Goal: Communication & Community: Connect with others

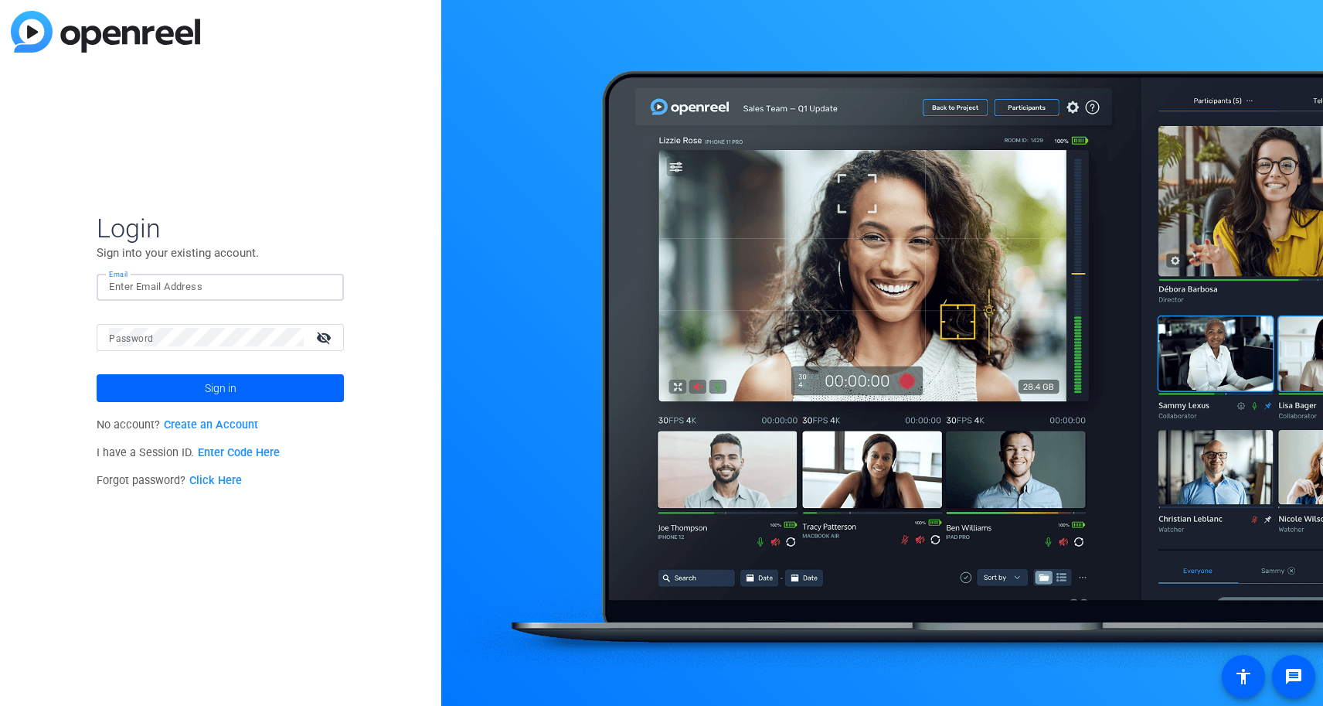
click at [213, 295] on input "Email" at bounding box center [220, 287] width 223 height 19
type input ","
type input "mi"
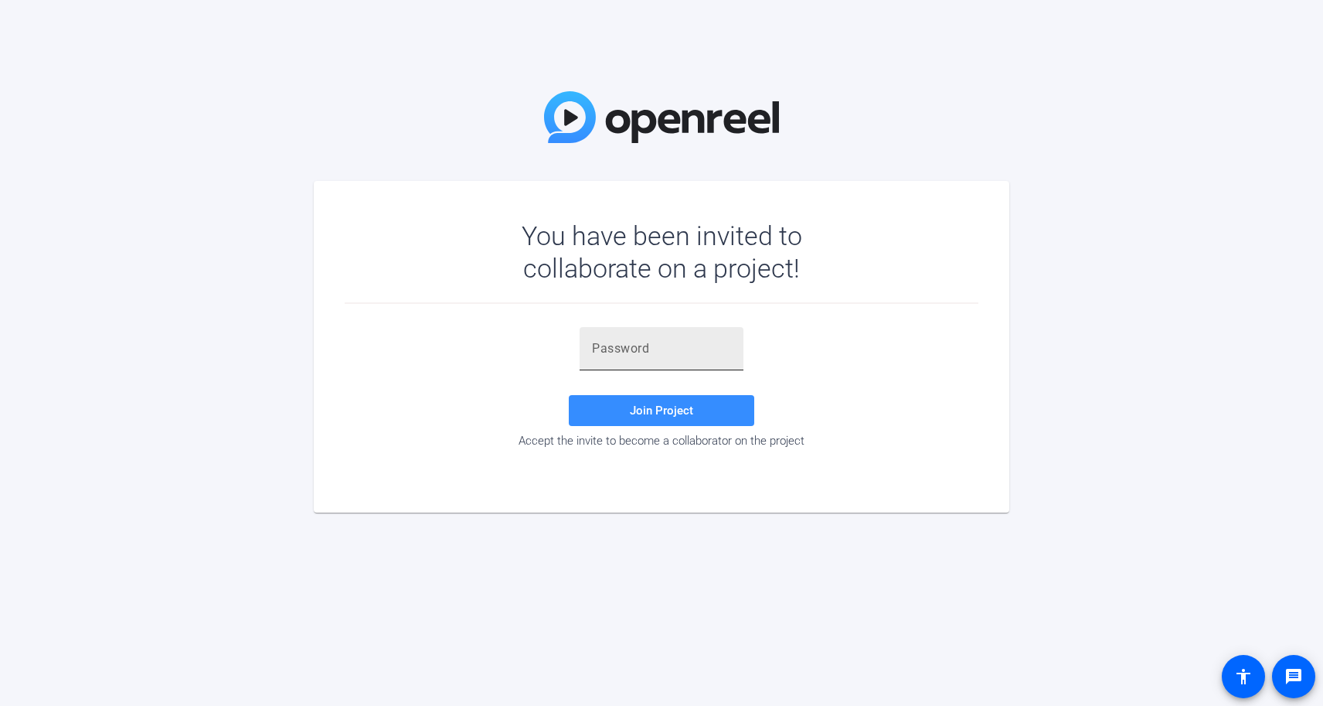
click at [628, 363] on div at bounding box center [661, 348] width 139 height 43
click at [625, 355] on input "text" at bounding box center [661, 348] width 139 height 19
paste input ";,WJZ["
type input ";,WJZ["
click at [634, 416] on span "Join Project" at bounding box center [661, 411] width 63 height 14
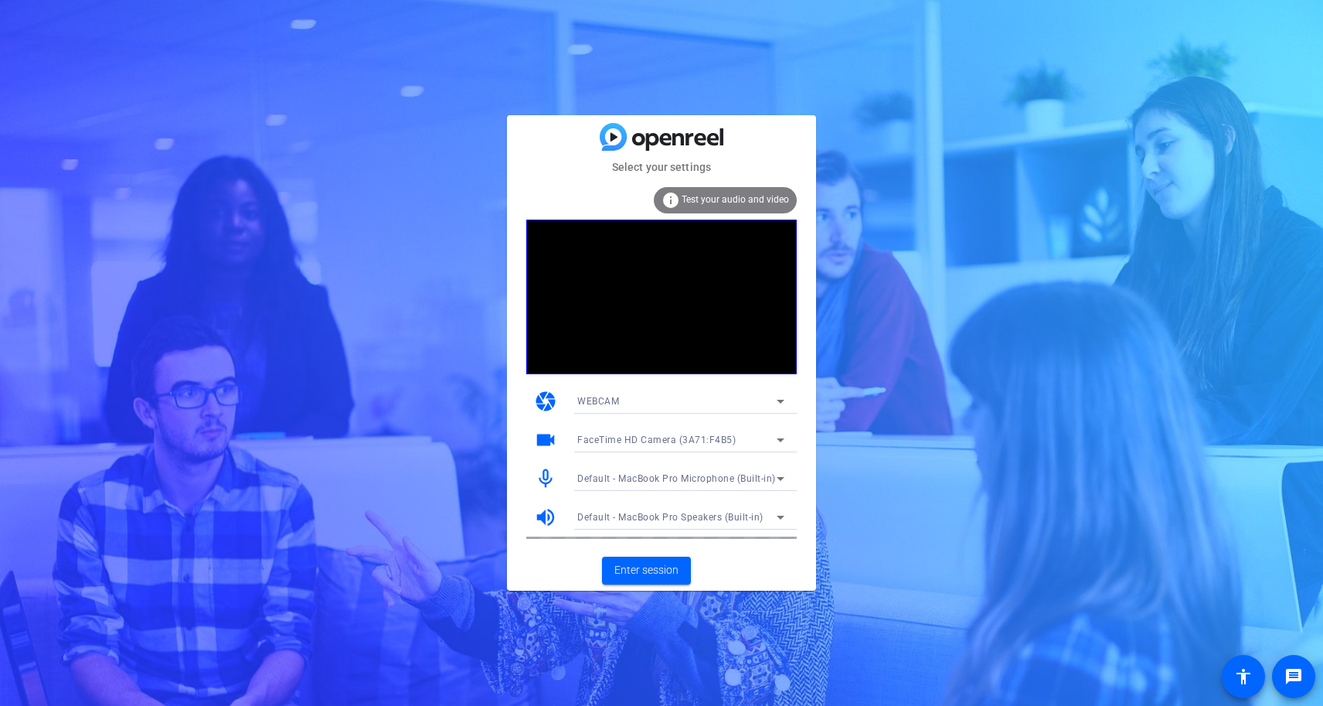
click at [576, 643] on div "Select your settings info Test your audio and video camera WEBCAM videocam Face…" at bounding box center [661, 353] width 1323 height 706
click at [640, 573] on span "Enter session" at bounding box center [647, 570] width 64 height 16
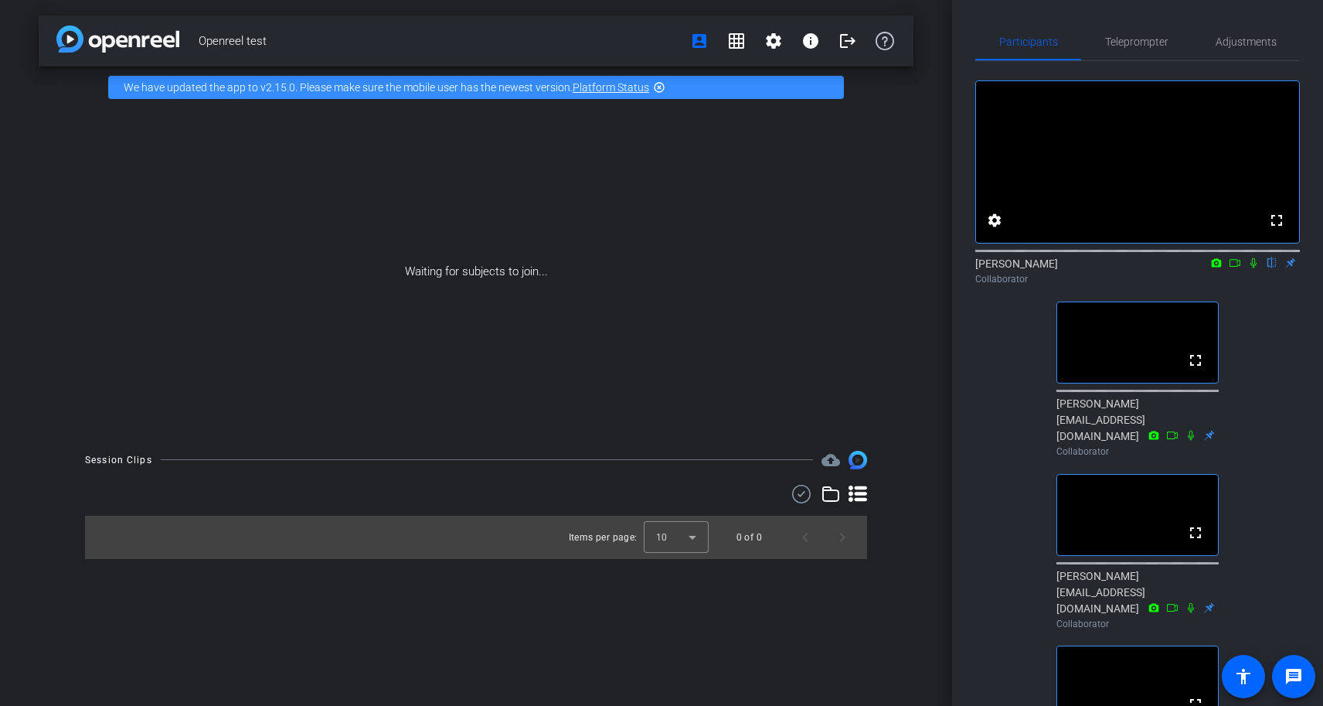
click at [1253, 268] on icon at bounding box center [1254, 262] width 12 height 11
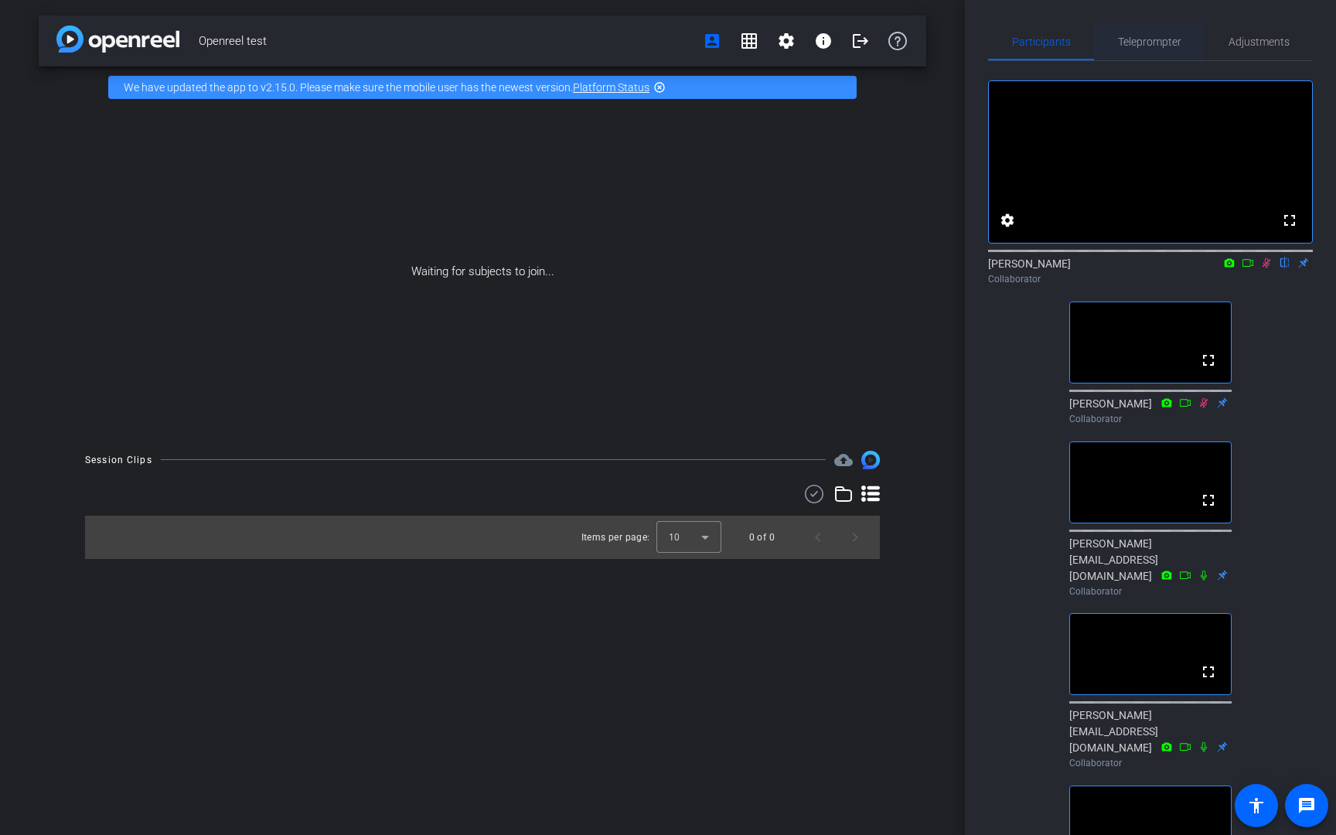
click at [1151, 37] on span "Teleprompter" at bounding box center [1149, 41] width 63 height 11
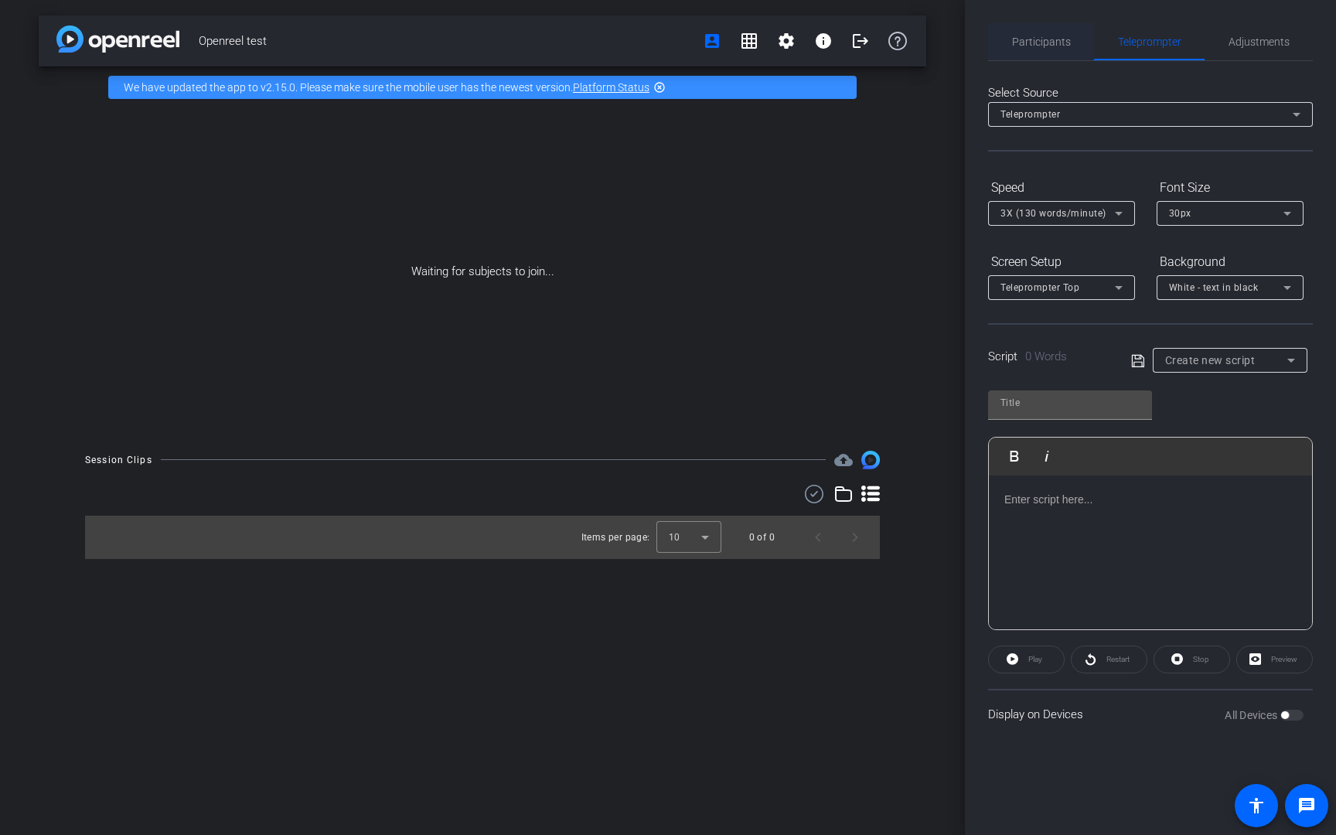
click at [1044, 46] on span "Participants" at bounding box center [1041, 41] width 59 height 11
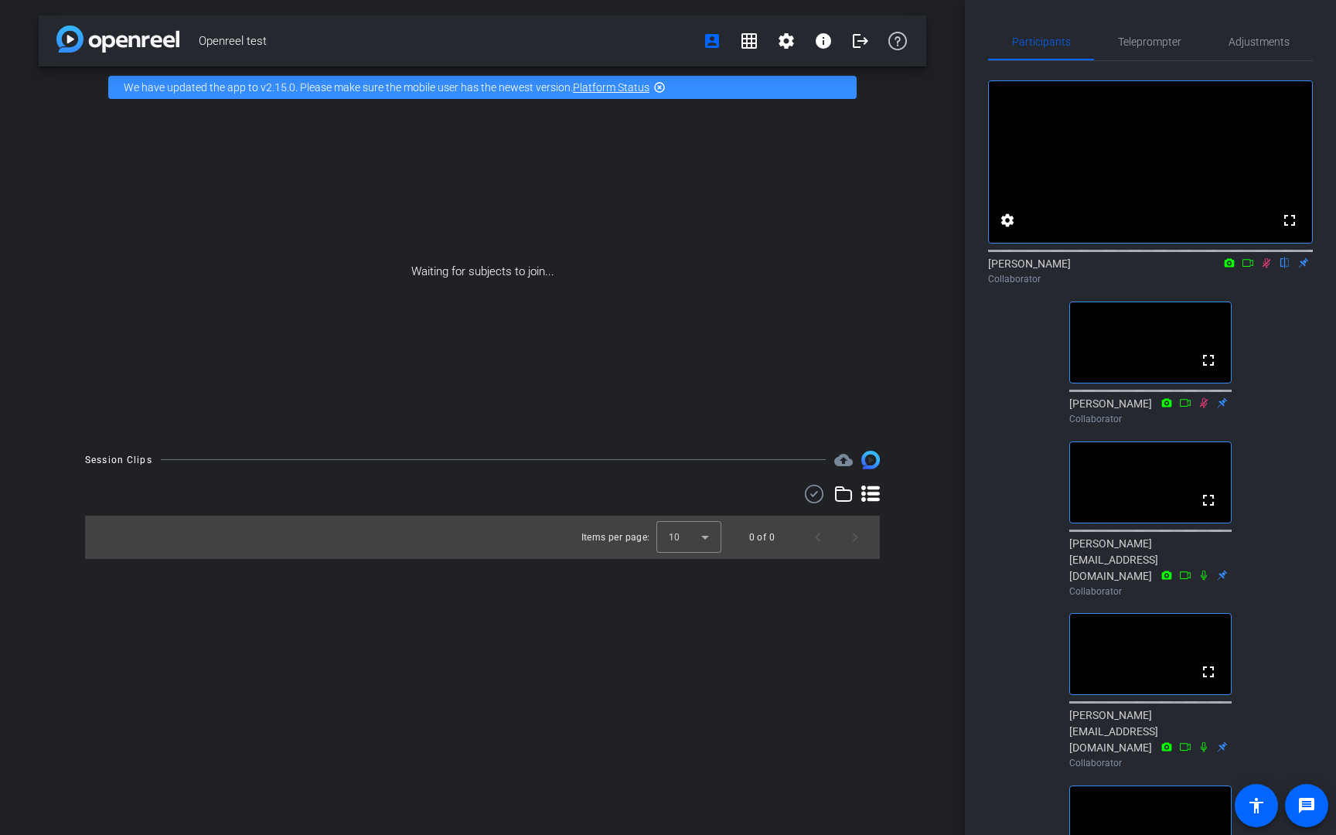
click at [1301, 359] on div "fullscreen settings [PERSON_NAME] flip Collaborator fullscreen [PERSON_NAME] Co…" at bounding box center [1150, 557] width 325 height 993
click at [1290, 509] on div "fullscreen settings [PERSON_NAME] flip Collaborator fullscreen [PERSON_NAME] Co…" at bounding box center [1150, 557] width 325 height 993
click at [1275, 329] on div "fullscreen settings [PERSON_NAME] flip Collaborator fullscreen [PERSON_NAME] Co…" at bounding box center [1150, 557] width 325 height 993
click at [1139, 50] on span "Teleprompter" at bounding box center [1149, 41] width 63 height 37
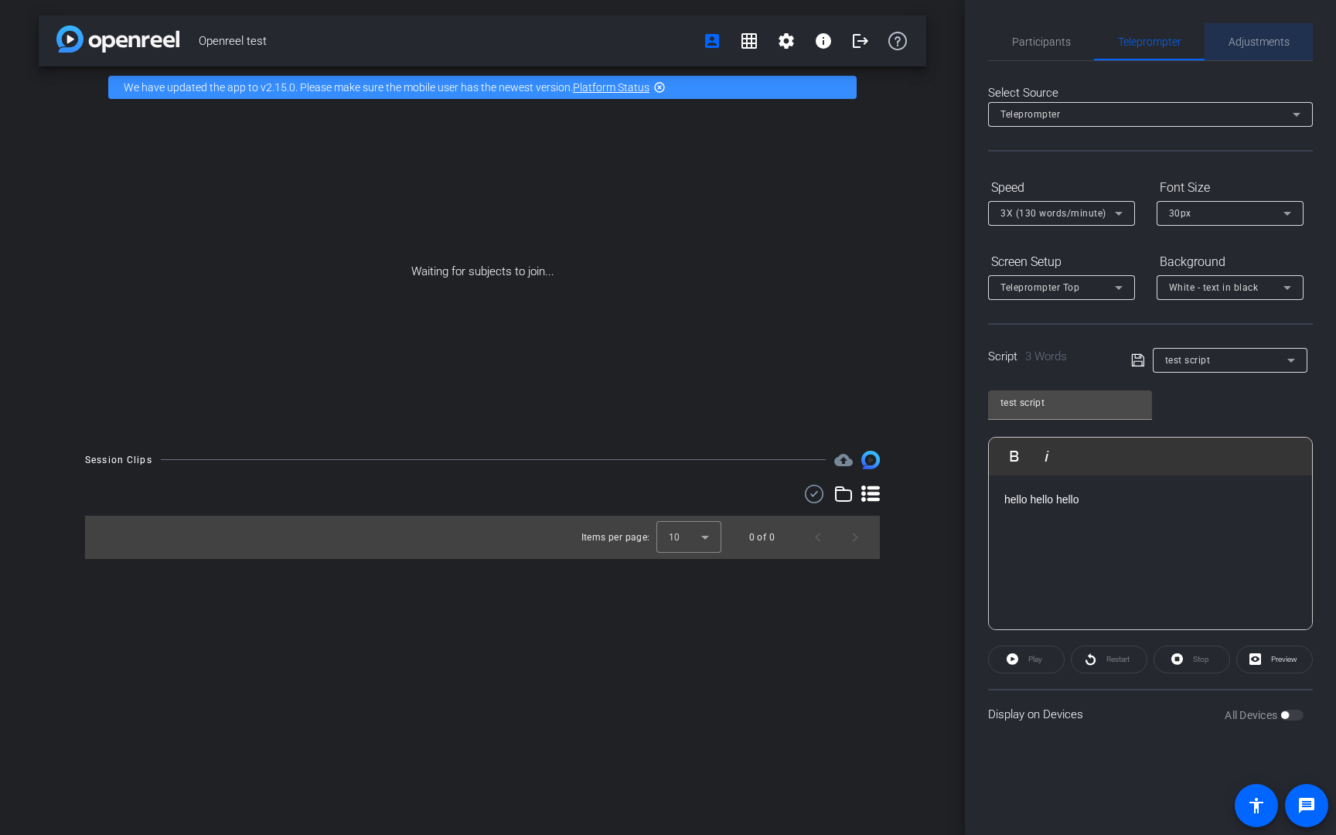
click at [1260, 25] on span "Adjustments" at bounding box center [1258, 41] width 61 height 37
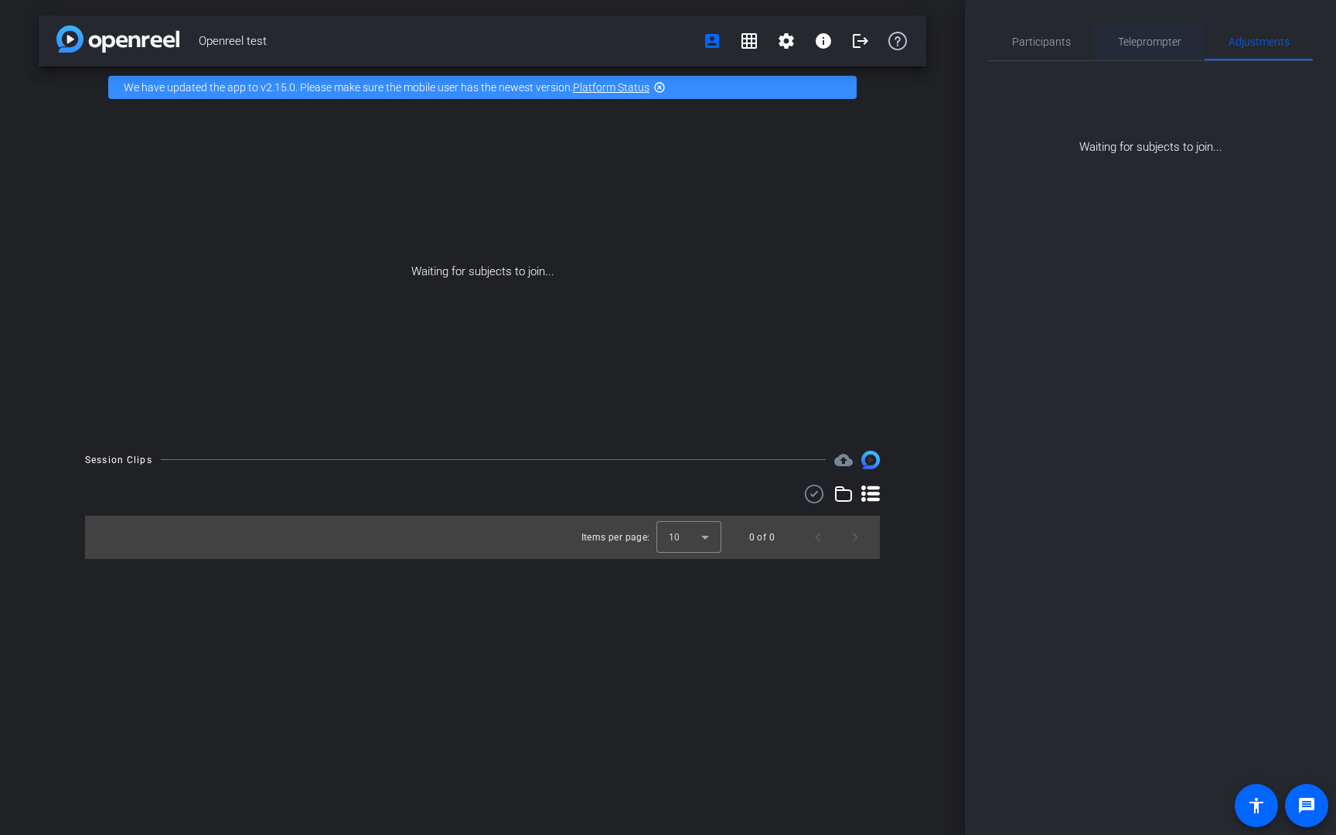
click at [1167, 49] on span "Teleprompter" at bounding box center [1149, 41] width 63 height 37
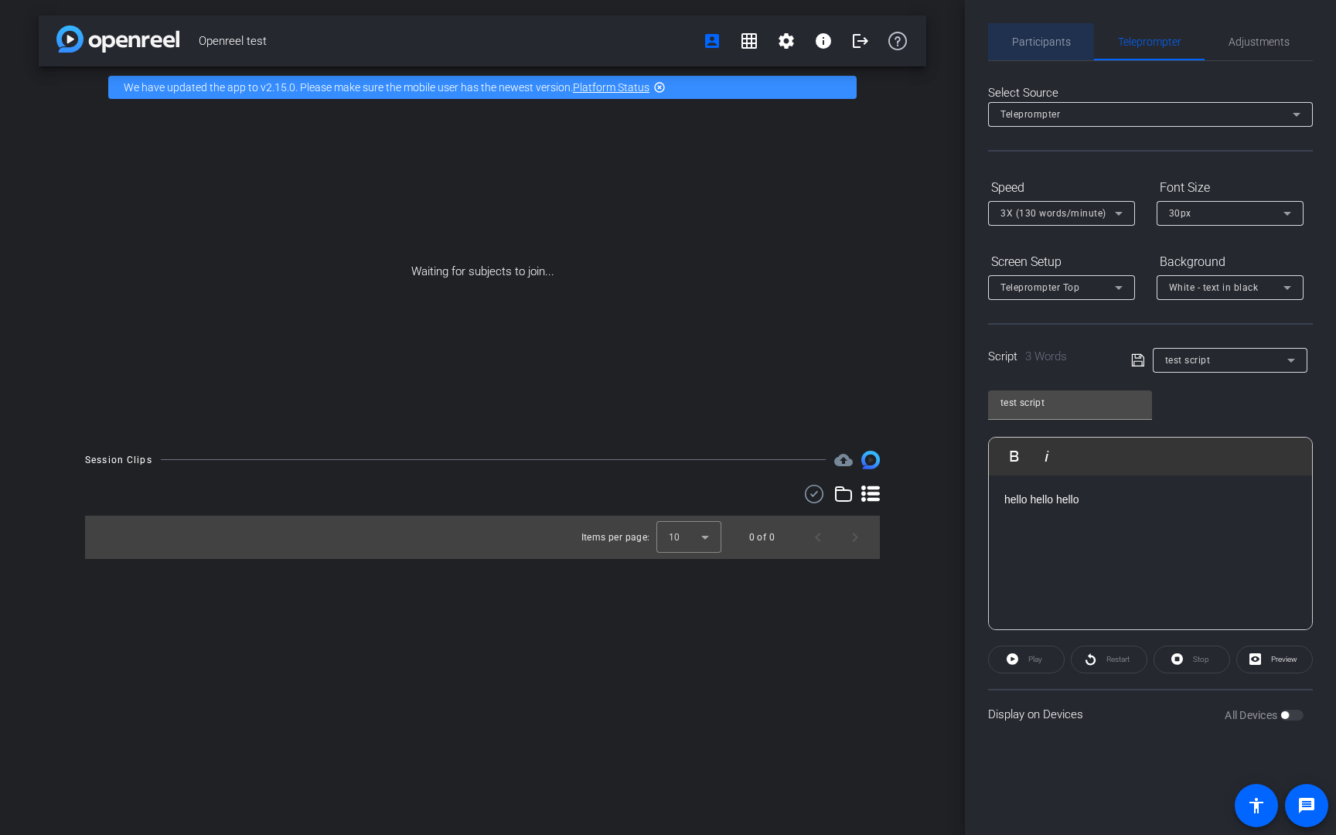
click at [1023, 58] on span "Participants" at bounding box center [1041, 41] width 59 height 37
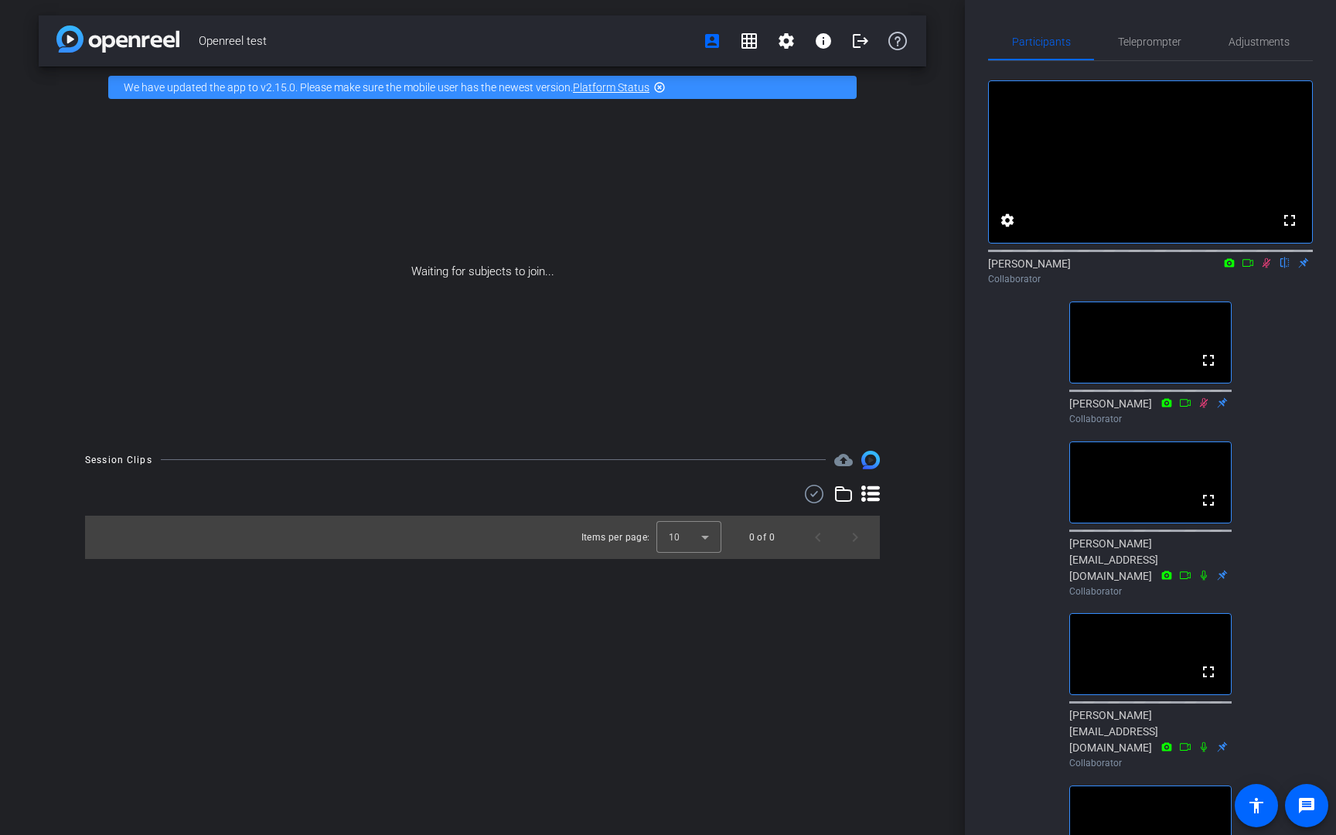
click at [1284, 350] on div "fullscreen settings [PERSON_NAME] flip Collaborator fullscreen [PERSON_NAME] Co…" at bounding box center [1150, 557] width 325 height 993
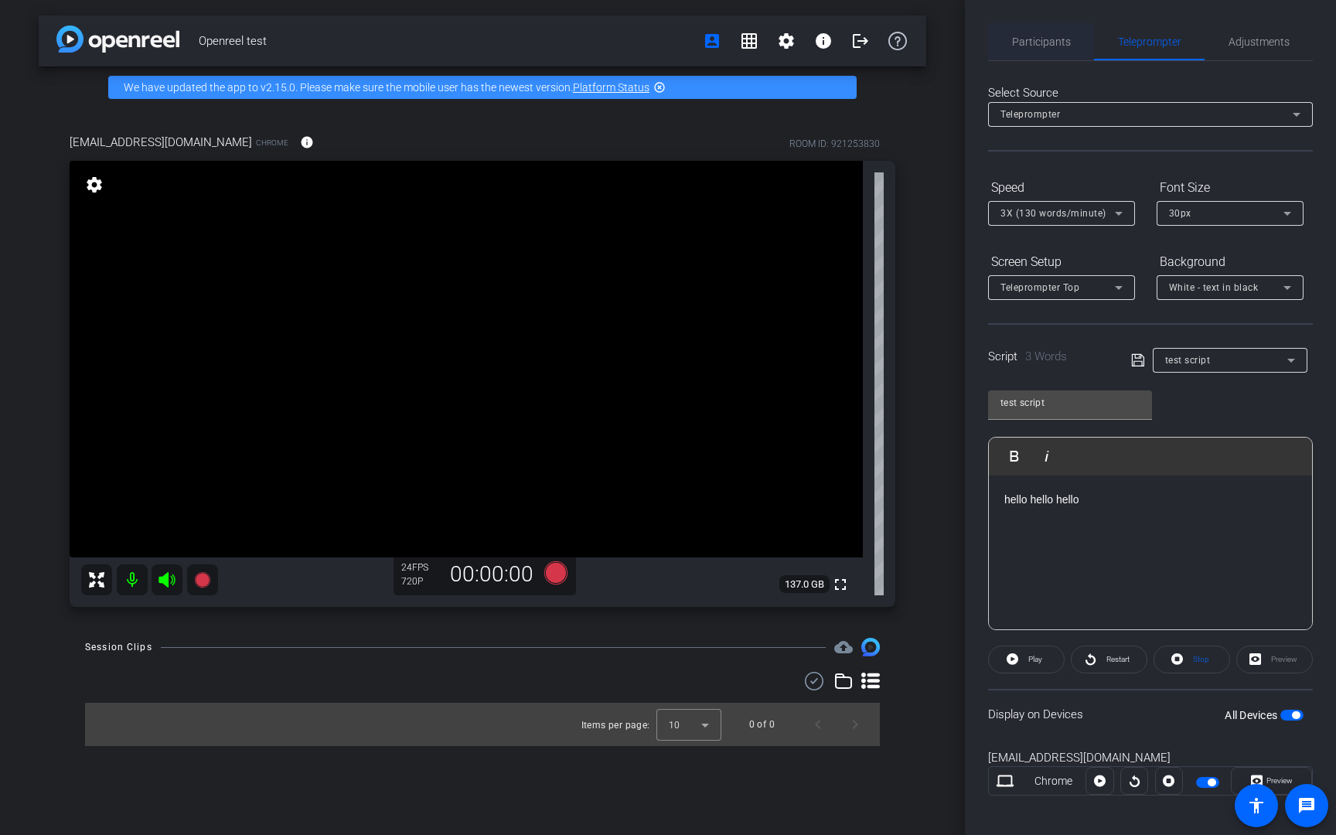
click at [1040, 39] on span "Participants" at bounding box center [1041, 41] width 59 height 11
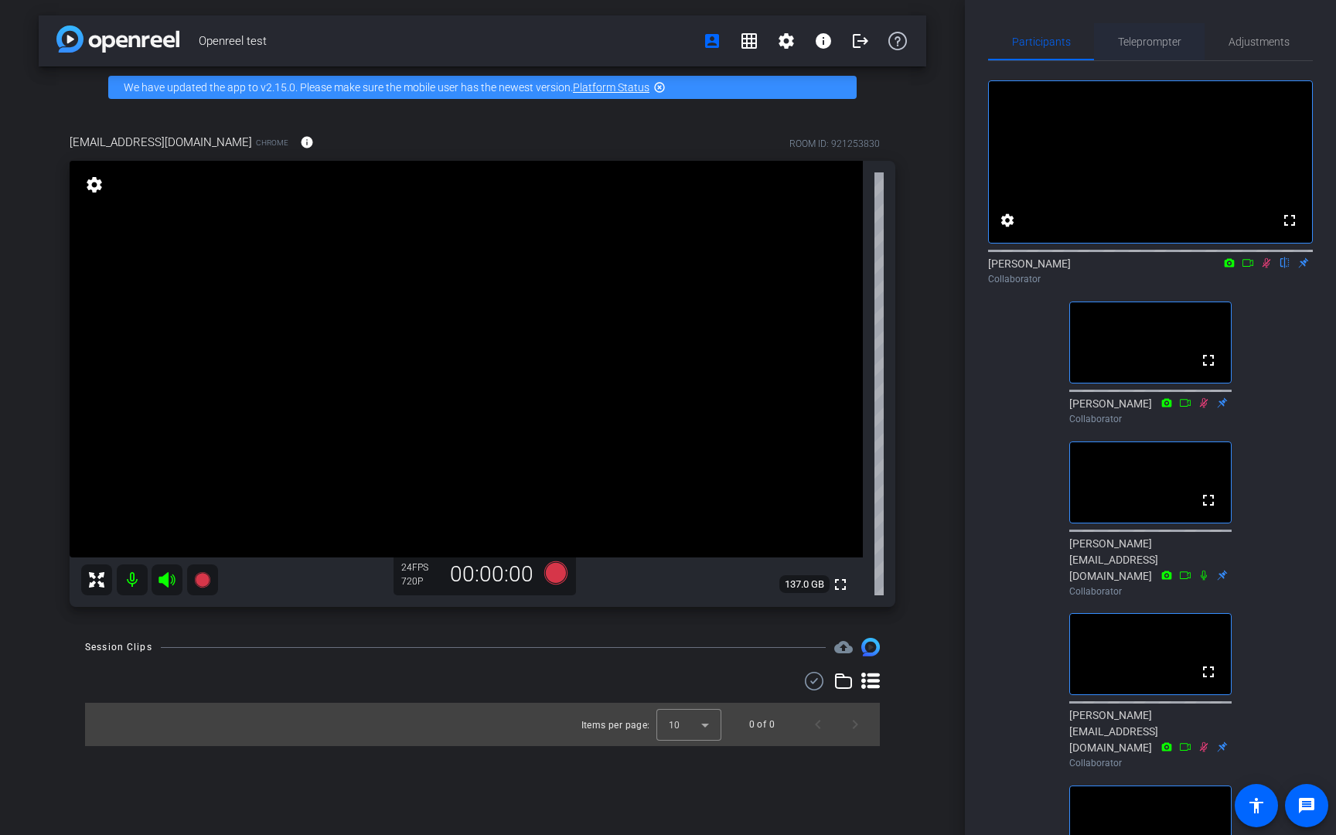
click at [1130, 46] on span "Teleprompter" at bounding box center [1149, 41] width 63 height 11
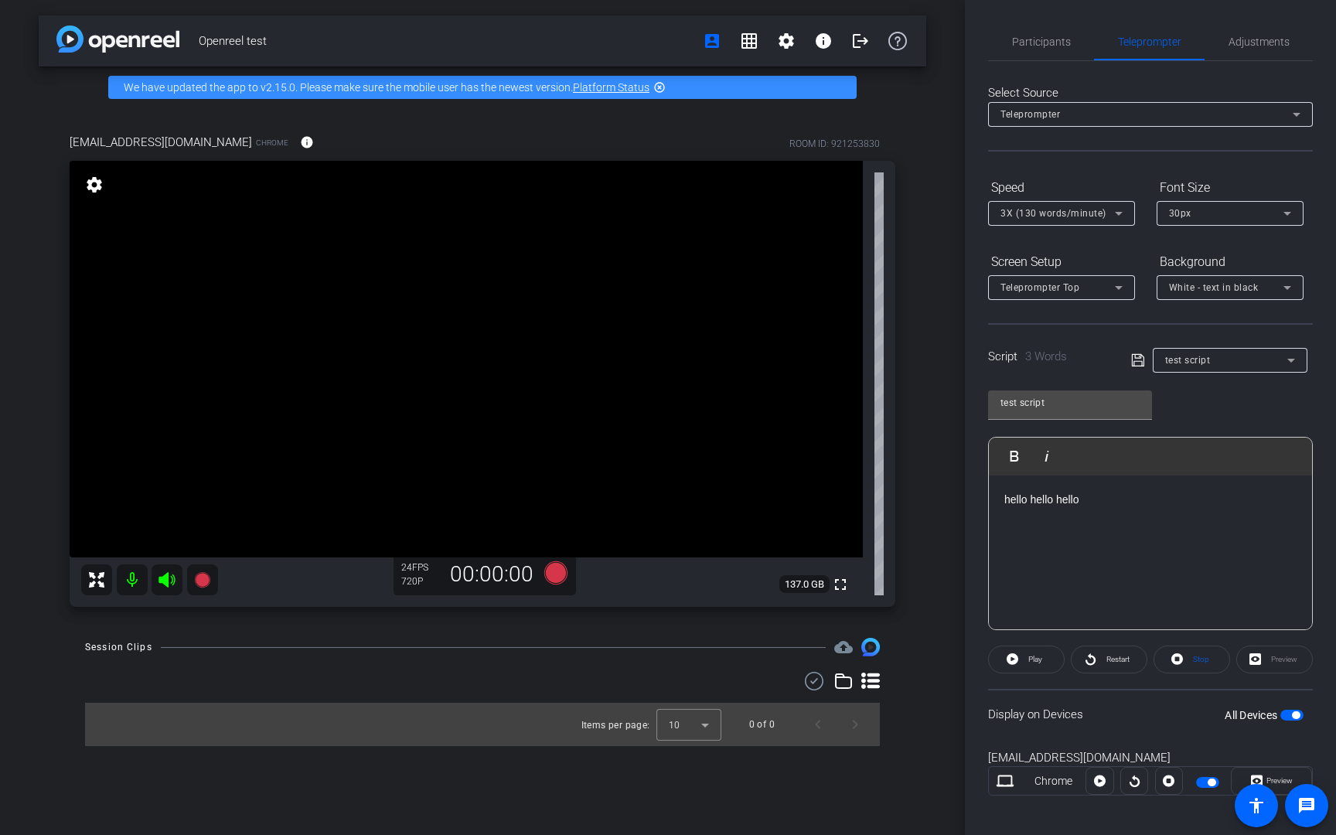
click at [978, 378] on div "Participants Teleprompter Adjustments settings [PERSON_NAME] flip Collaborator …" at bounding box center [1150, 417] width 371 height 835
click at [1030, 43] on span "Participants" at bounding box center [1041, 41] width 59 height 11
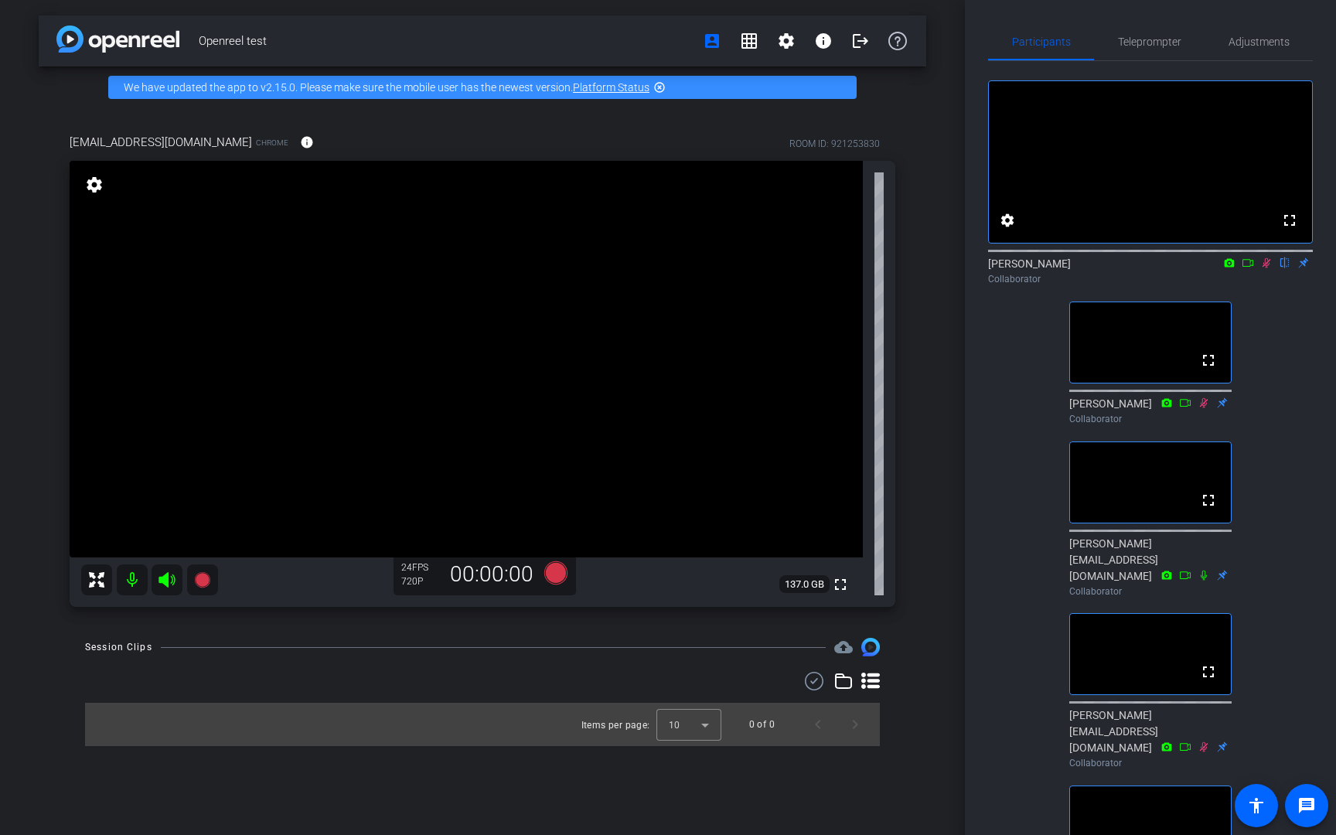
click at [1263, 268] on icon at bounding box center [1266, 262] width 12 height 11
click at [1126, 36] on span "Teleprompter" at bounding box center [1149, 41] width 63 height 11
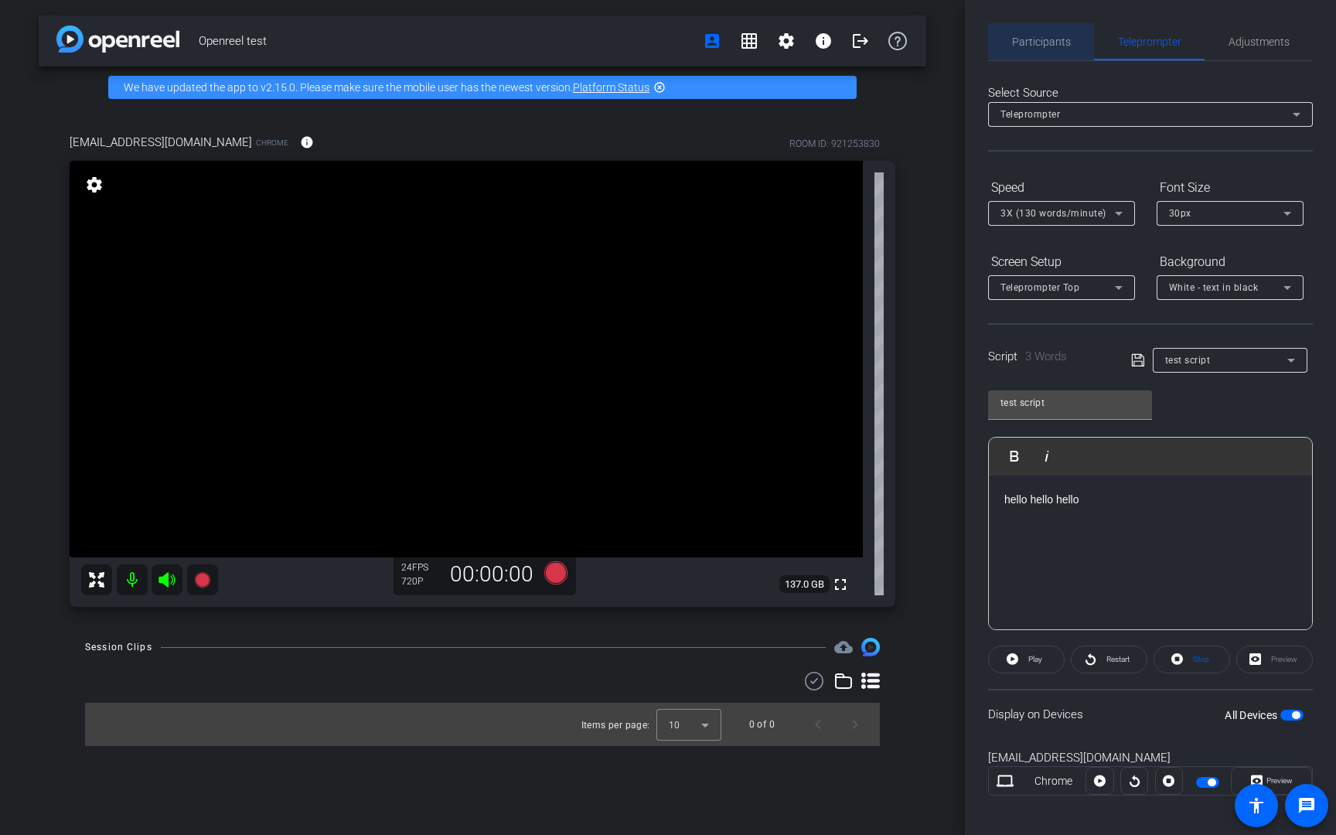
click at [1051, 38] on span "Participants" at bounding box center [1041, 41] width 59 height 11
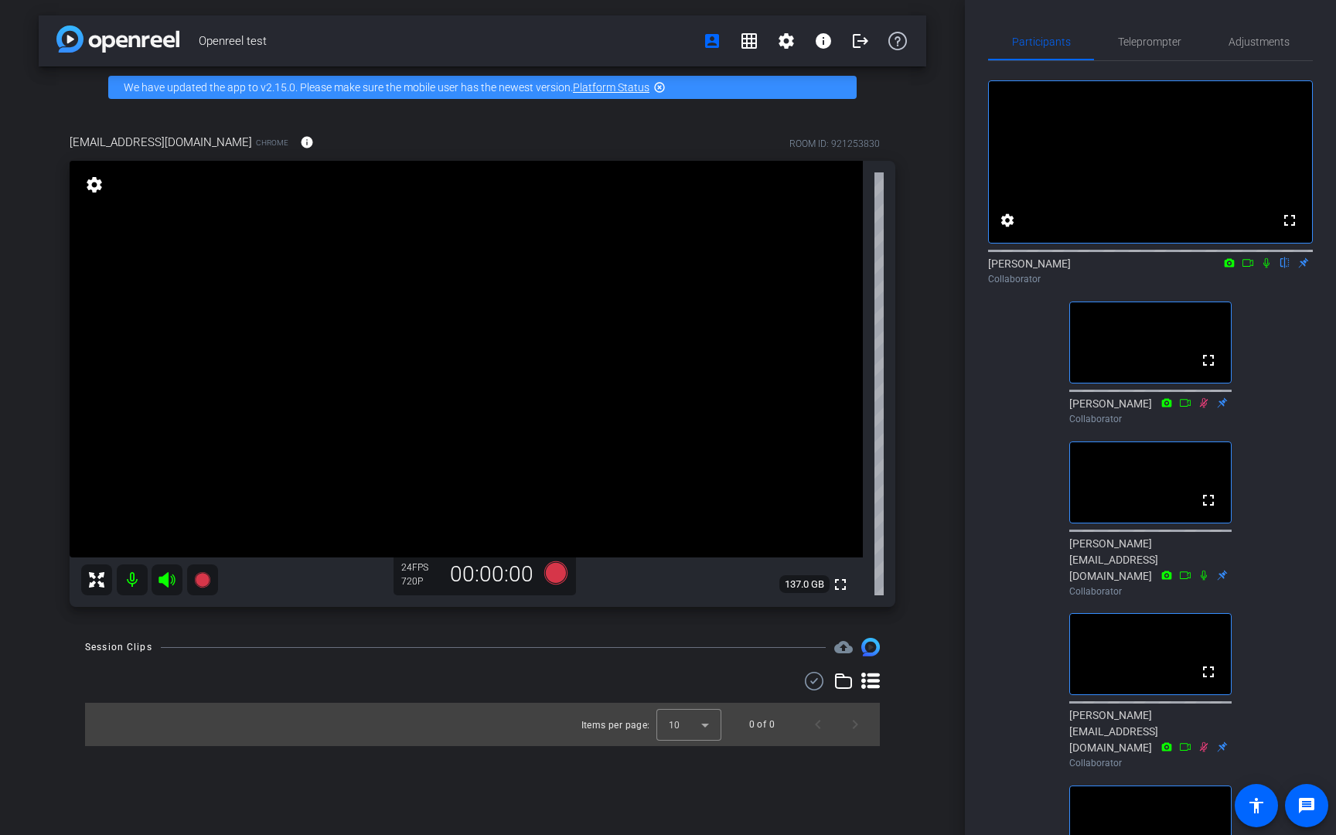
click at [1264, 268] on icon at bounding box center [1266, 262] width 12 height 11
click at [1165, 47] on span "Teleprompter" at bounding box center [1149, 41] width 63 height 11
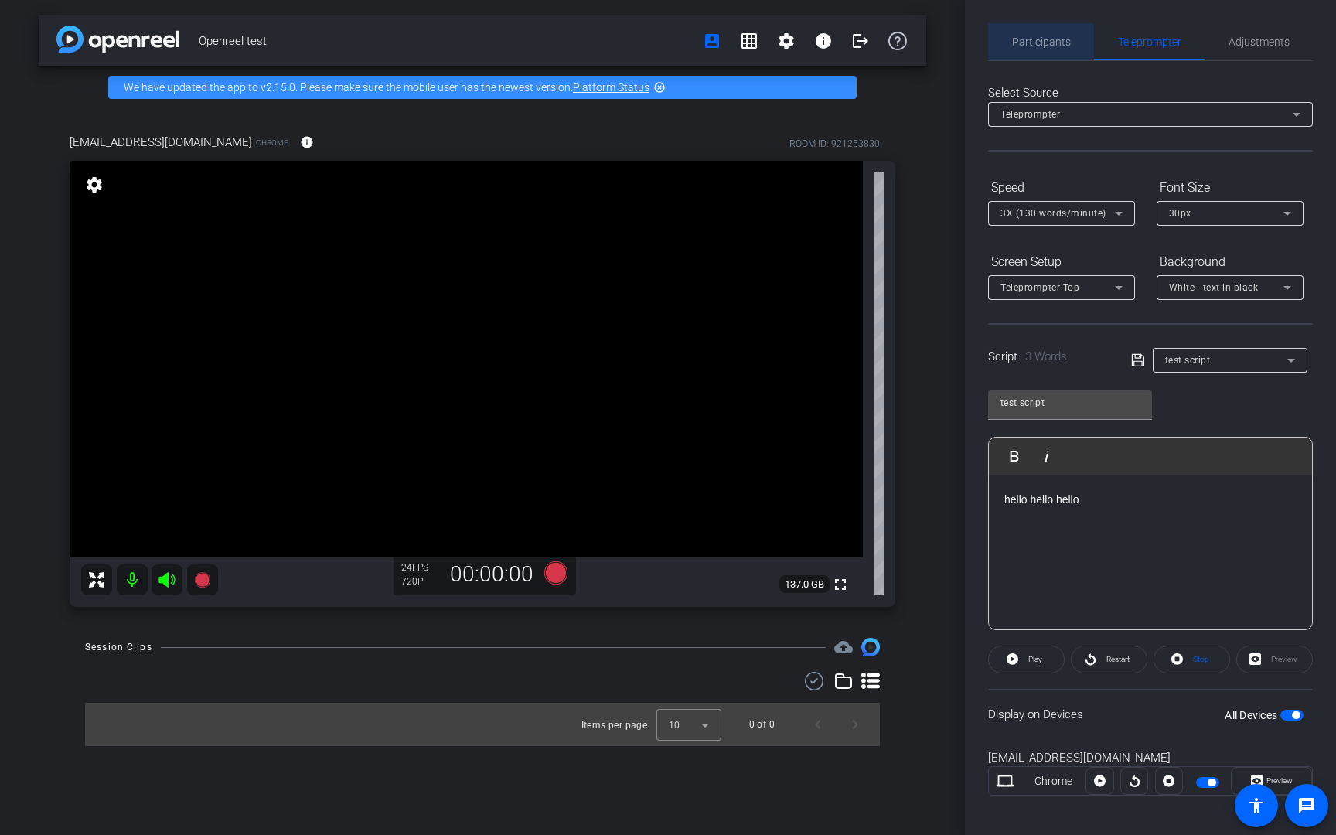
click at [1037, 39] on span "Participants" at bounding box center [1041, 41] width 59 height 11
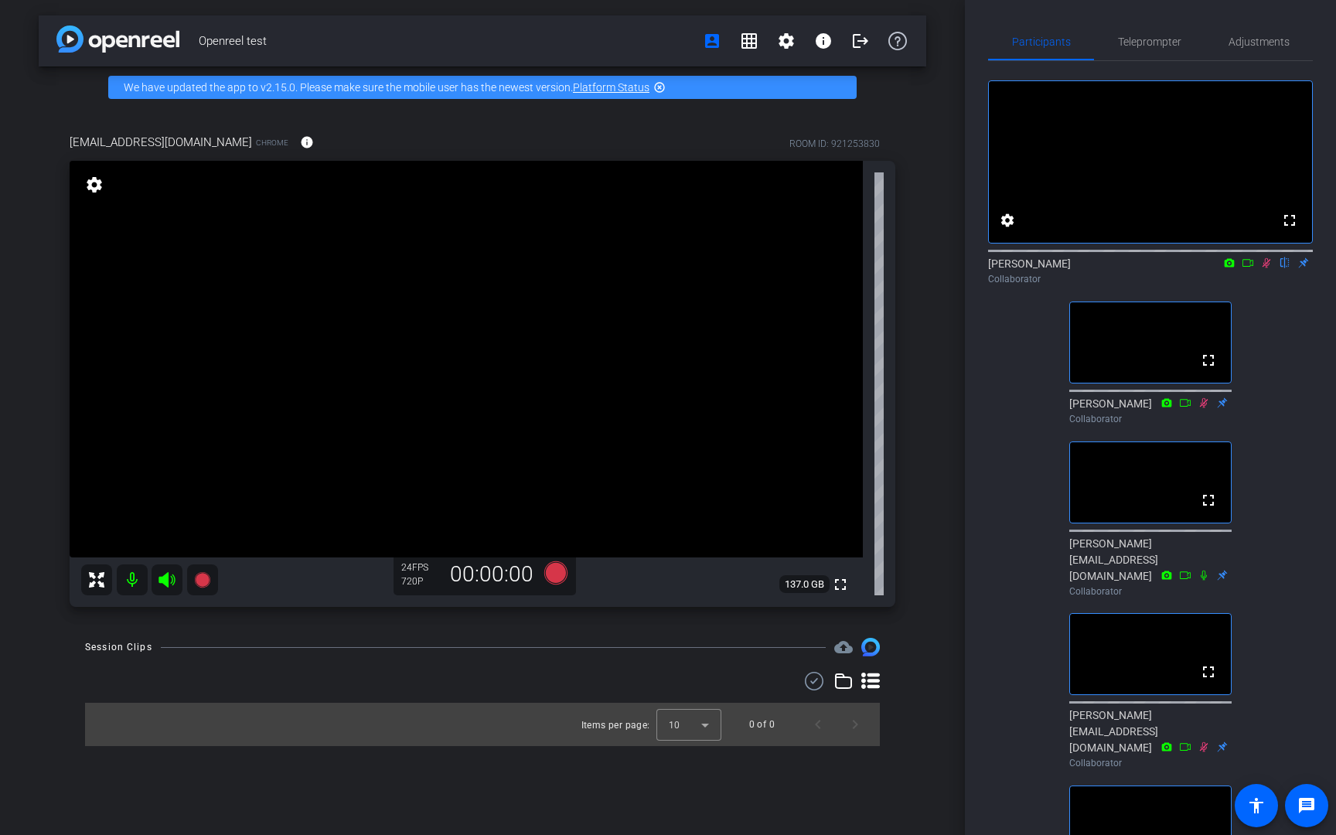
click at [1268, 268] on icon at bounding box center [1266, 262] width 12 height 11
click at [1146, 43] on span "Teleprompter" at bounding box center [1149, 41] width 63 height 11
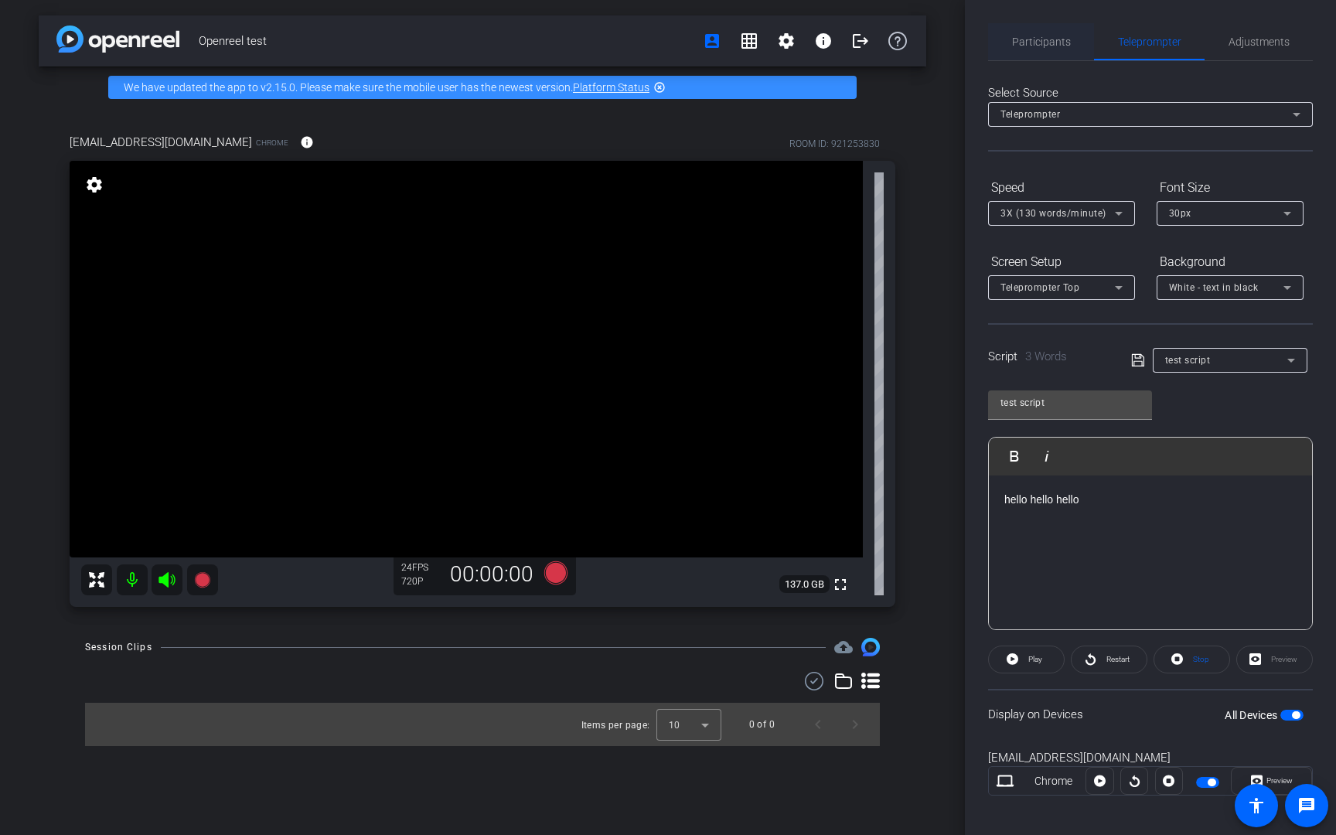
click at [1048, 52] on span "Participants" at bounding box center [1041, 41] width 59 height 37
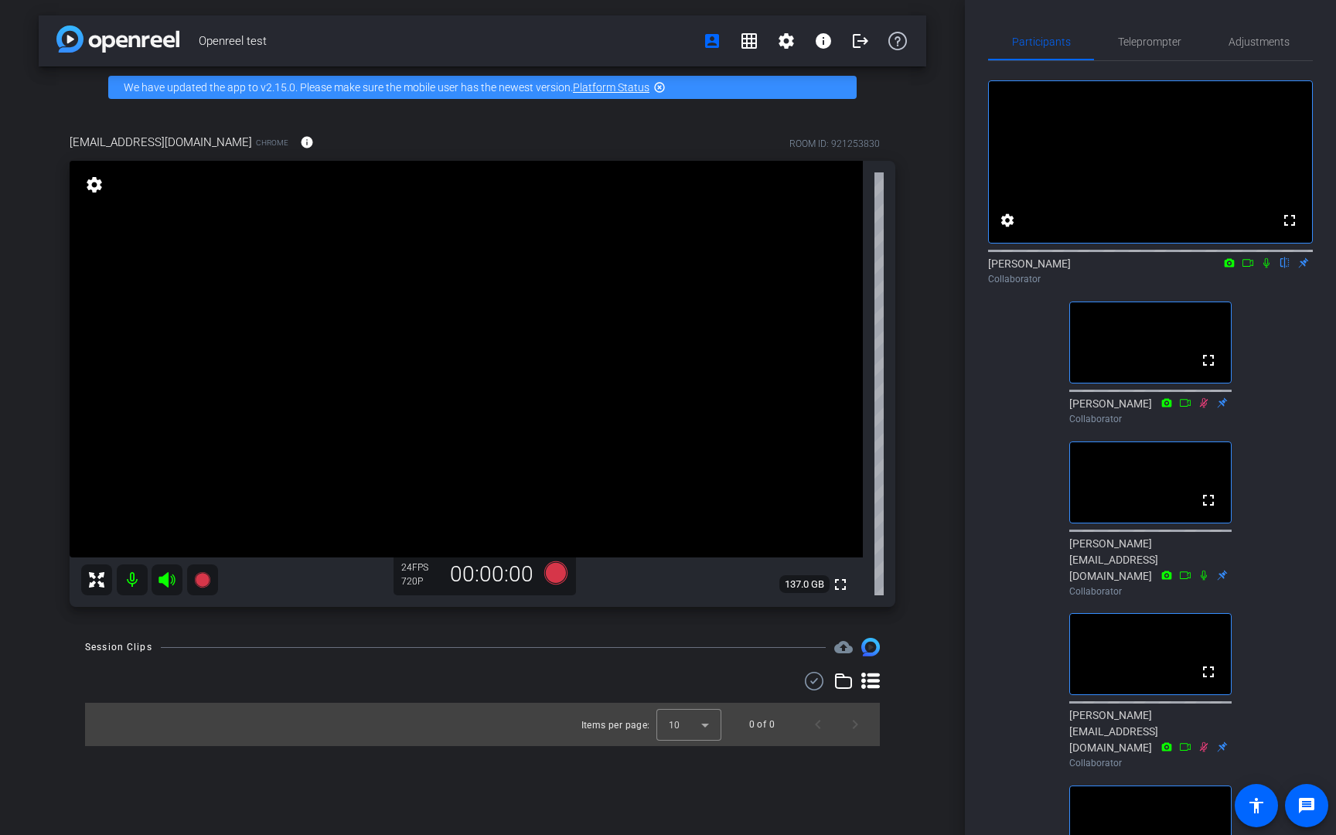
click at [1266, 268] on icon at bounding box center [1266, 263] width 6 height 10
click at [1021, 489] on div "fullscreen settings [PERSON_NAME] flip Collaborator fullscreen [PERSON_NAME] Co…" at bounding box center [1150, 557] width 325 height 993
click at [1267, 286] on div "Collaborator" at bounding box center [1150, 279] width 325 height 14
click at [1267, 268] on icon at bounding box center [1266, 262] width 12 height 11
click at [1269, 268] on icon at bounding box center [1266, 262] width 12 height 11
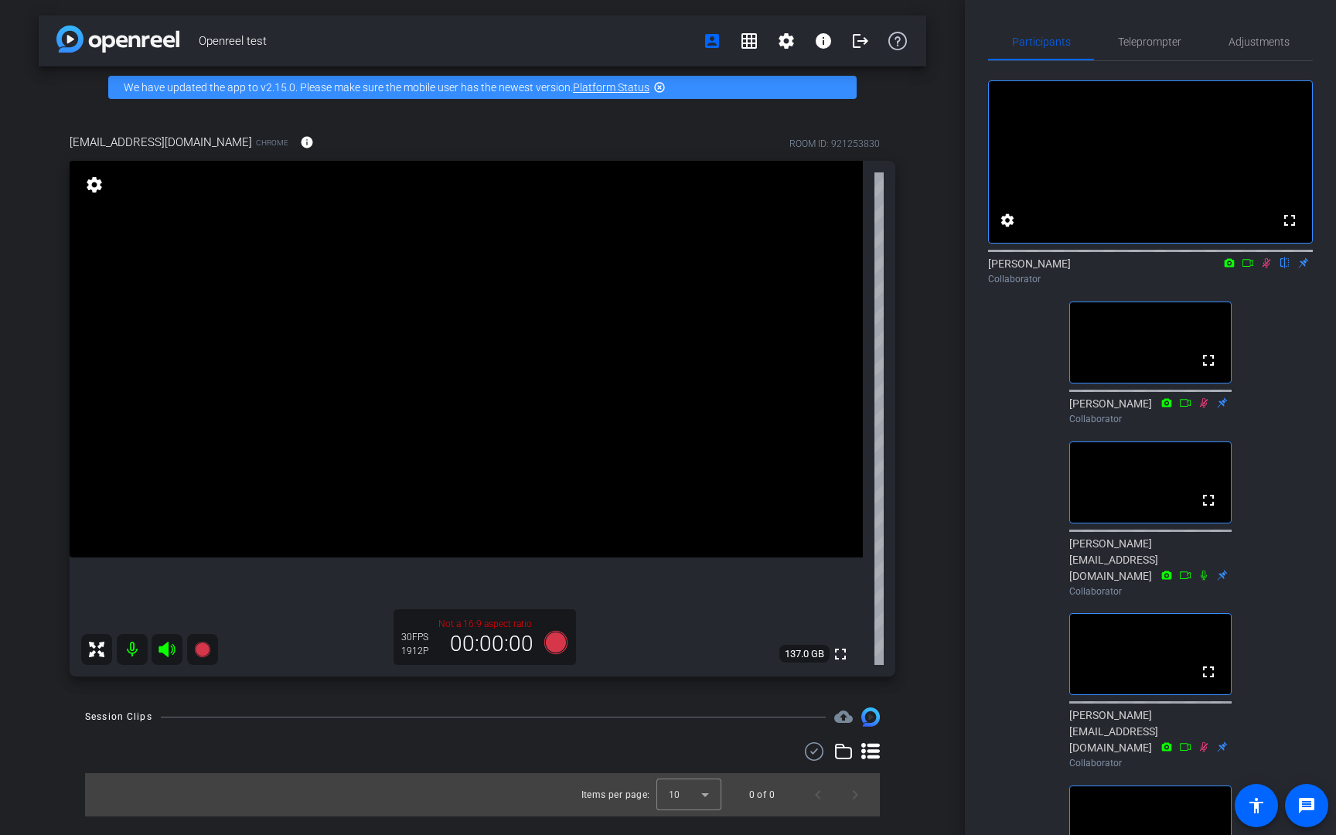
click at [1281, 414] on div "fullscreen settings [PERSON_NAME] flip Collaborator fullscreen [PERSON_NAME] Co…" at bounding box center [1150, 557] width 325 height 993
click at [1258, 333] on div "fullscreen settings [PERSON_NAME] flip Collaborator fullscreen [PERSON_NAME] Co…" at bounding box center [1150, 557] width 325 height 993
click at [1266, 268] on icon at bounding box center [1266, 262] width 12 height 11
click at [1267, 268] on icon at bounding box center [1266, 263] width 9 height 10
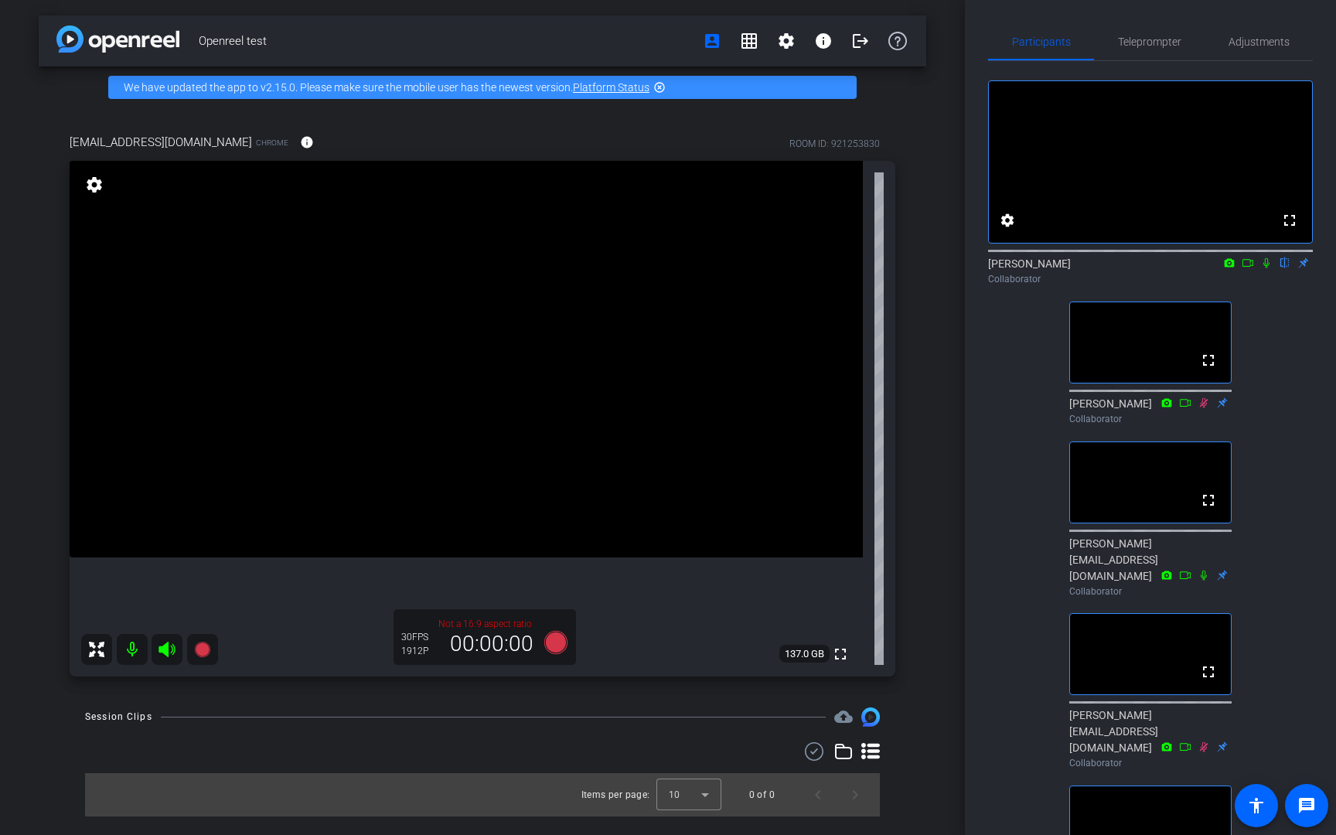
click at [1268, 268] on icon at bounding box center [1266, 262] width 12 height 11
click at [1291, 390] on div "fullscreen settings [PERSON_NAME] flip Collaborator fullscreen [PERSON_NAME] Co…" at bounding box center [1150, 557] width 325 height 993
click at [931, 335] on div "Openreel test account_box grid_on settings info logout We have updated the app …" at bounding box center [482, 417] width 965 height 835
click at [1265, 268] on icon at bounding box center [1266, 262] width 12 height 11
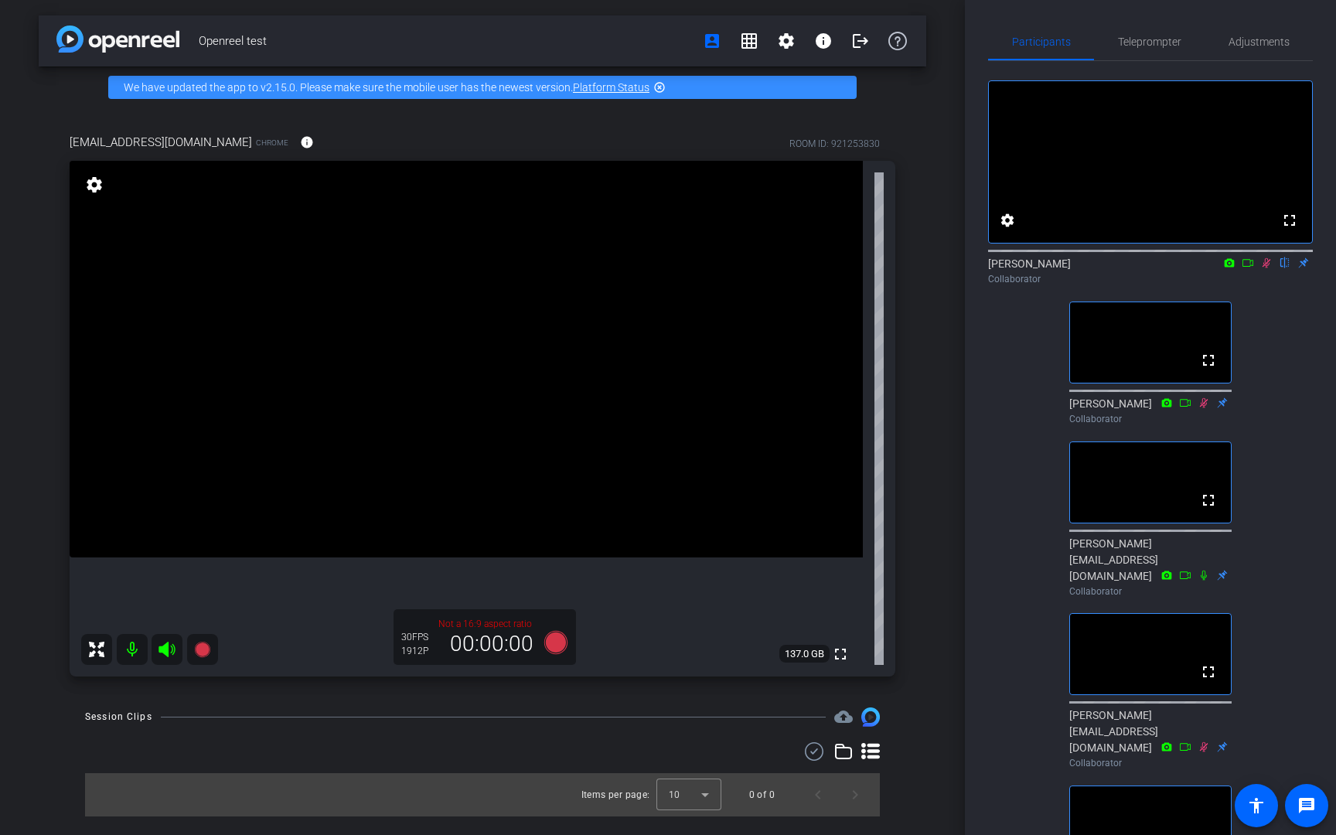
click at [907, 418] on div "[EMAIL_ADDRESS][DOMAIN_NAME] Chrome info ROOM ID: 921253830 fullscreen settings…" at bounding box center [482, 400] width 887 height 584
click at [1266, 268] on icon at bounding box center [1266, 262] width 12 height 11
click at [1260, 268] on icon at bounding box center [1266, 262] width 12 height 11
click at [1156, 43] on span "Teleprompter" at bounding box center [1149, 41] width 63 height 11
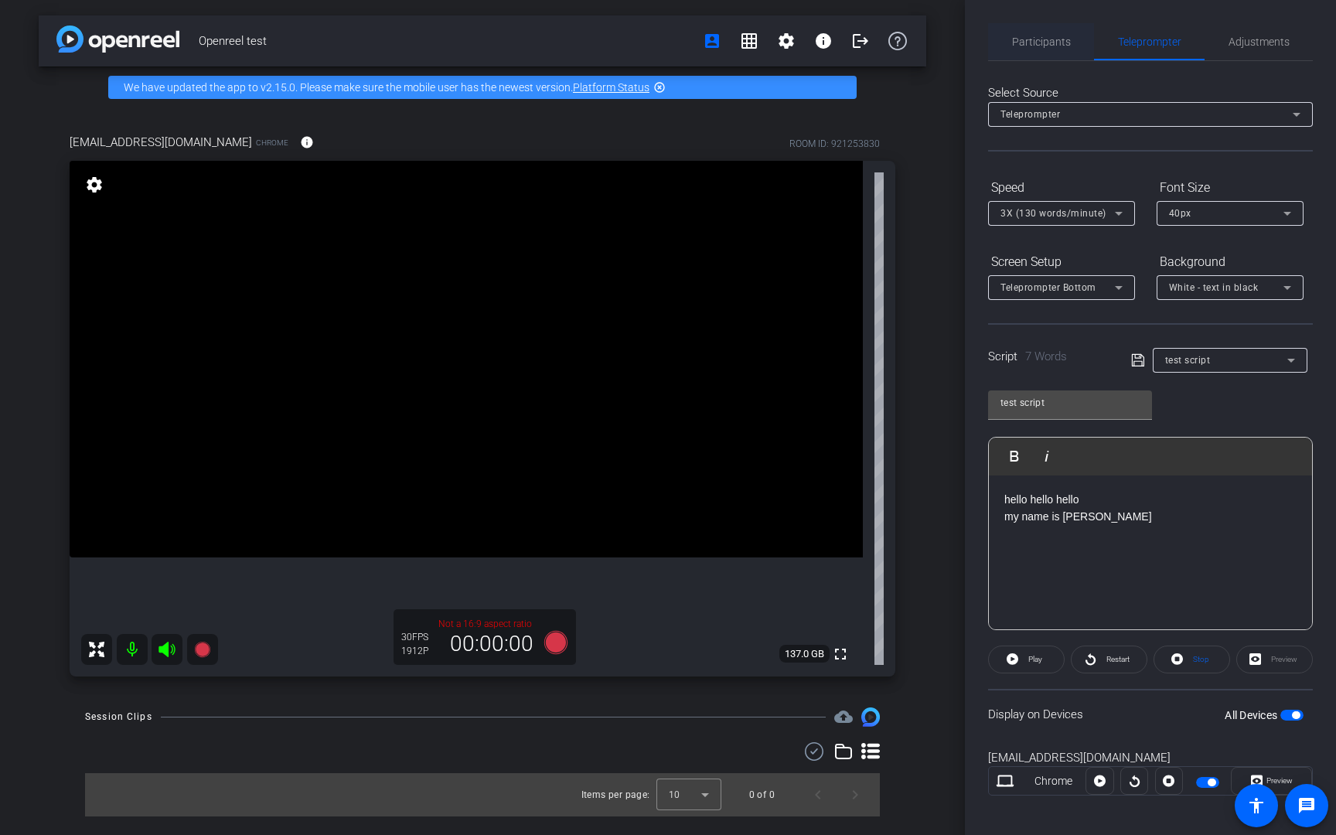
click at [1046, 44] on span "Participants" at bounding box center [1041, 41] width 59 height 11
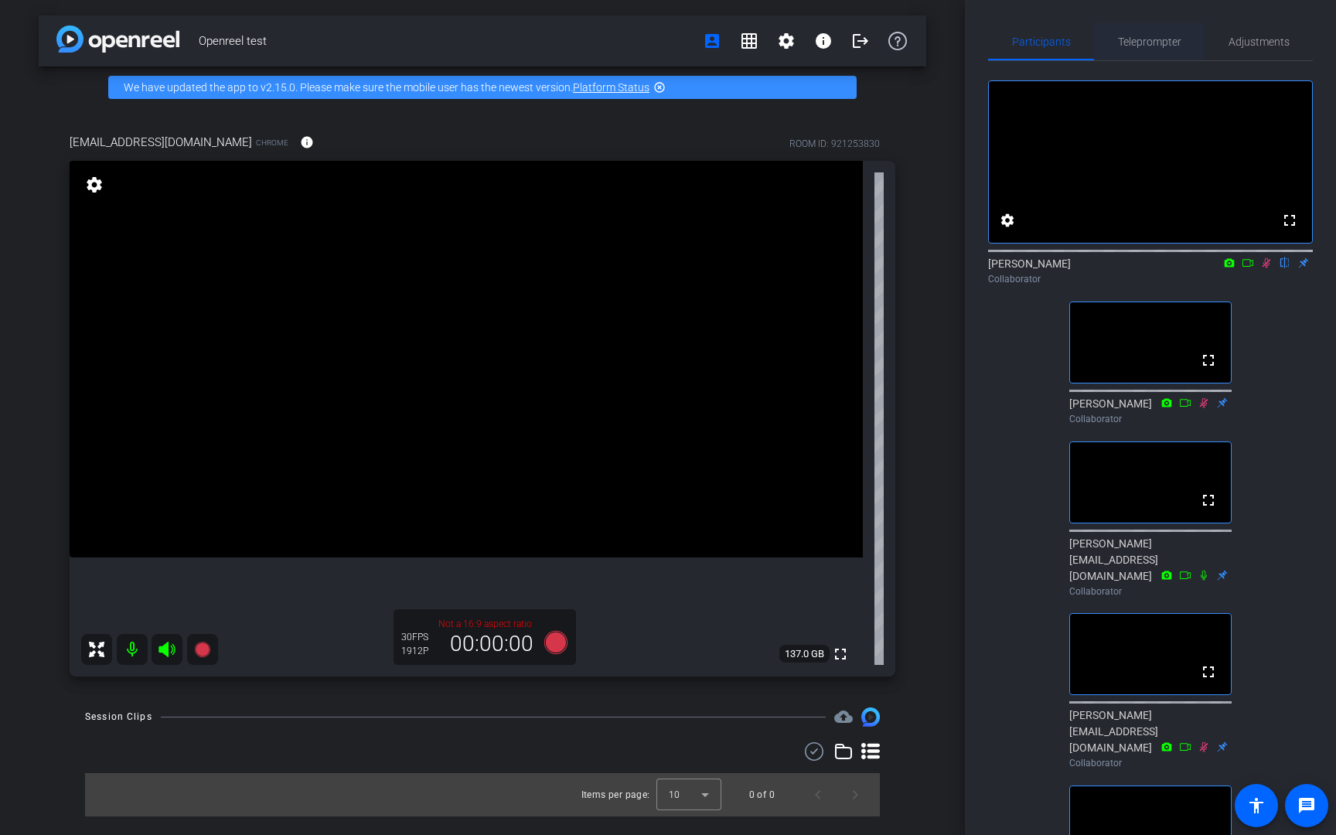
click at [1174, 41] on span "Teleprompter" at bounding box center [1149, 41] width 63 height 11
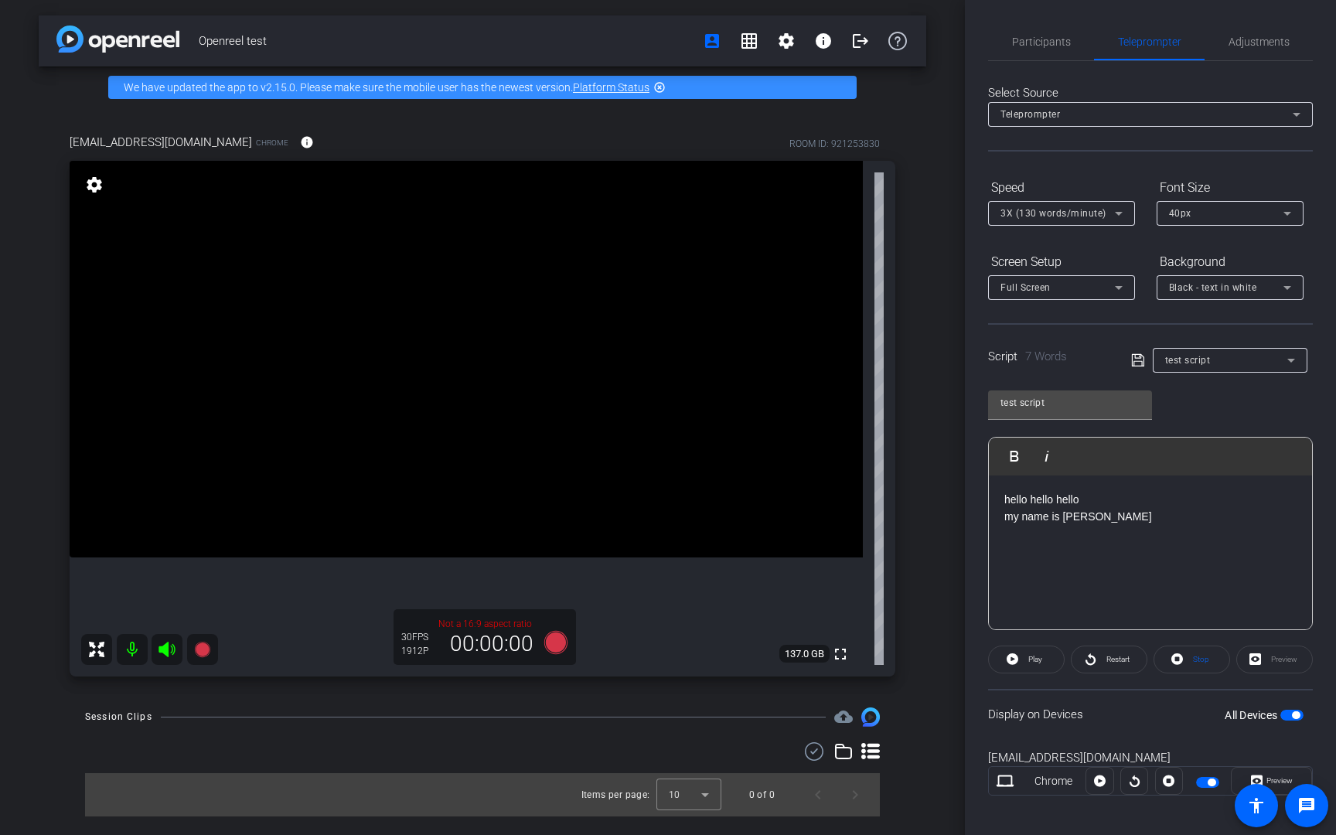
click at [1138, 121] on div "Teleprompter" at bounding box center [1146, 113] width 292 height 19
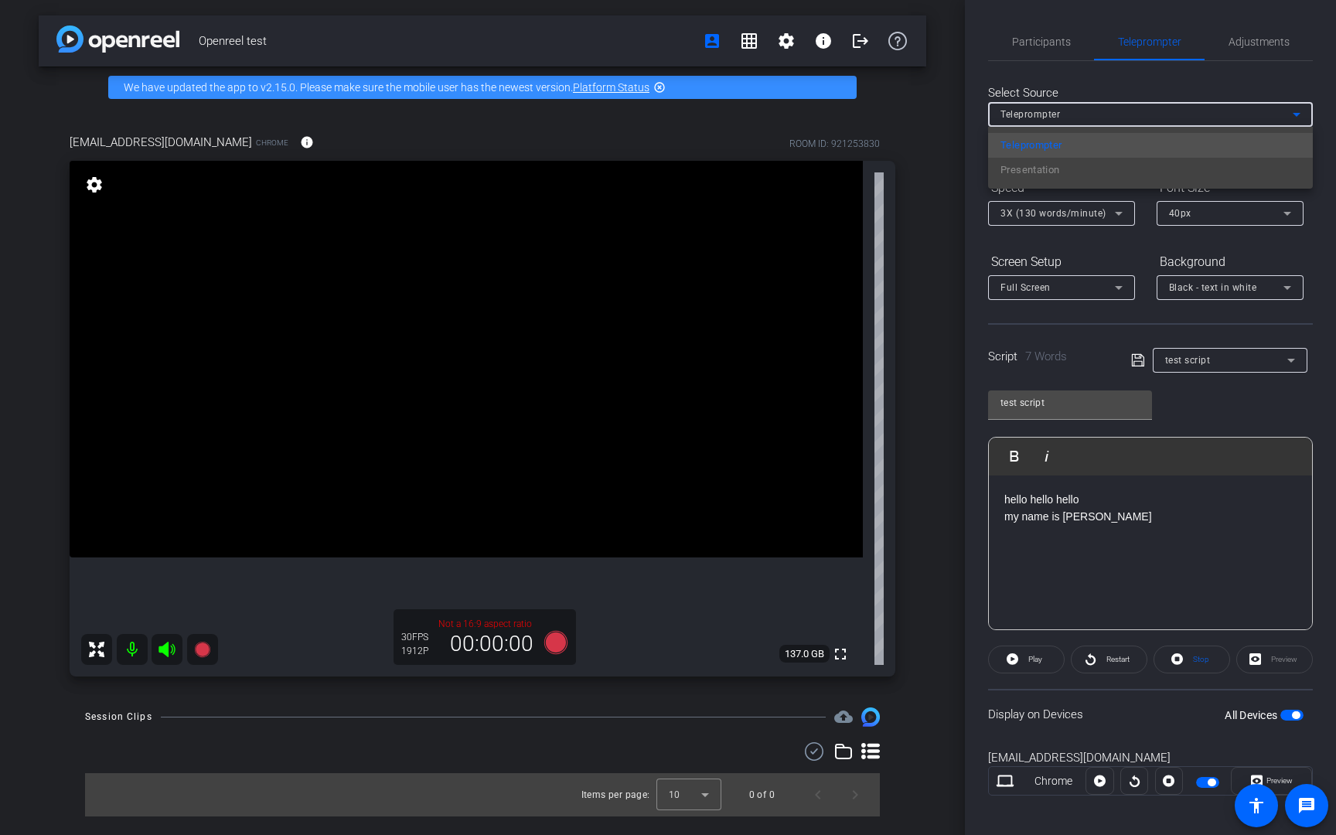
click at [958, 227] on div at bounding box center [668, 417] width 1336 height 835
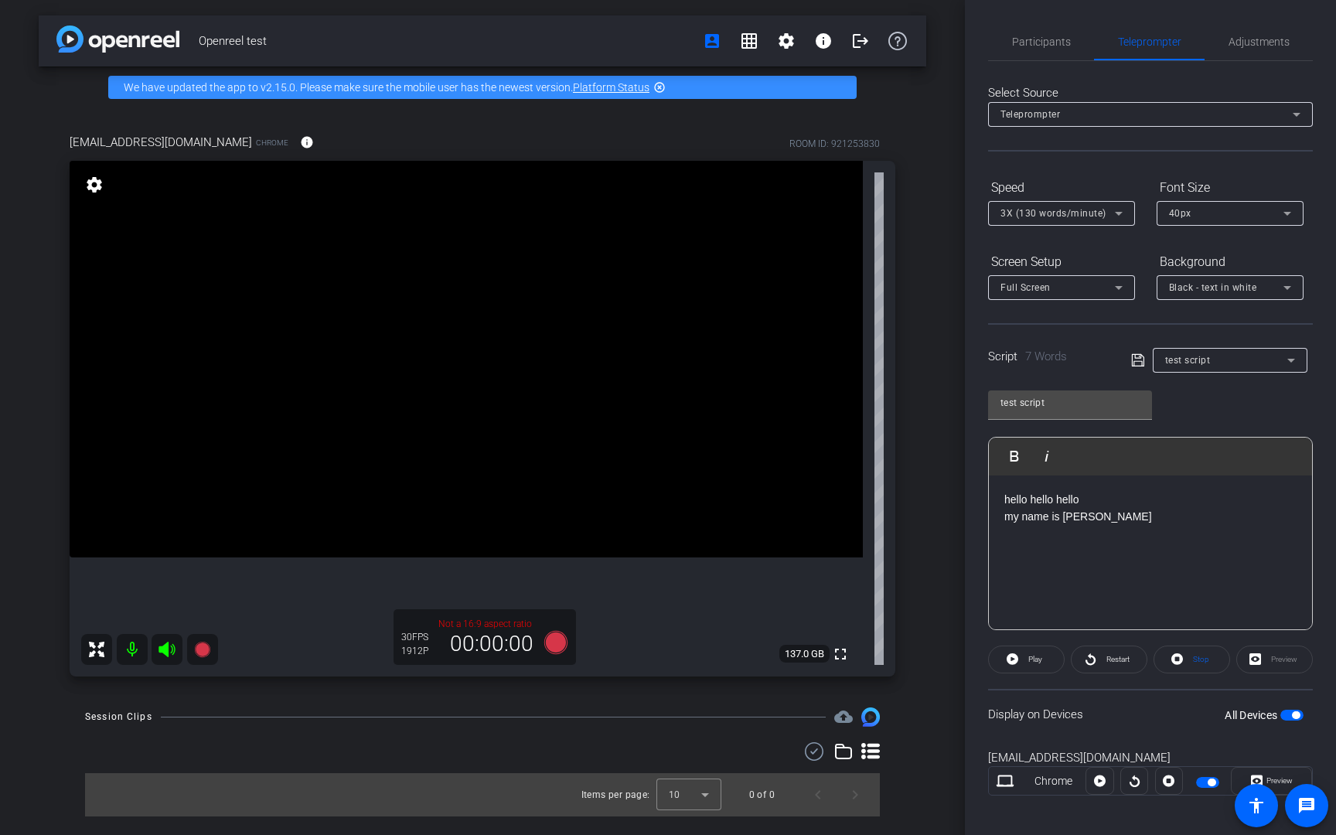
click at [1245, 211] on div "40px" at bounding box center [1226, 212] width 114 height 19
click at [1249, 158] on div at bounding box center [668, 417] width 1336 height 835
click at [1275, 281] on div "Black - text in white" at bounding box center [1226, 287] width 114 height 19
click at [1282, 241] on div at bounding box center [668, 417] width 1336 height 835
click at [1088, 279] on div "Full Screen" at bounding box center [1057, 287] width 114 height 19
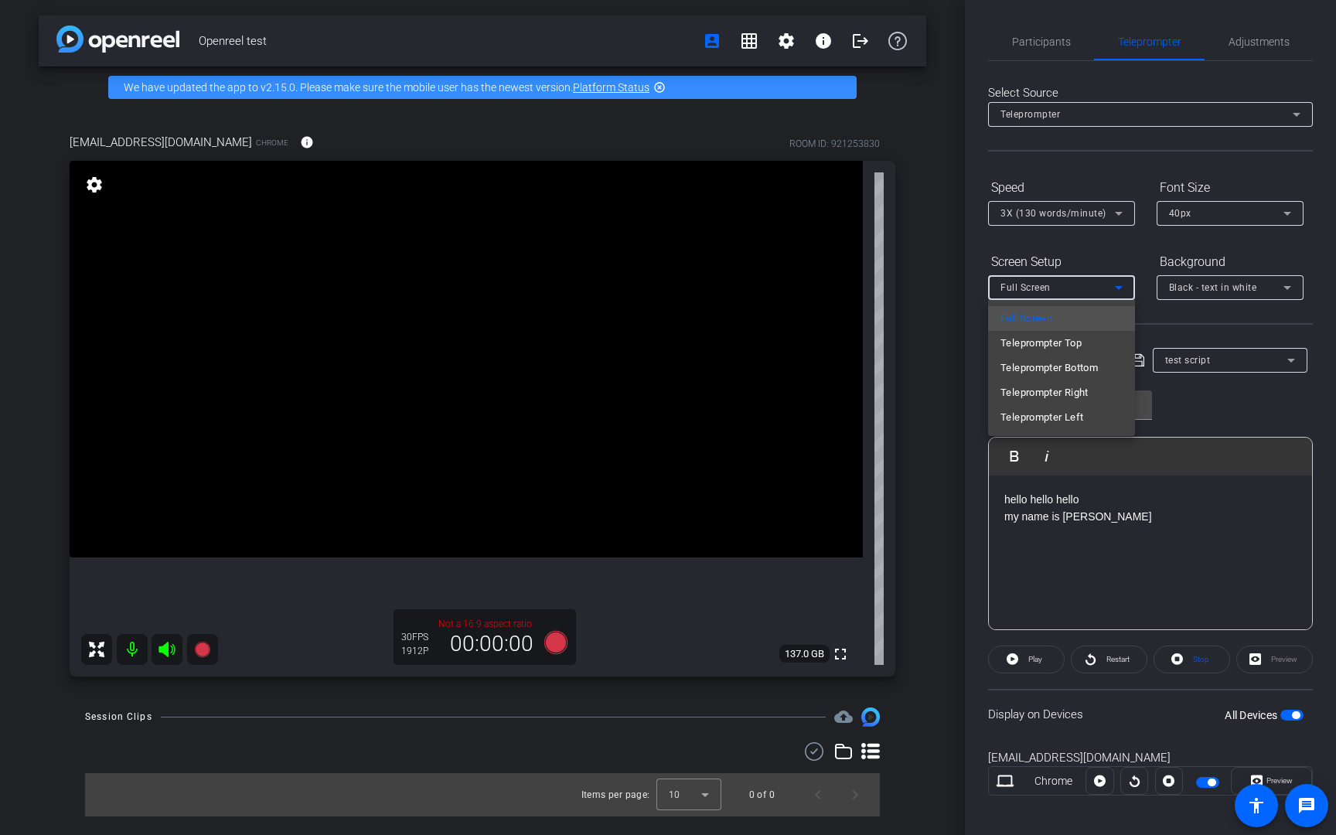
click at [979, 270] on div at bounding box center [668, 417] width 1336 height 835
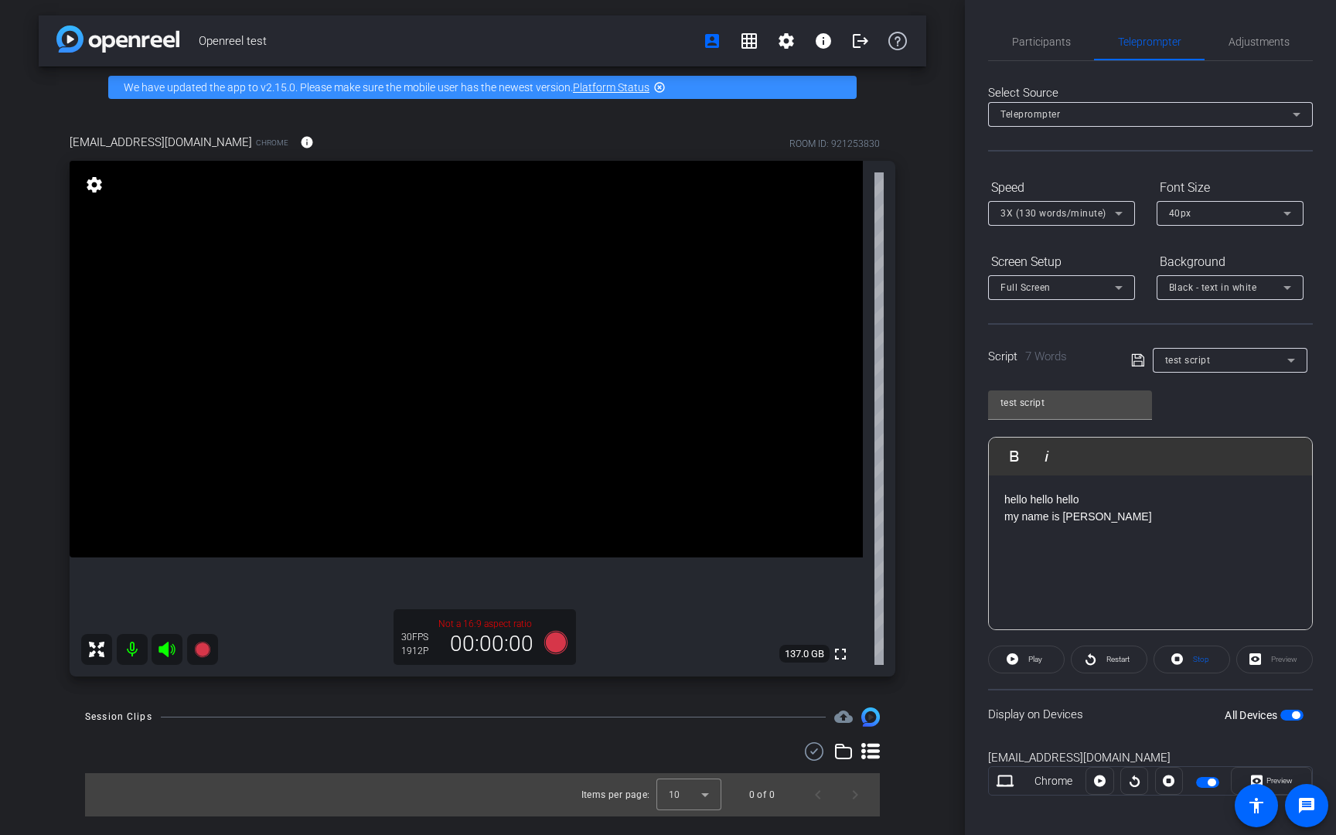
click at [979, 270] on div "Participants Teleprompter Adjustments settings [PERSON_NAME] flip Collaborator …" at bounding box center [1150, 417] width 371 height 835
click at [1034, 281] on div "Full Screen" at bounding box center [1057, 287] width 114 height 19
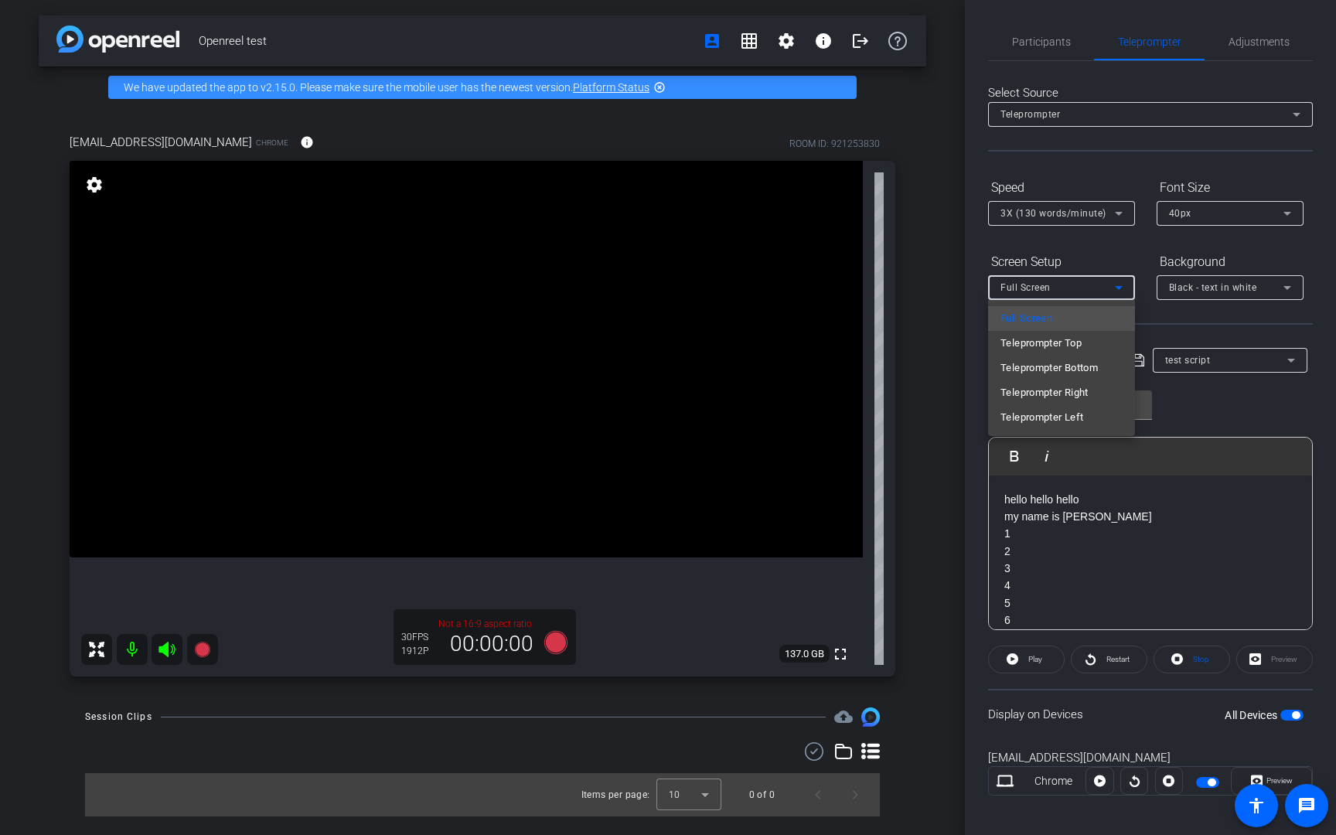
click at [972, 241] on div at bounding box center [668, 417] width 1336 height 835
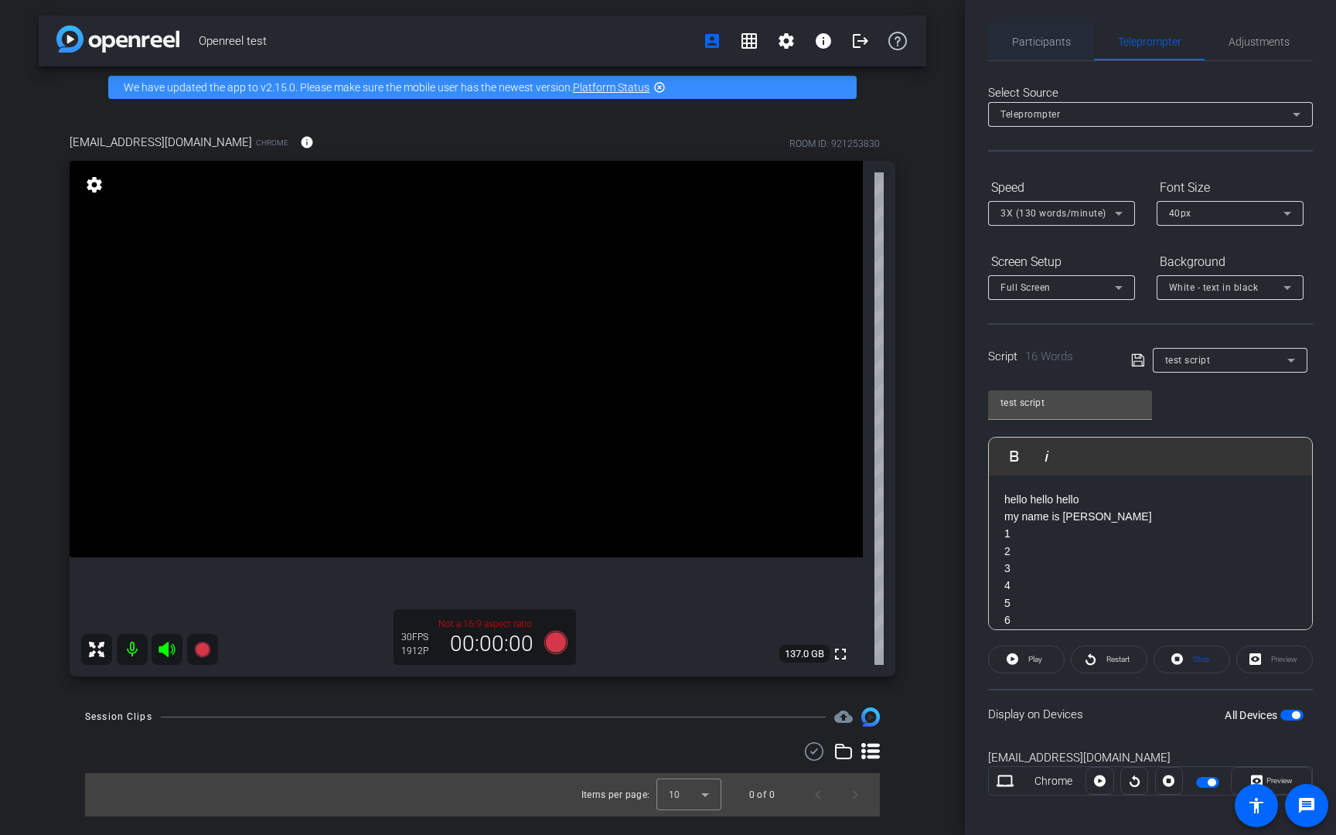
click at [1025, 43] on span "Participants" at bounding box center [1041, 41] width 59 height 11
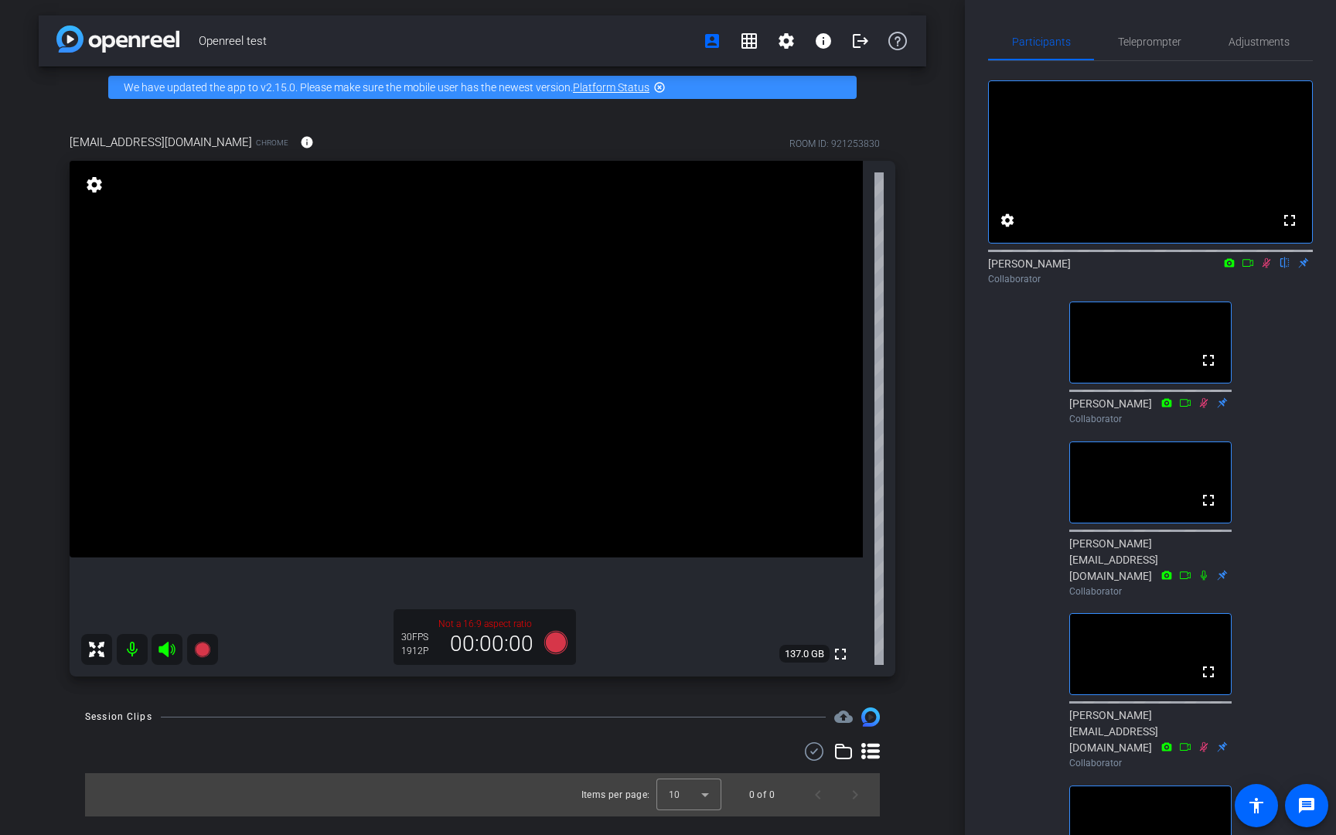
click at [1264, 268] on icon at bounding box center [1266, 262] width 12 height 11
click at [1265, 268] on icon at bounding box center [1266, 263] width 9 height 10
click at [1265, 268] on icon at bounding box center [1266, 262] width 12 height 11
click at [1263, 366] on div "fullscreen settings [PERSON_NAME] flip Collaborator fullscreen [PERSON_NAME] Co…" at bounding box center [1150, 557] width 325 height 993
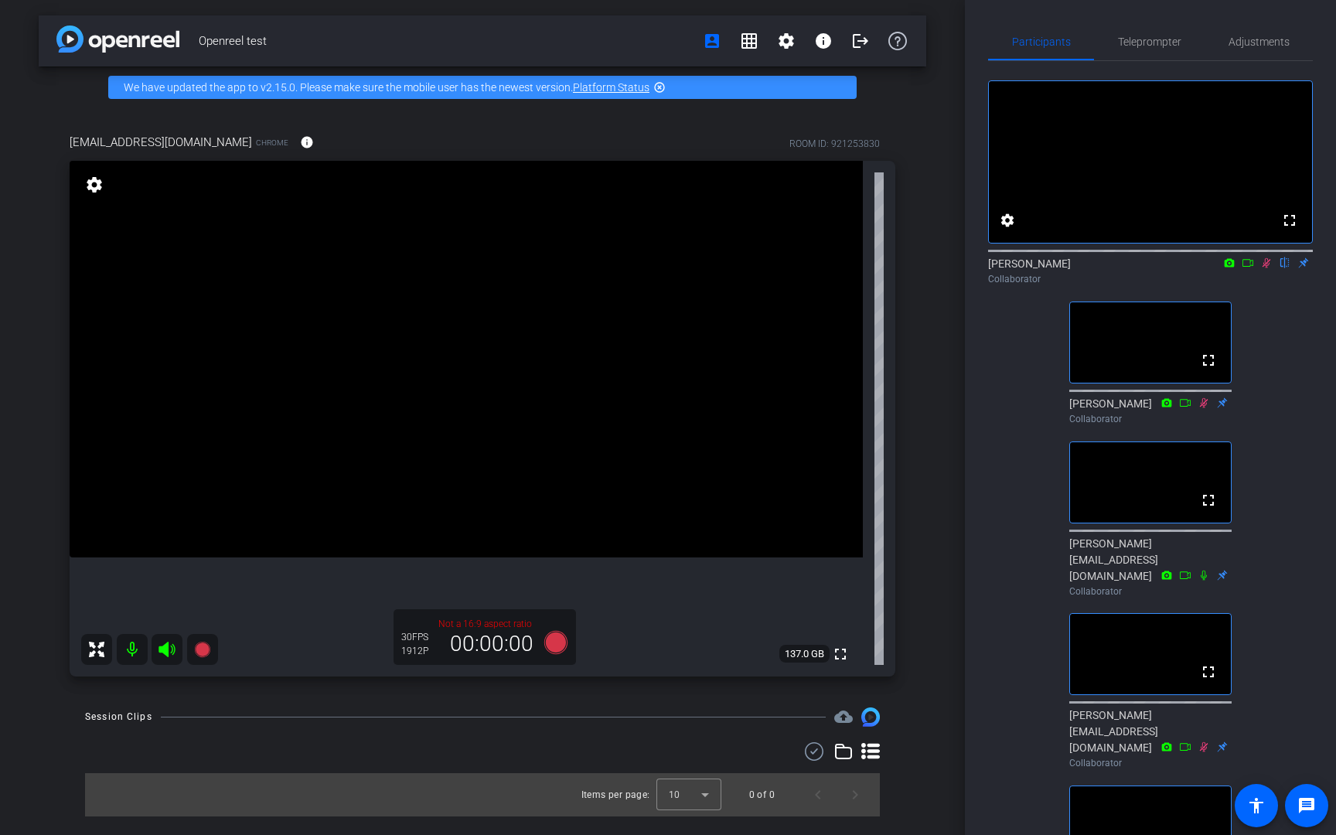
click at [1265, 268] on icon at bounding box center [1266, 262] width 12 height 11
click at [1266, 268] on icon at bounding box center [1266, 262] width 12 height 11
click at [1267, 268] on icon at bounding box center [1266, 263] width 9 height 10
click at [1266, 268] on icon at bounding box center [1266, 262] width 12 height 11
click at [1266, 268] on icon at bounding box center [1266, 263] width 9 height 10
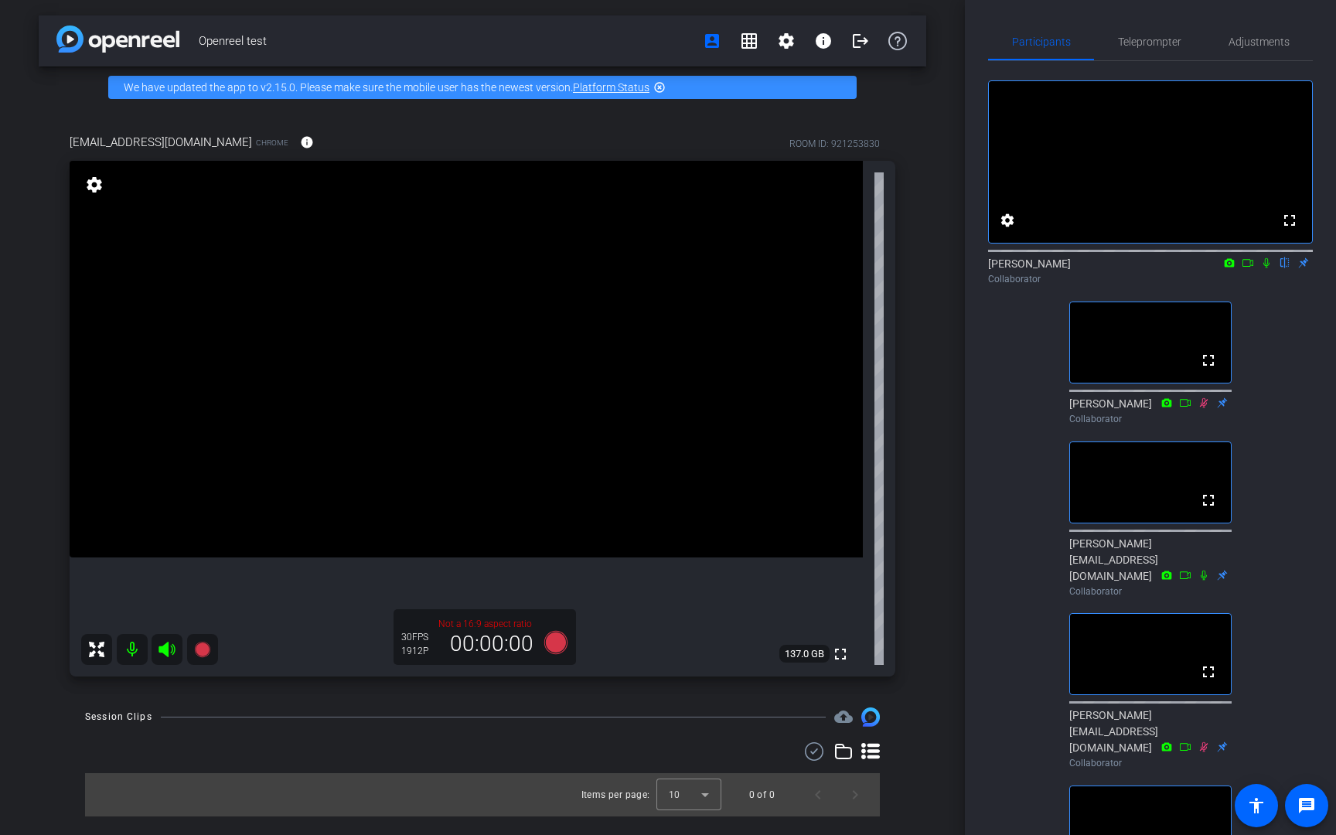
click at [1264, 268] on icon at bounding box center [1266, 263] width 6 height 10
click at [1266, 268] on icon at bounding box center [1266, 262] width 12 height 11
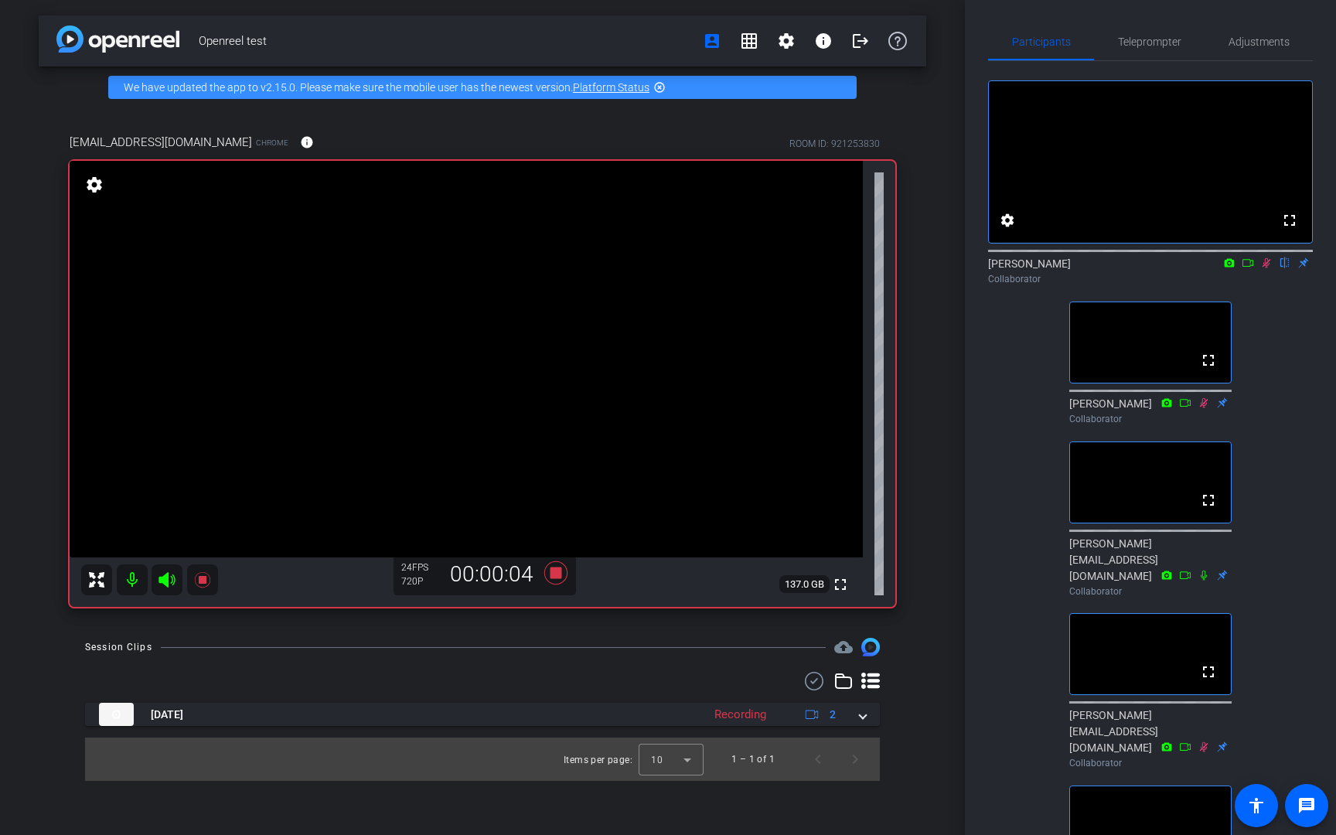
click at [1265, 268] on icon at bounding box center [1266, 262] width 12 height 11
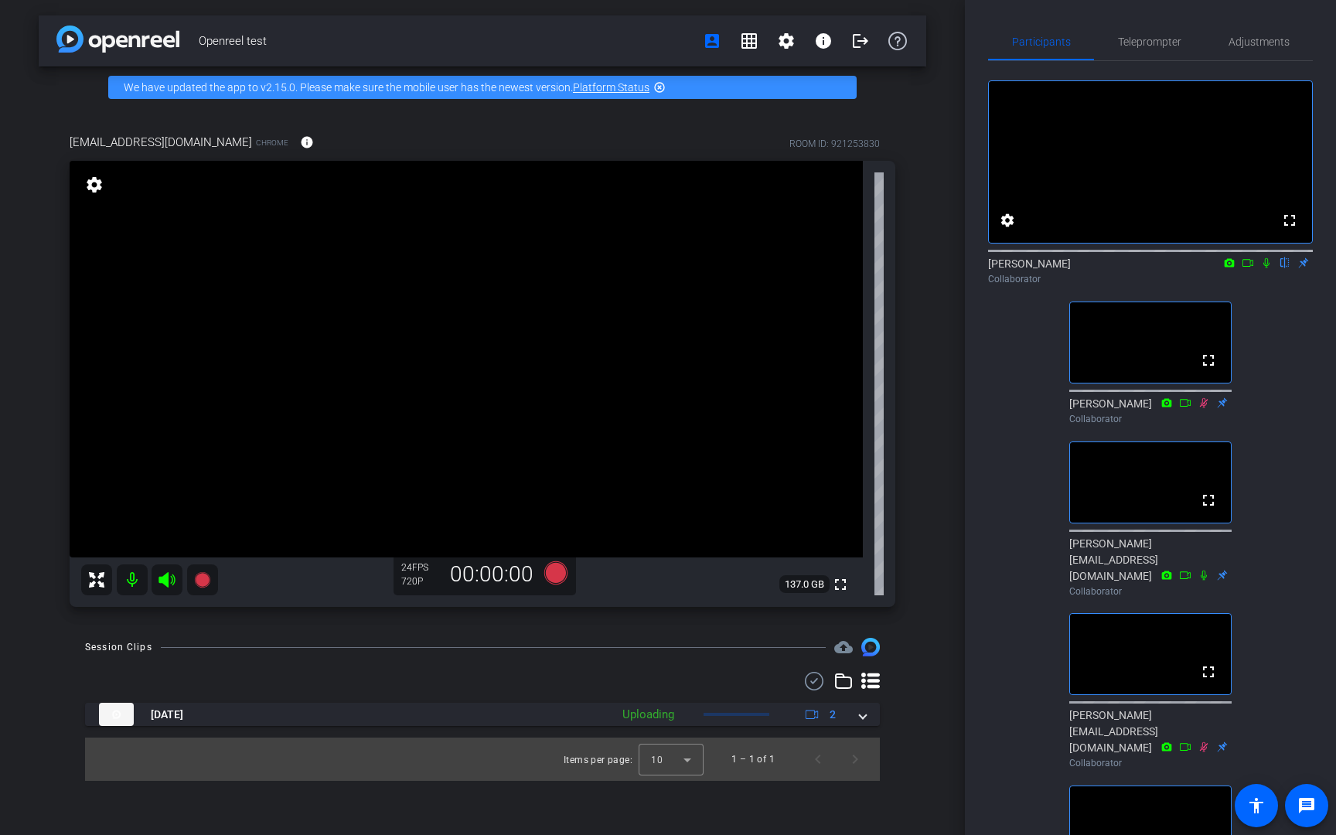
click at [1266, 268] on icon at bounding box center [1266, 263] width 6 height 10
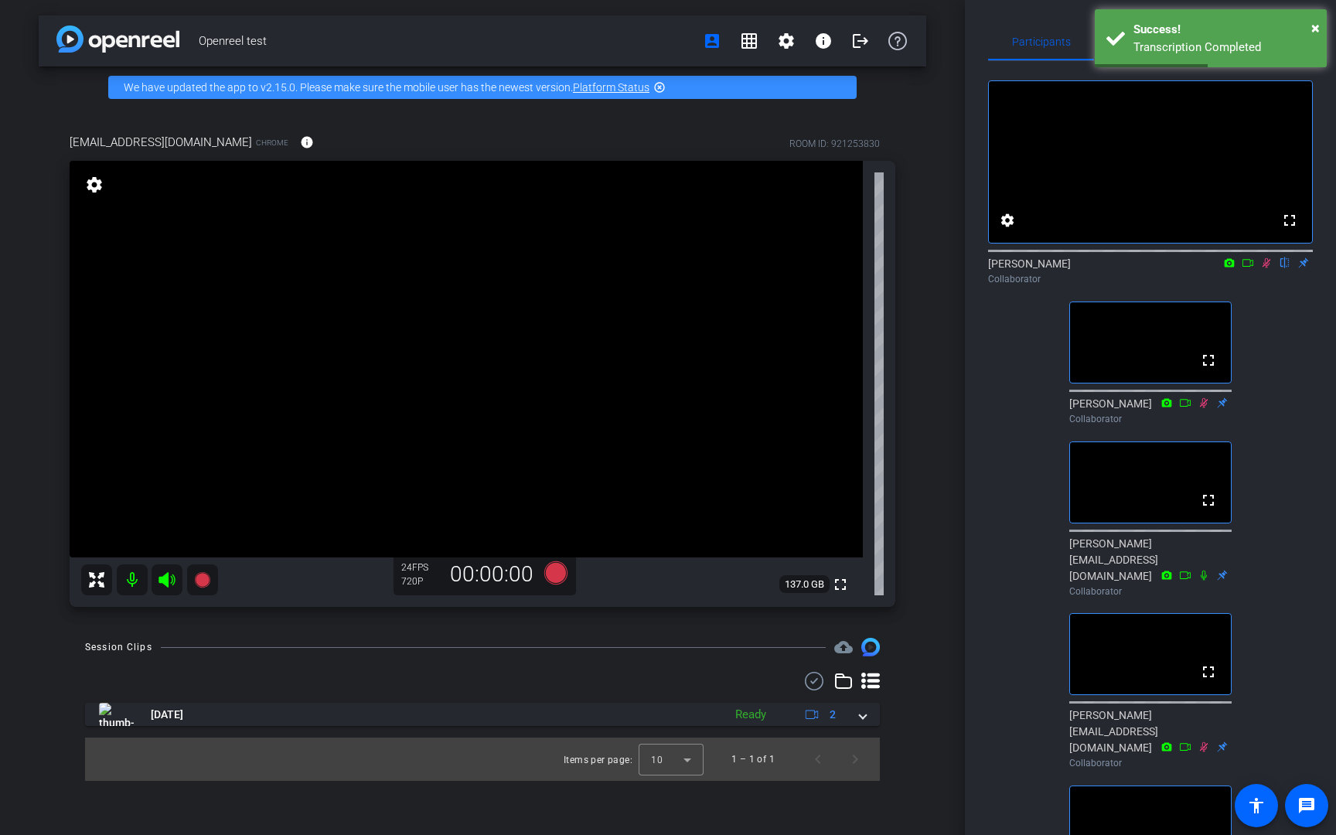
click at [1018, 443] on div "fullscreen settings [PERSON_NAME] flip Collaborator fullscreen [PERSON_NAME] Co…" at bounding box center [1150, 557] width 325 height 993
click at [1308, 448] on div "fullscreen settings [PERSON_NAME] flip Collaborator fullscreen [PERSON_NAME] Co…" at bounding box center [1150, 557] width 325 height 993
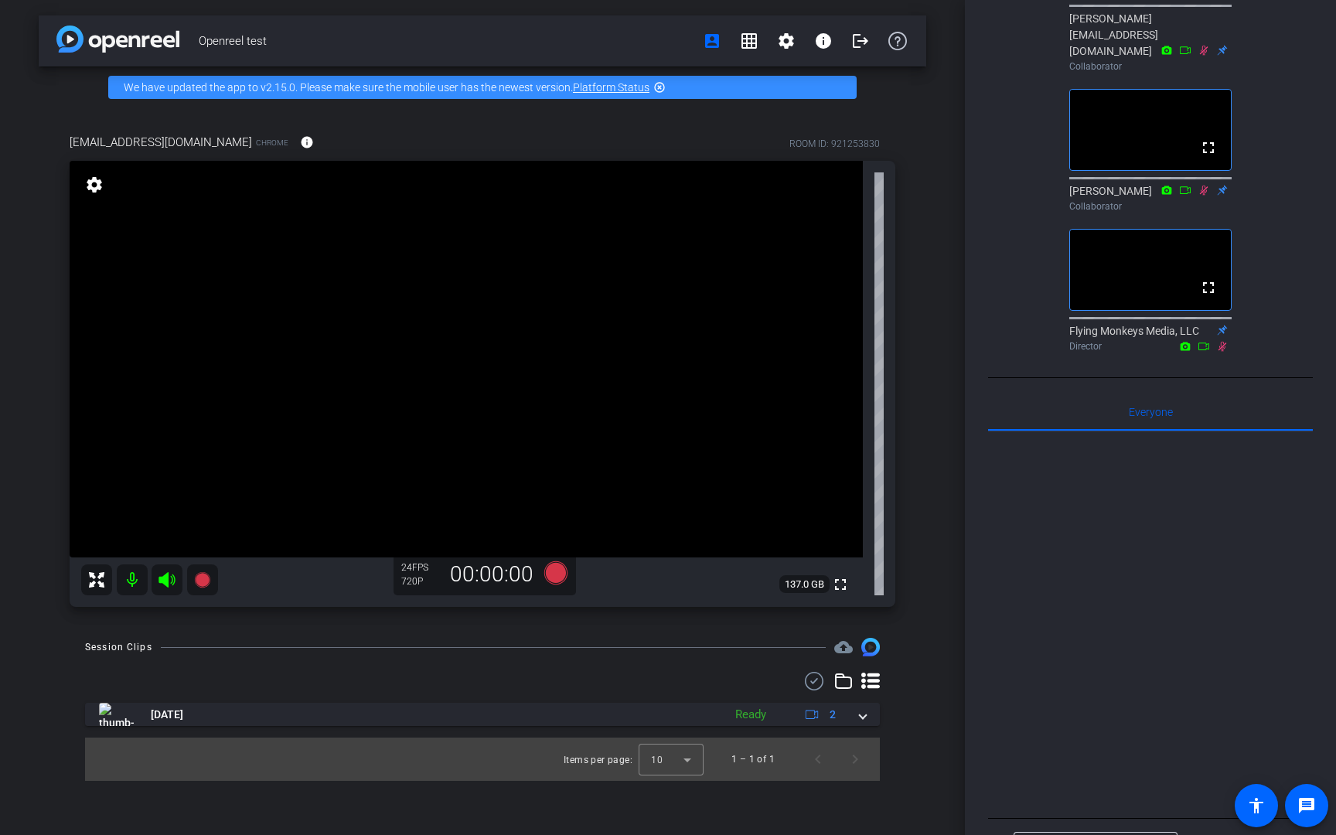
scroll to position [795, 0]
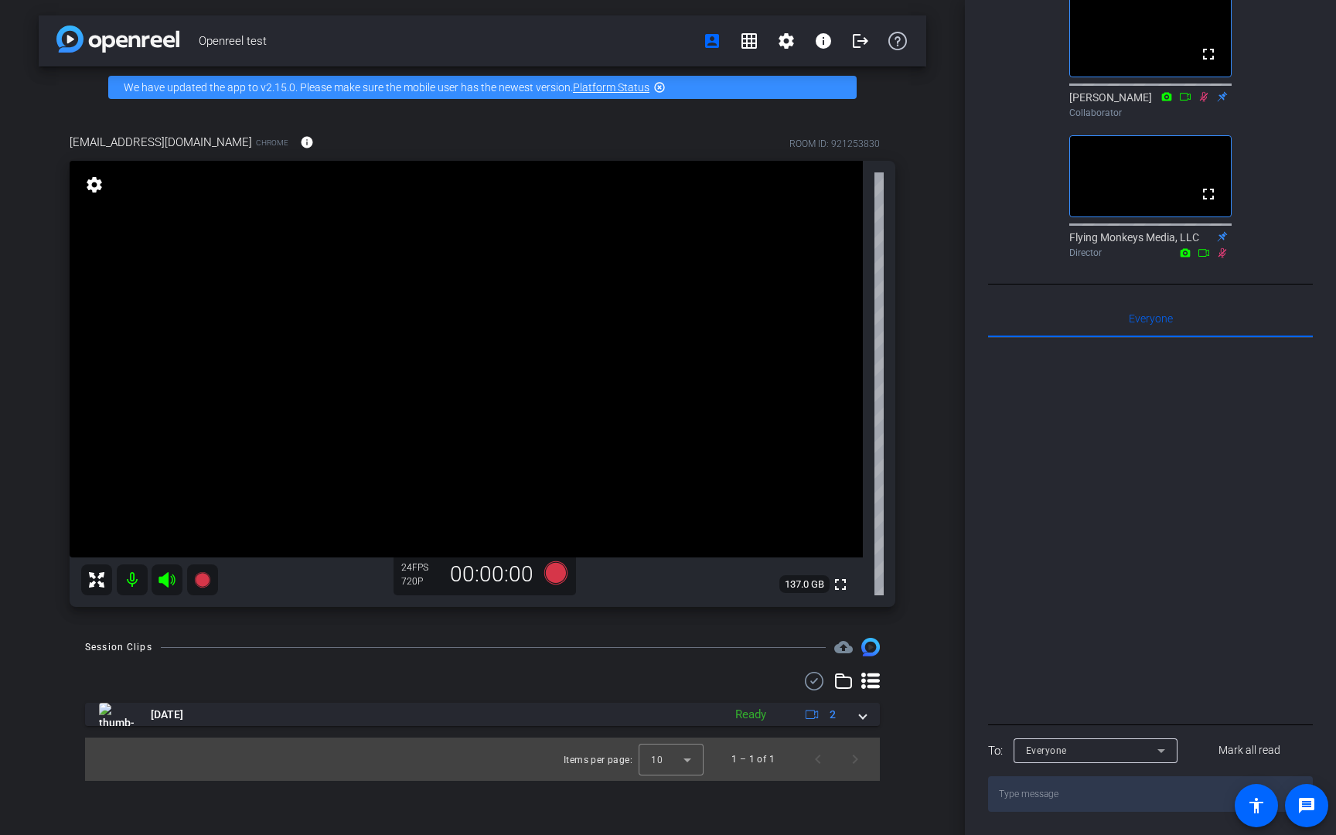
click at [1123, 705] on div "Everyone" at bounding box center [1091, 750] width 131 height 19
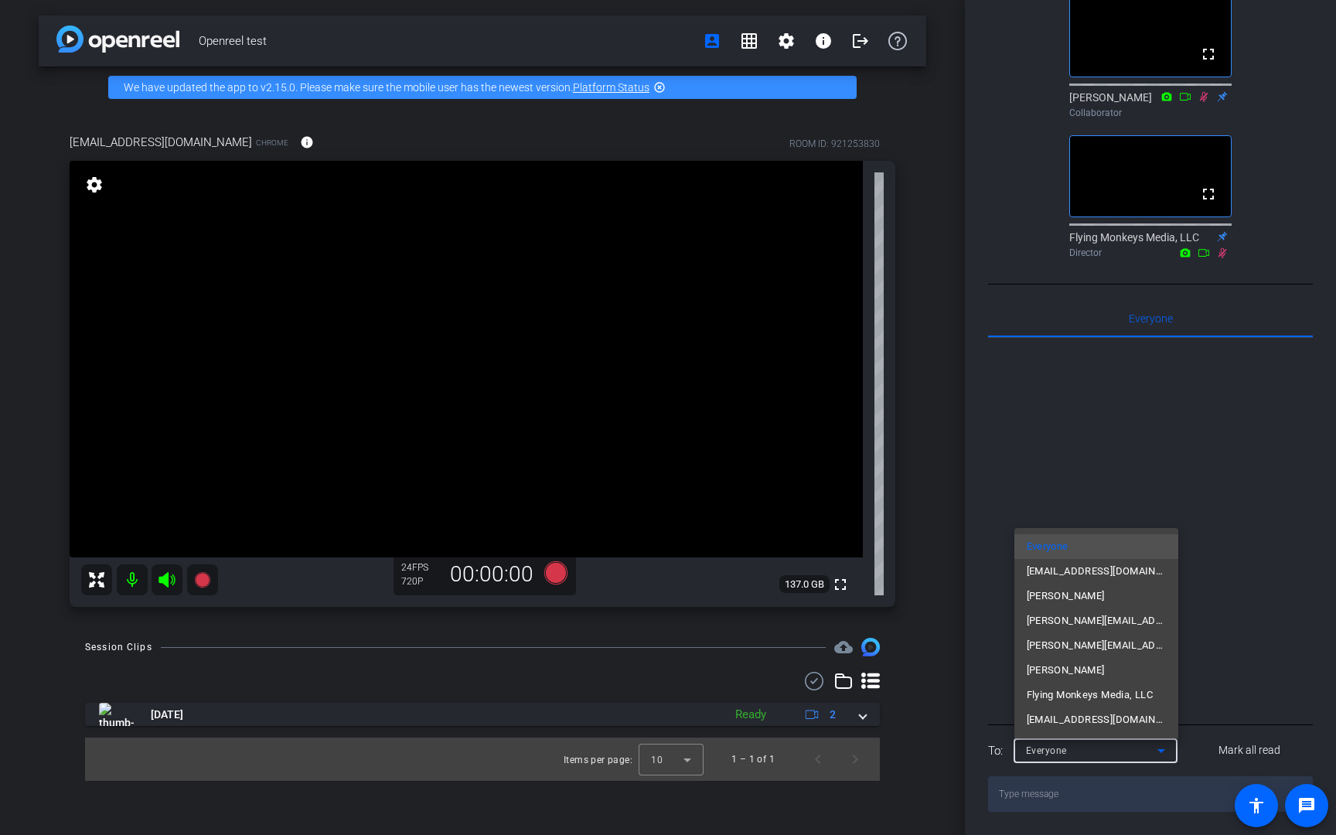
click at [1123, 705] on div at bounding box center [668, 417] width 1336 height 835
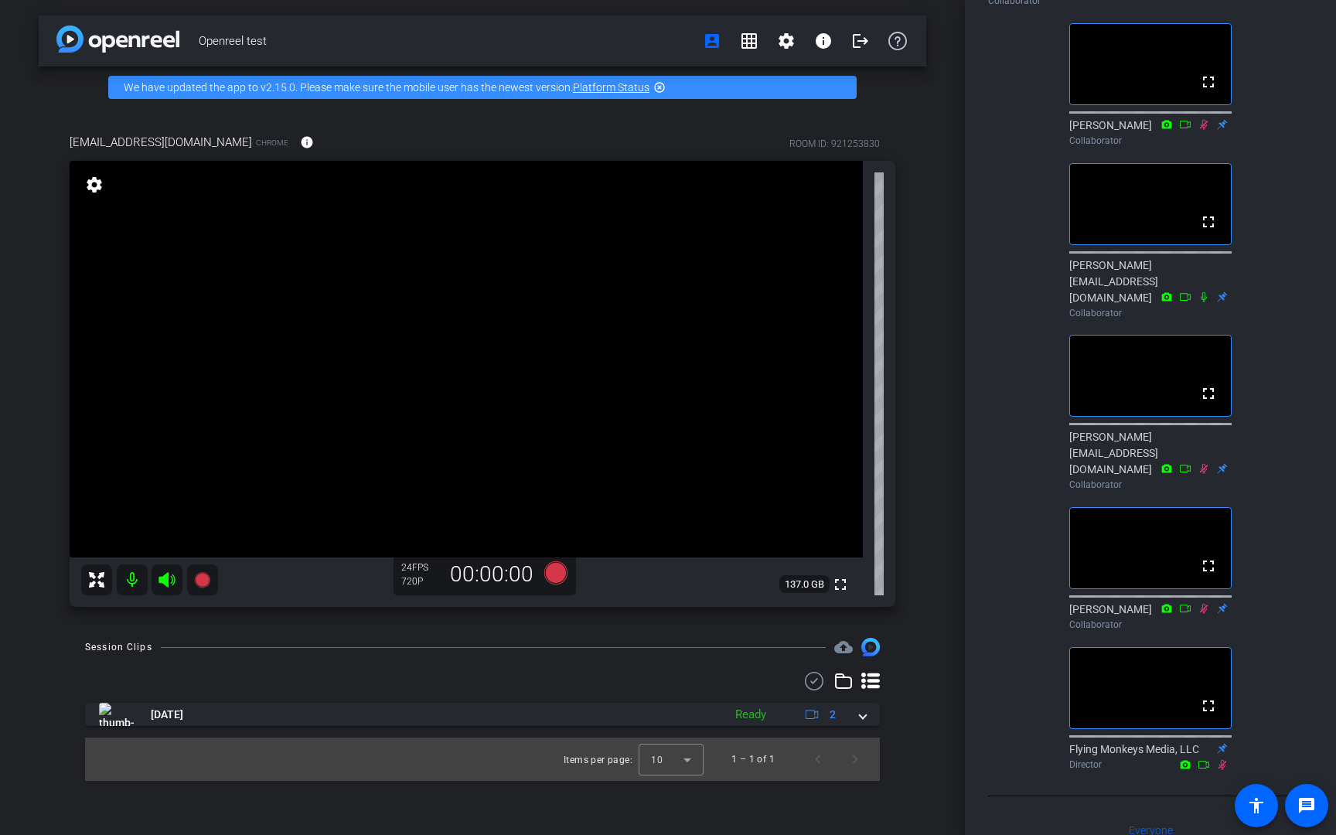
scroll to position [0, 0]
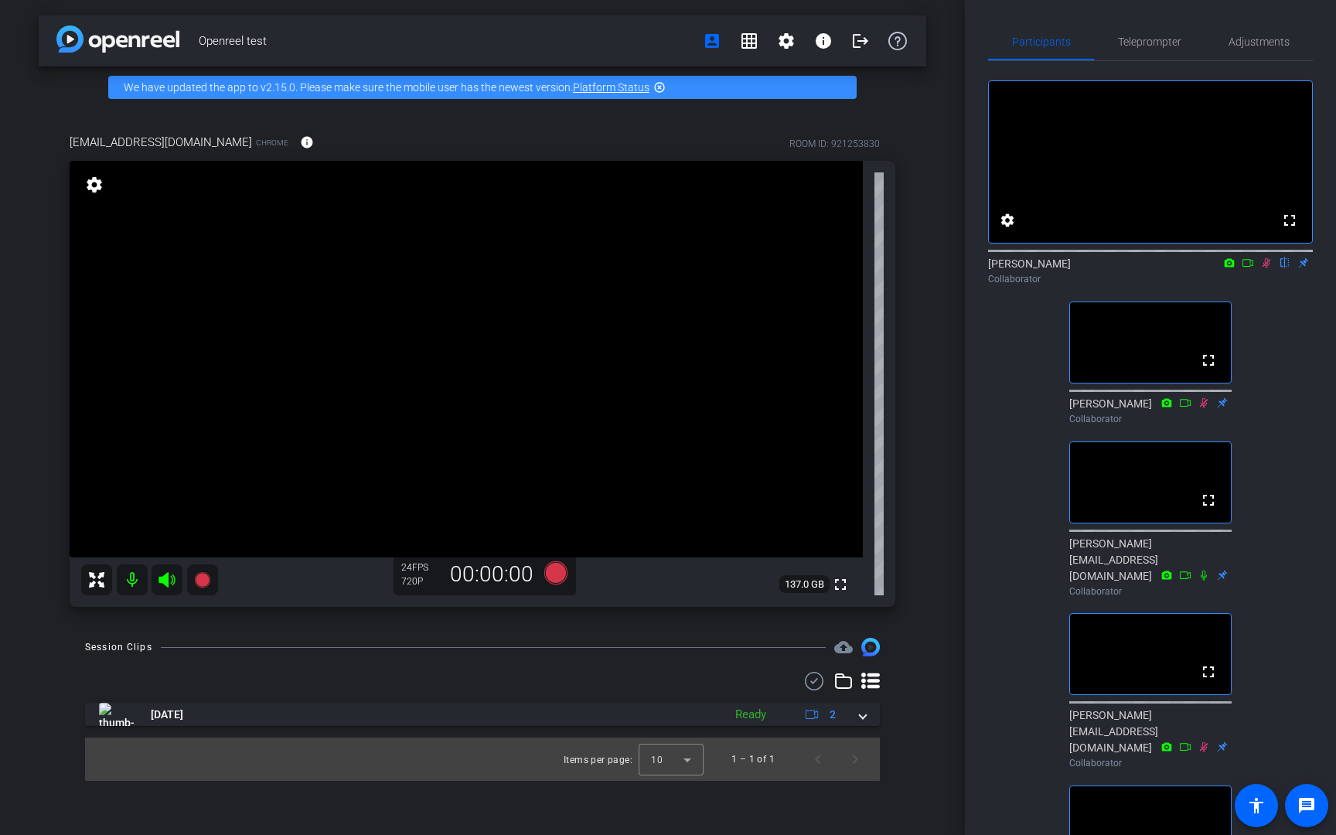
click at [925, 328] on div "[EMAIL_ADDRESS][DOMAIN_NAME] Chrome info ROOM ID: 921253830 fullscreen settings…" at bounding box center [482, 365] width 887 height 514
click at [1265, 268] on icon at bounding box center [1266, 263] width 9 height 10
click at [1160, 49] on span "Teleprompter" at bounding box center [1149, 41] width 63 height 37
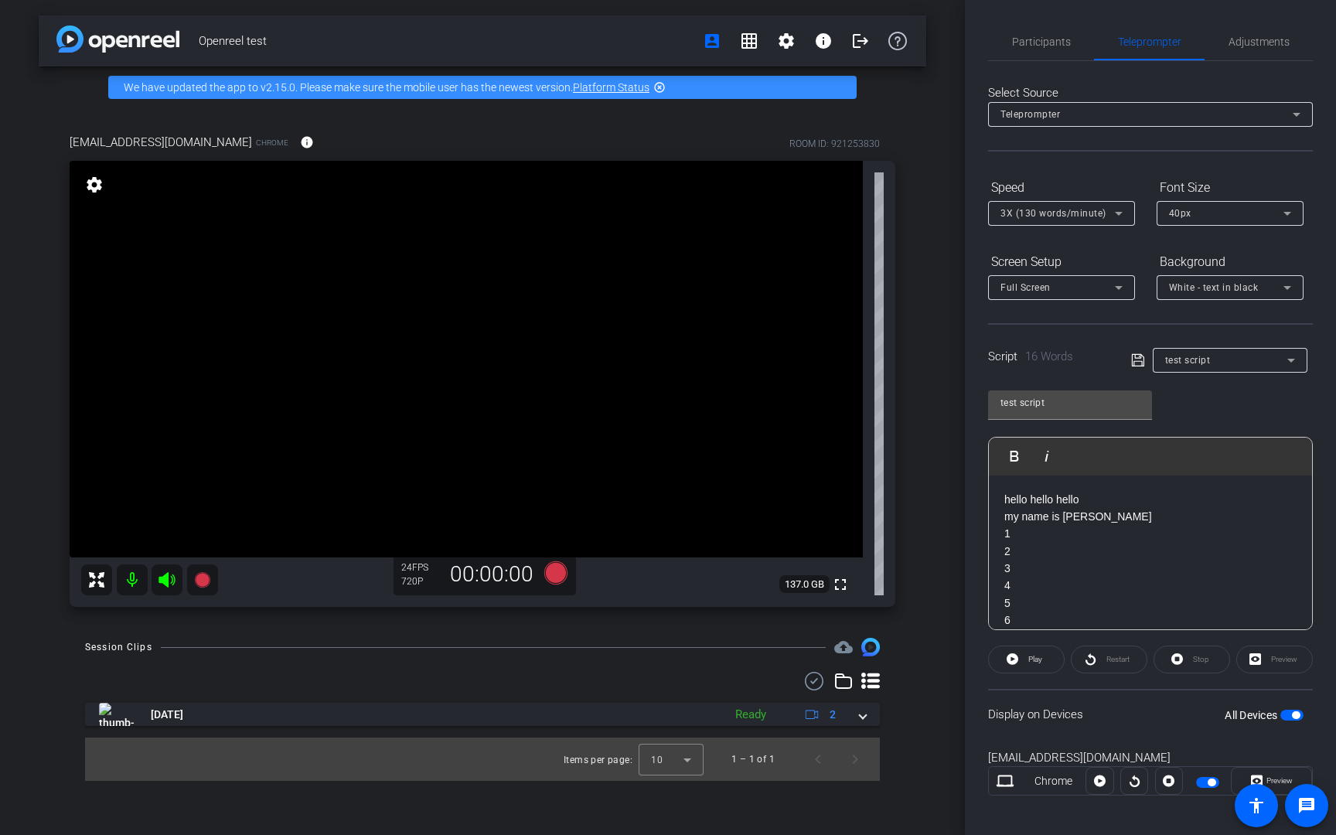
scroll to position [3, 0]
click at [1033, 43] on span "Participants" at bounding box center [1041, 38] width 59 height 11
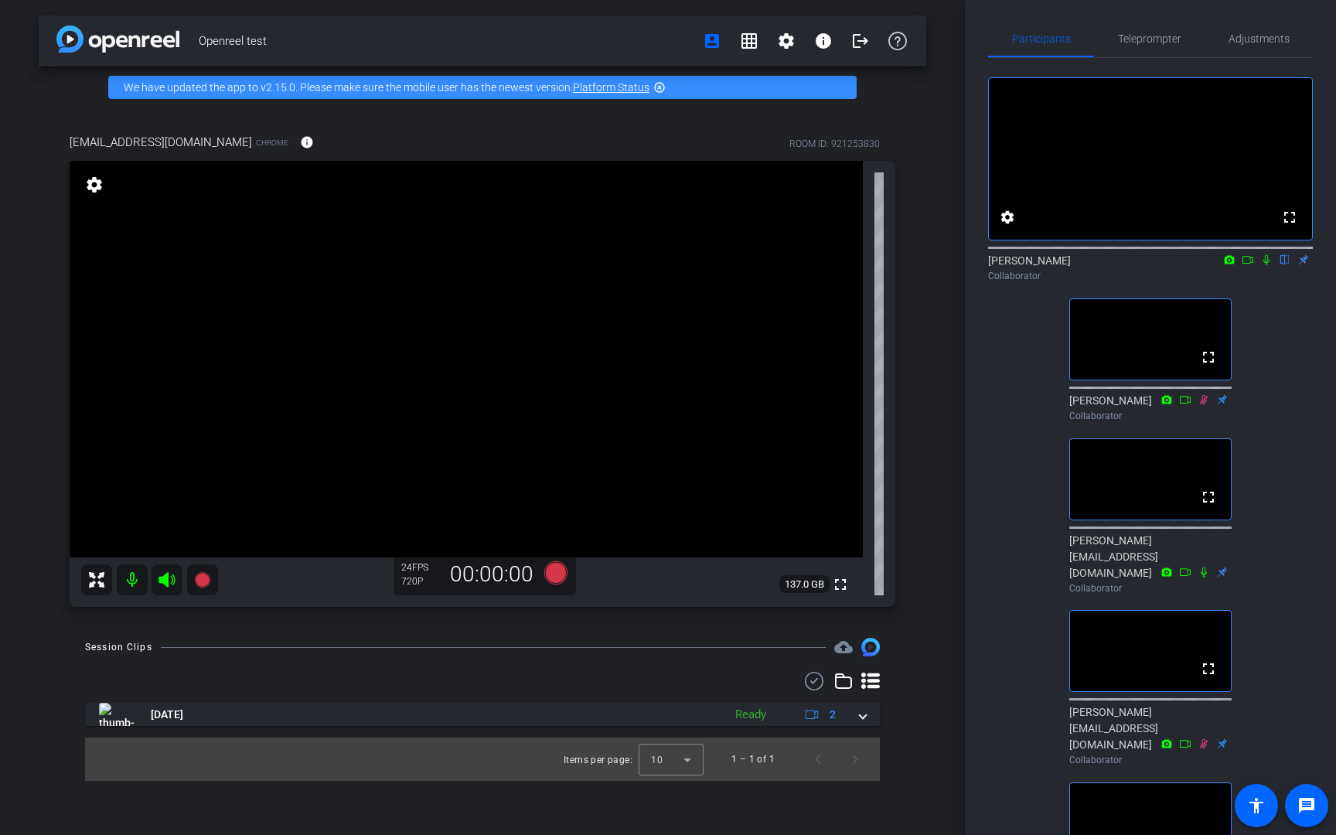
click at [1265, 265] on icon at bounding box center [1266, 260] width 6 height 10
click at [1261, 33] on span "Adjustments" at bounding box center [1258, 38] width 61 height 11
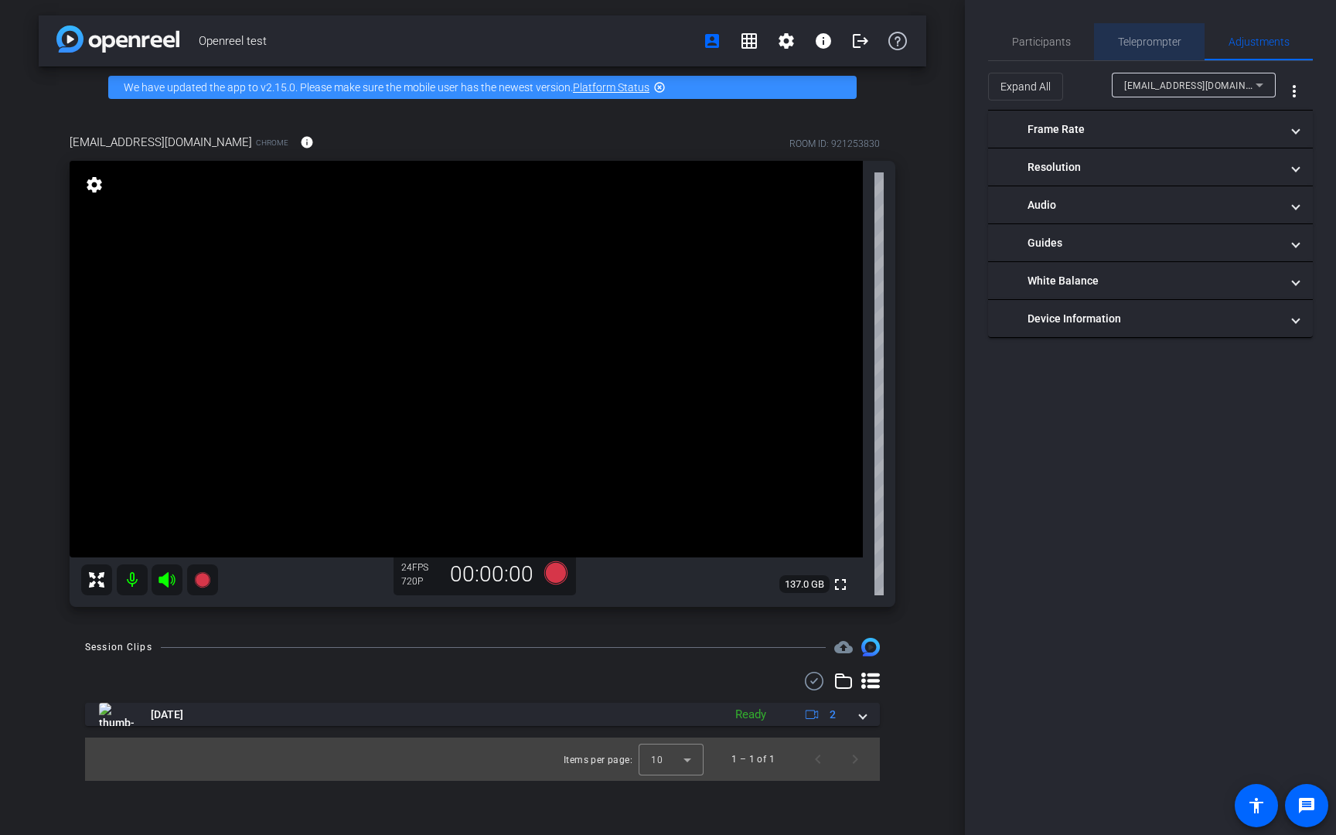
click at [1155, 40] on span "Teleprompter" at bounding box center [1149, 41] width 63 height 11
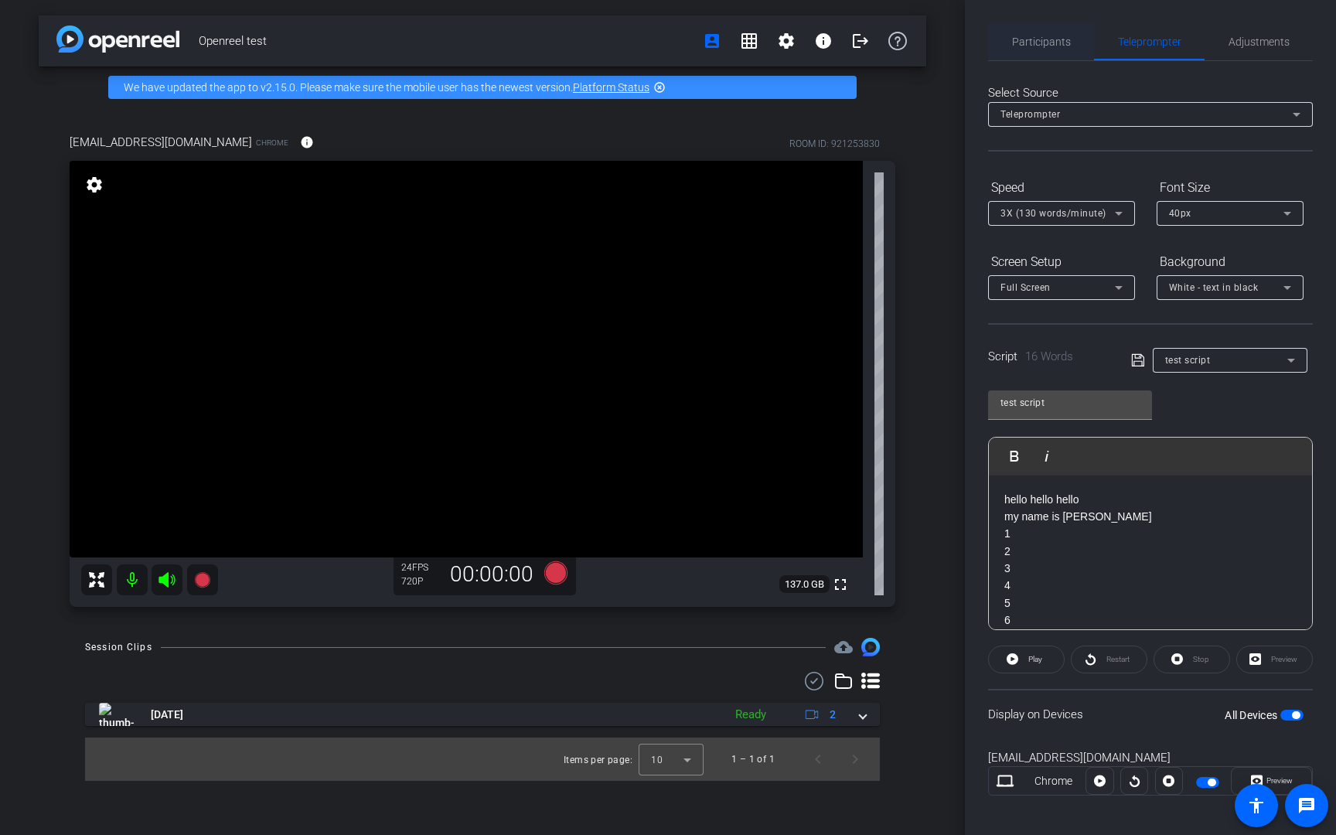
click at [1061, 40] on span "Participants" at bounding box center [1041, 41] width 59 height 11
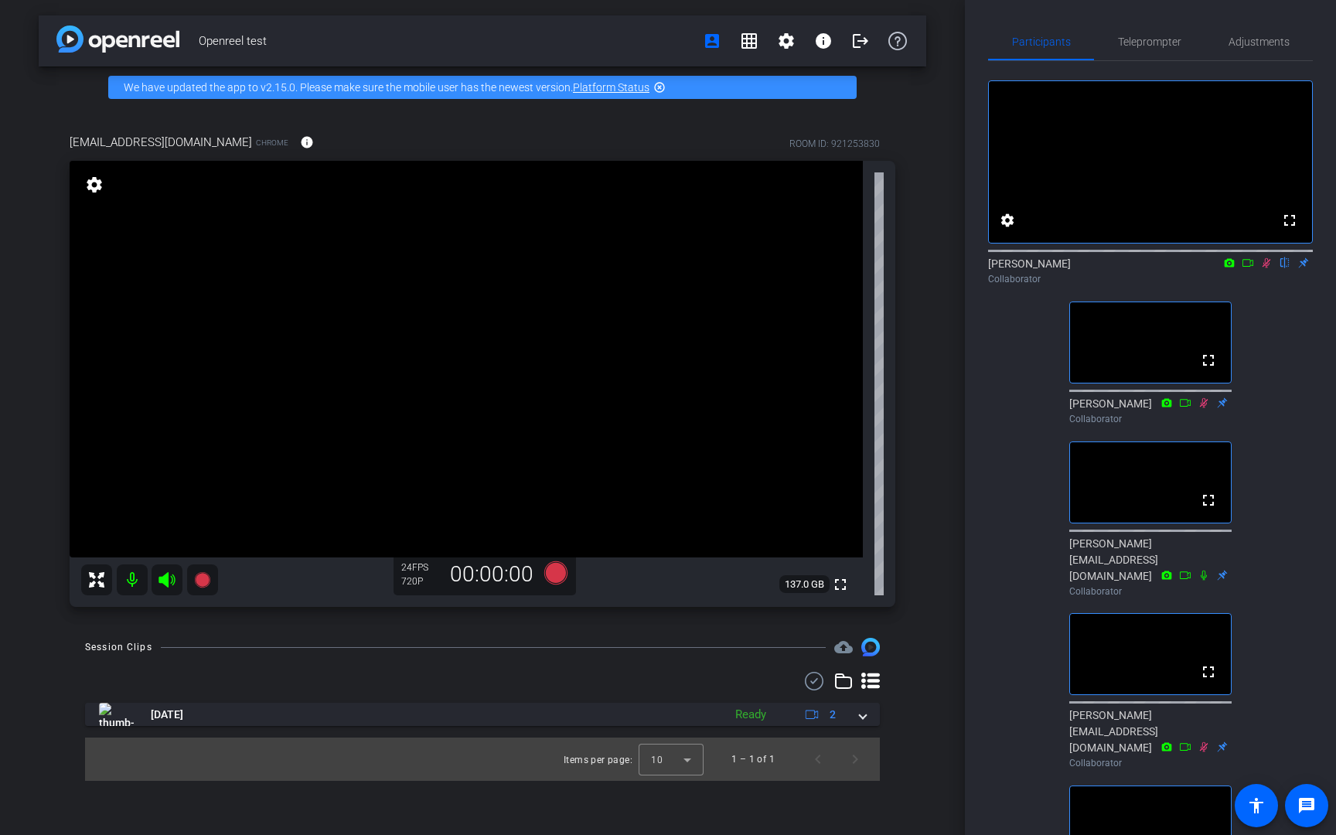
click at [1020, 536] on div "fullscreen settings [PERSON_NAME] flip Collaborator fullscreen [PERSON_NAME] Co…" at bounding box center [1150, 557] width 325 height 993
click at [1168, 37] on span "Teleprompter" at bounding box center [1149, 41] width 63 height 11
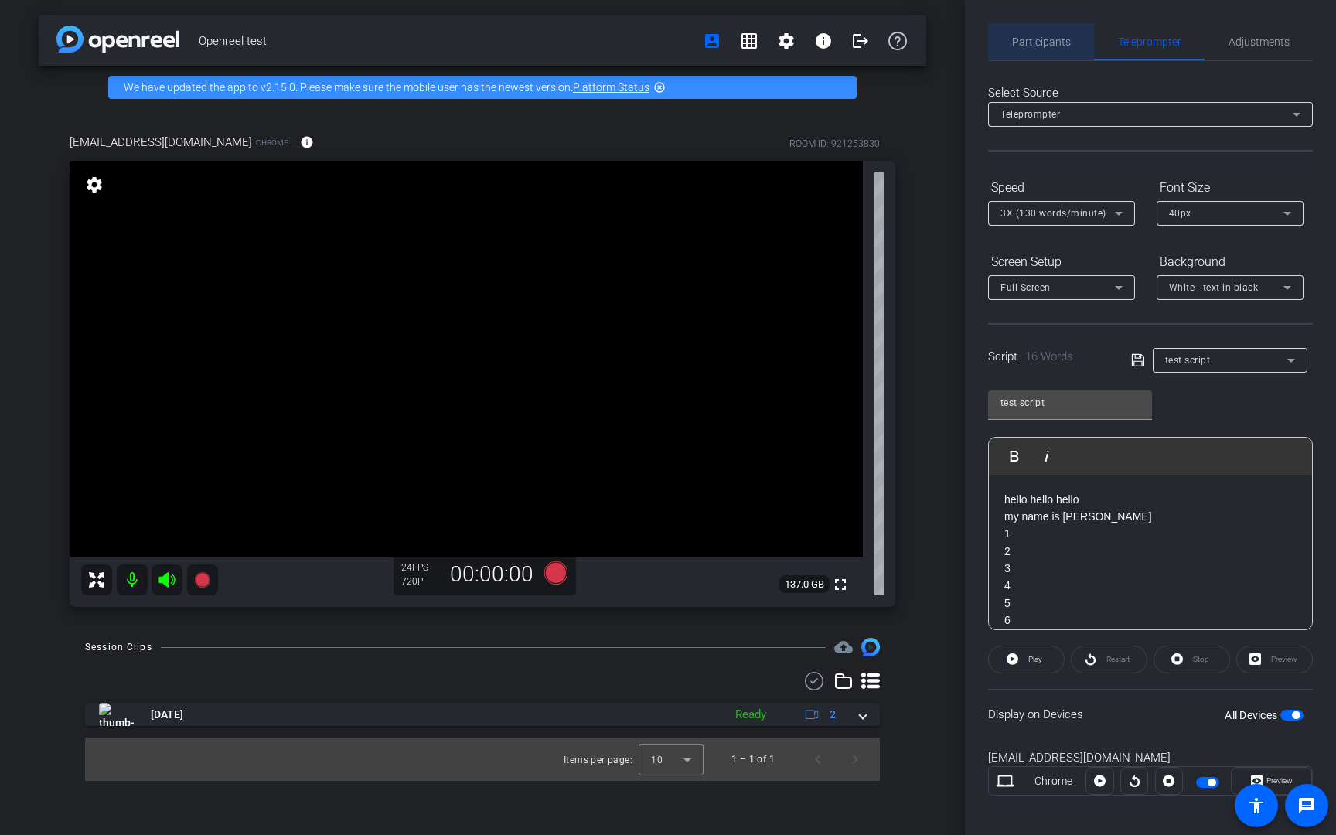
click at [1068, 33] on span "Participants" at bounding box center [1041, 41] width 59 height 37
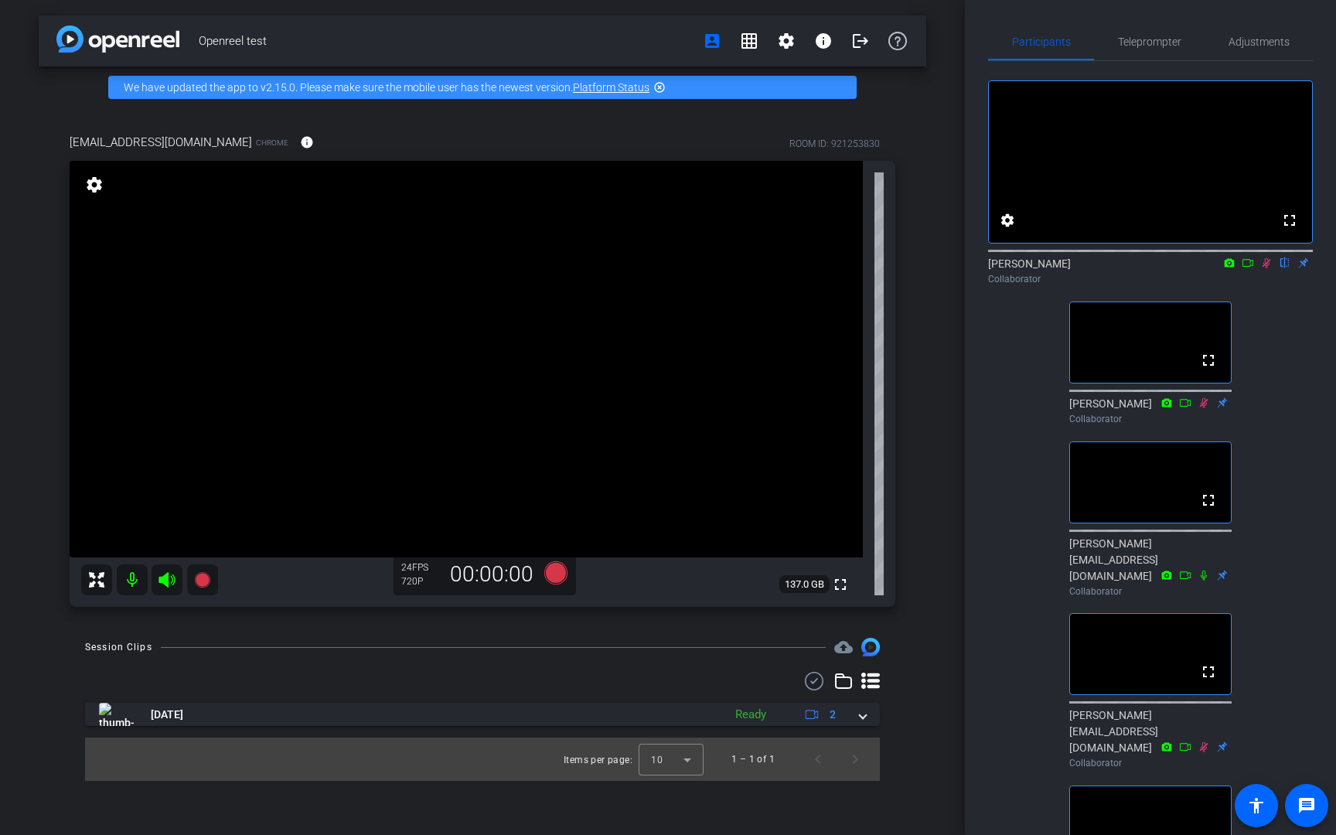
click at [1040, 394] on div "fullscreen settings [PERSON_NAME] flip Collaborator fullscreen [PERSON_NAME] Co…" at bounding box center [1150, 557] width 325 height 993
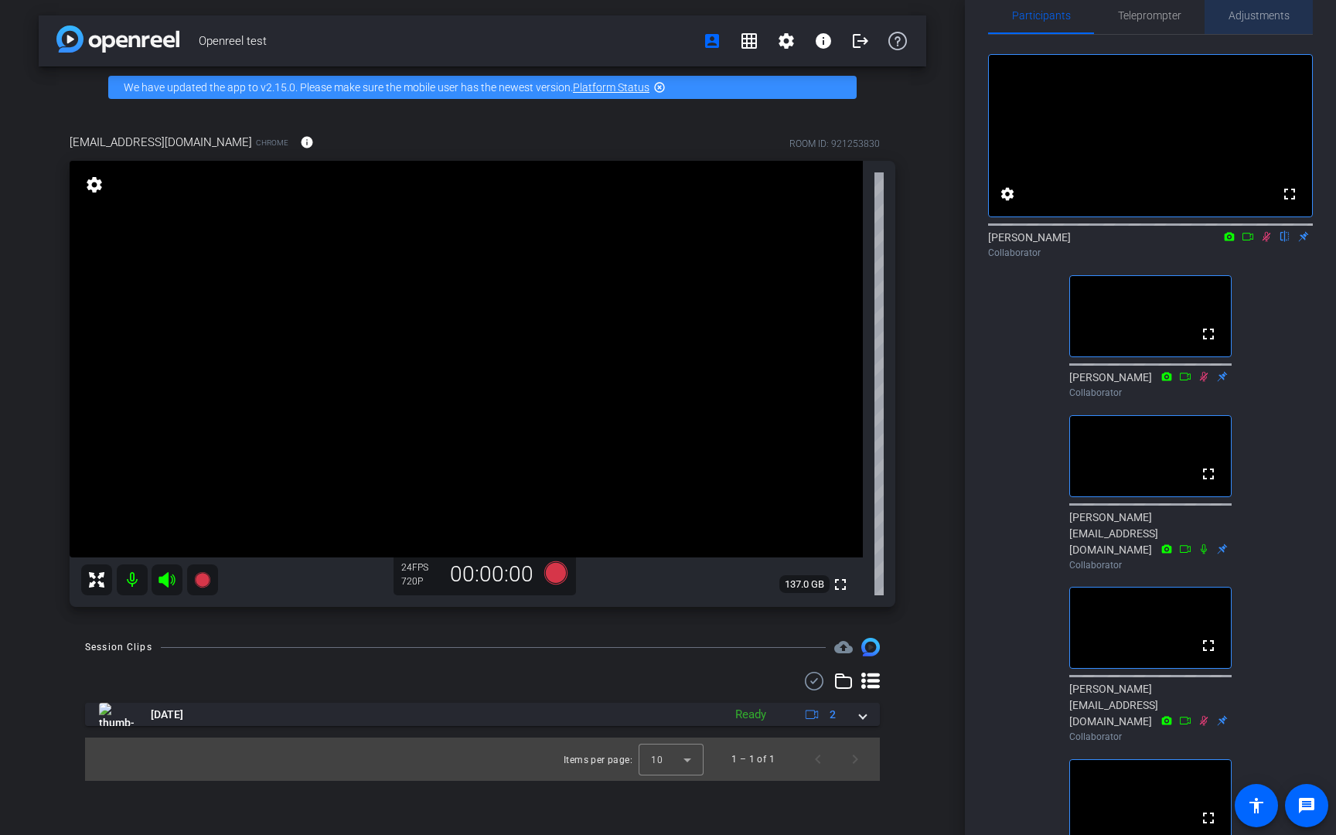
click at [1265, 15] on span "Adjustments" at bounding box center [1258, 15] width 61 height 11
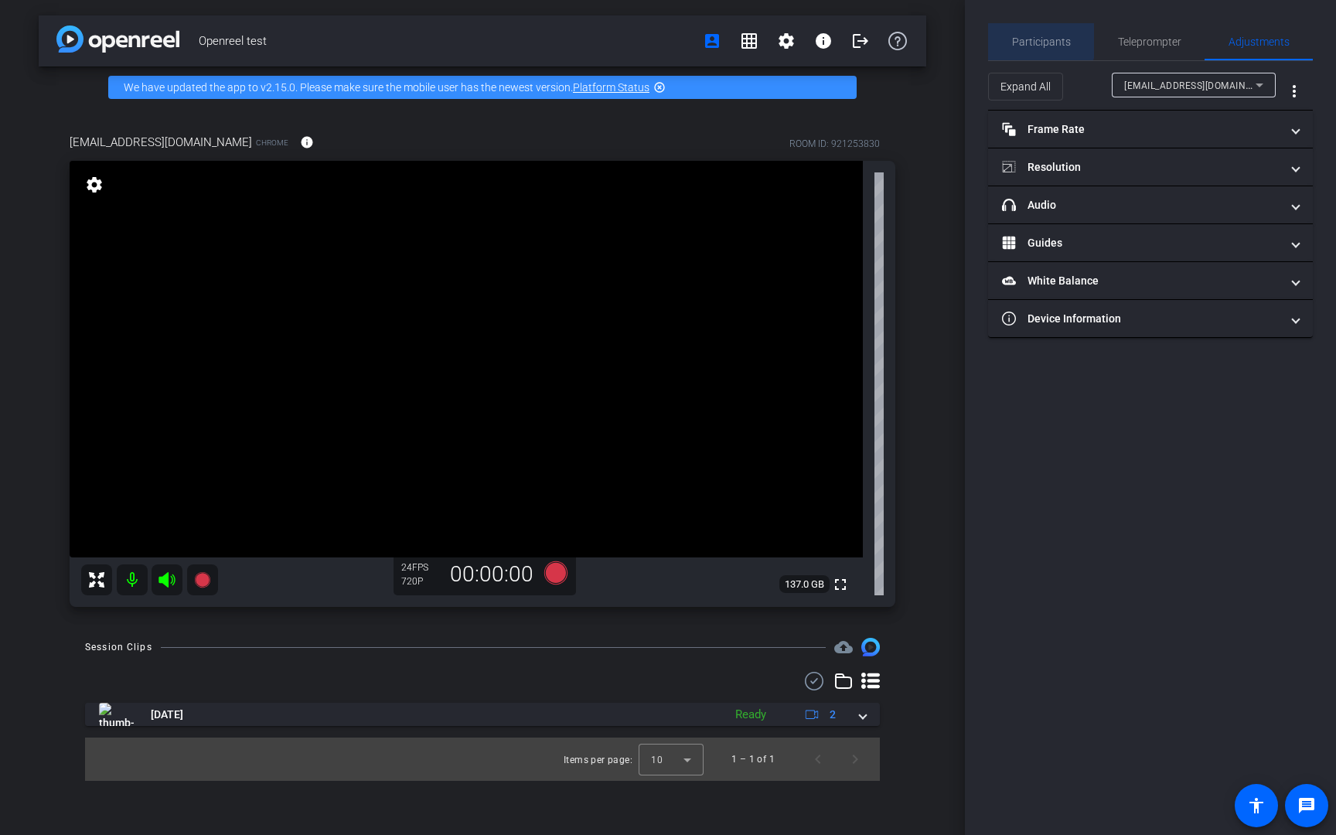
click at [1027, 37] on span "Participants" at bounding box center [1041, 41] width 59 height 11
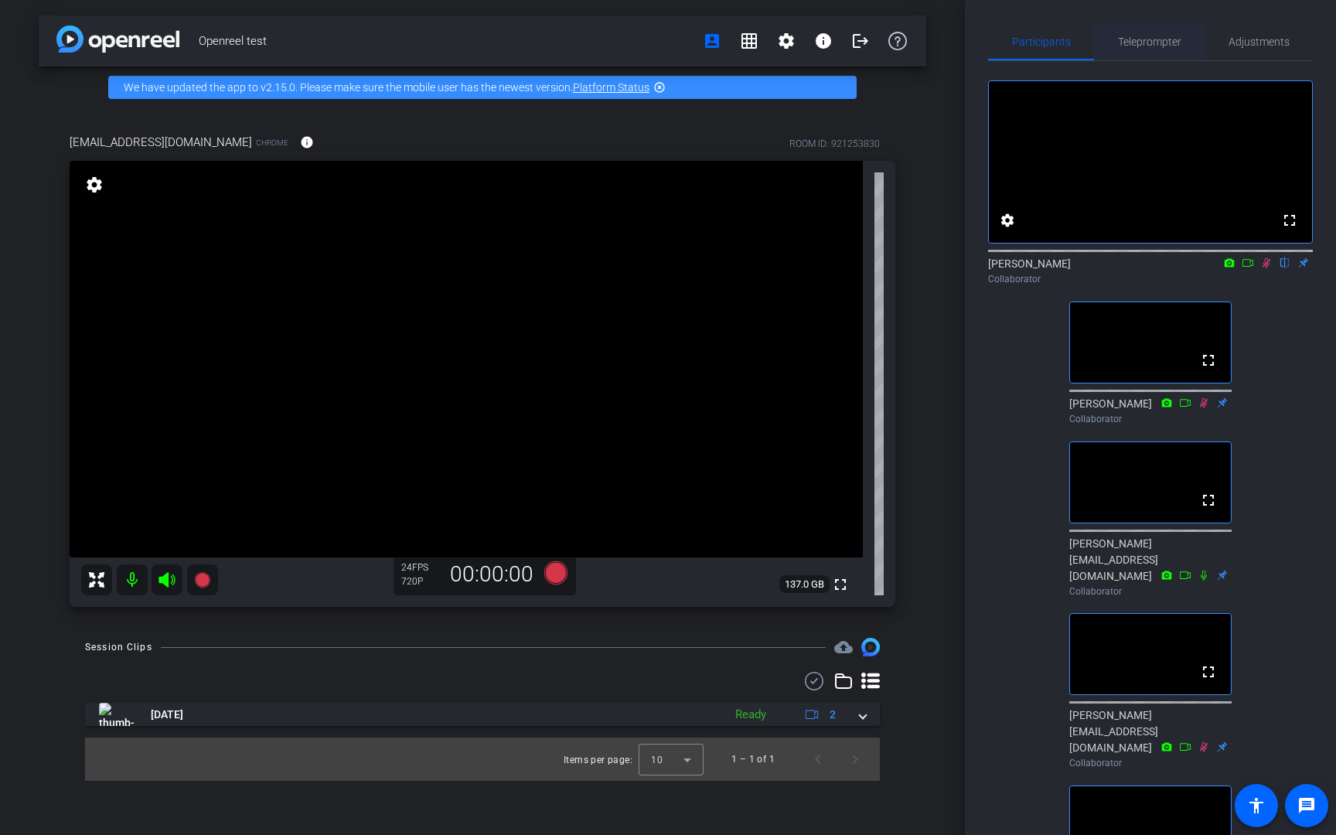
click at [1139, 41] on span "Teleprompter" at bounding box center [1149, 41] width 63 height 11
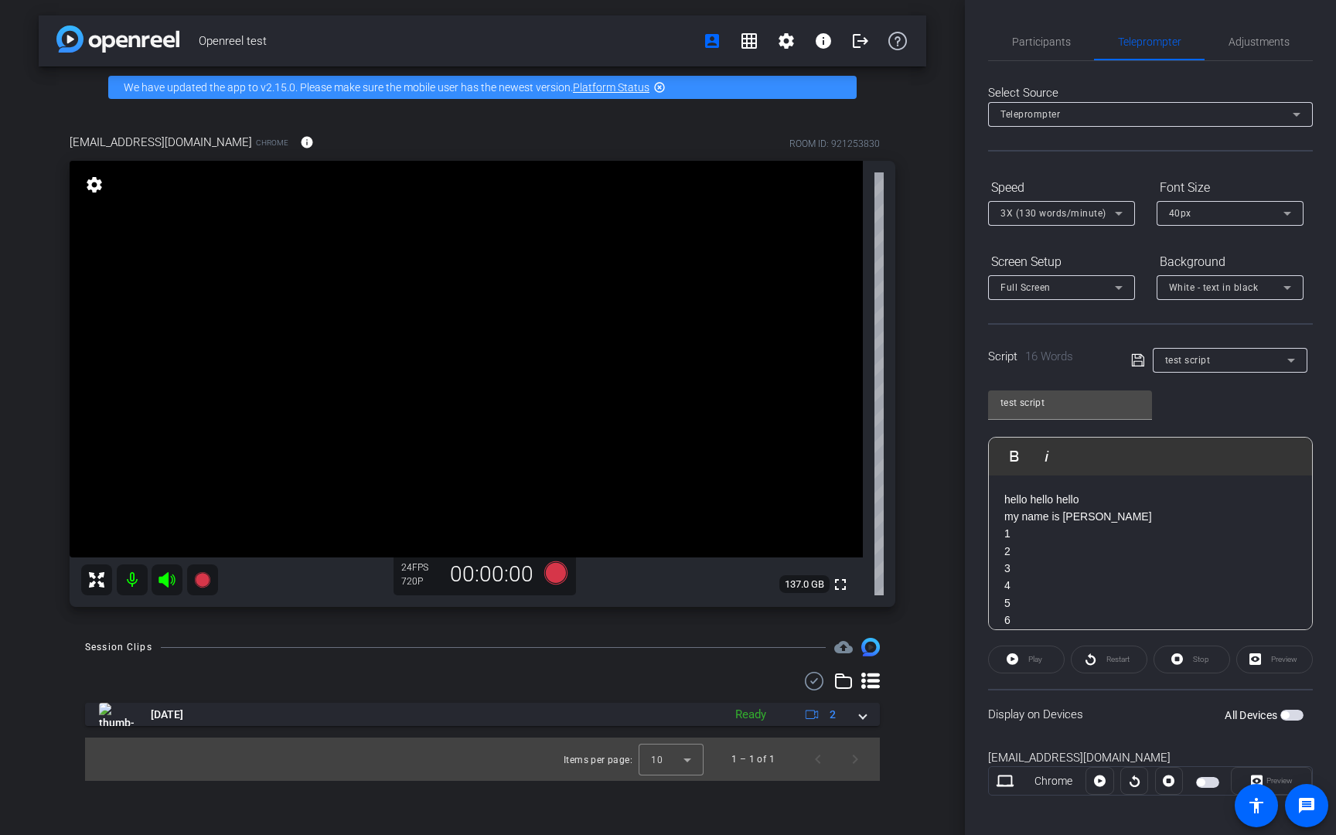
click at [1207, 124] on div "Teleprompter" at bounding box center [1150, 114] width 300 height 25
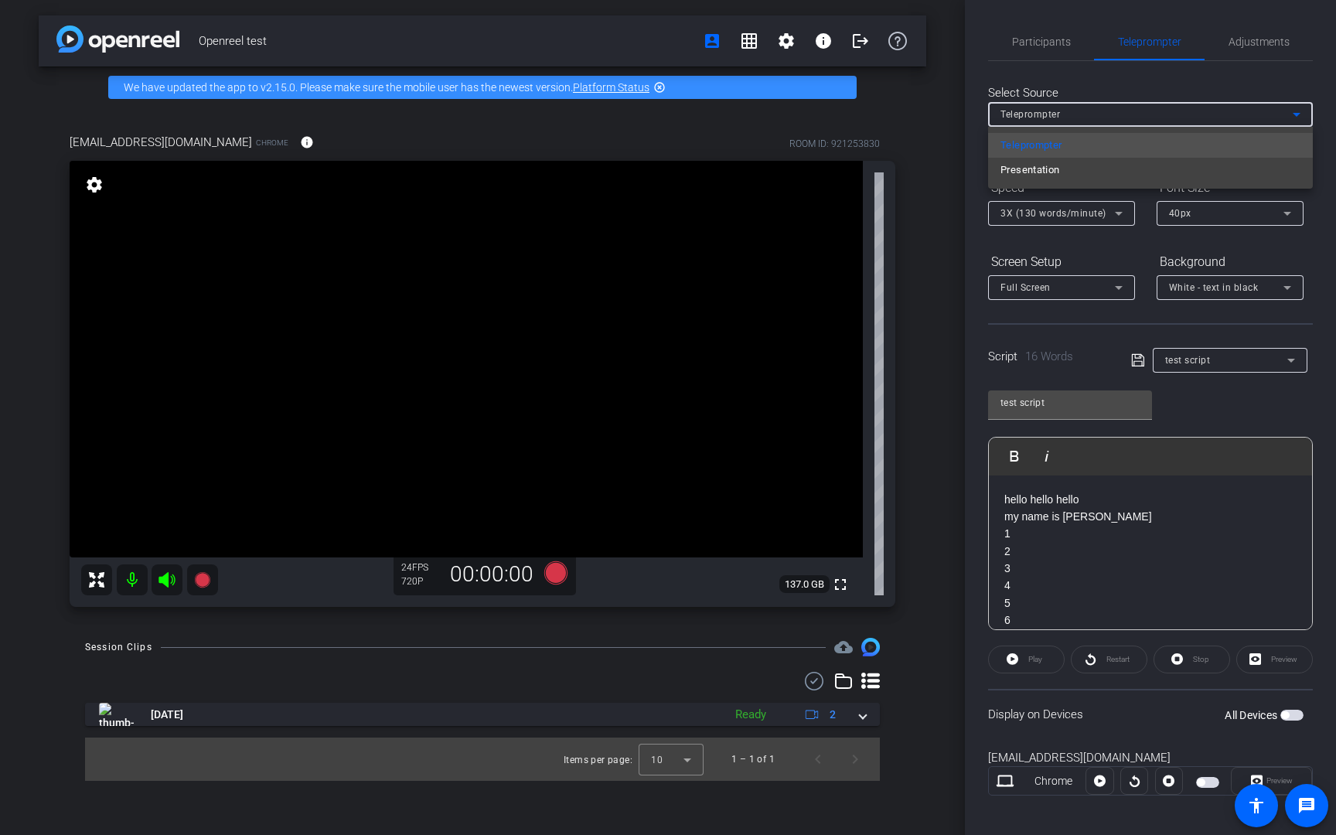
click at [962, 141] on div at bounding box center [668, 417] width 1336 height 835
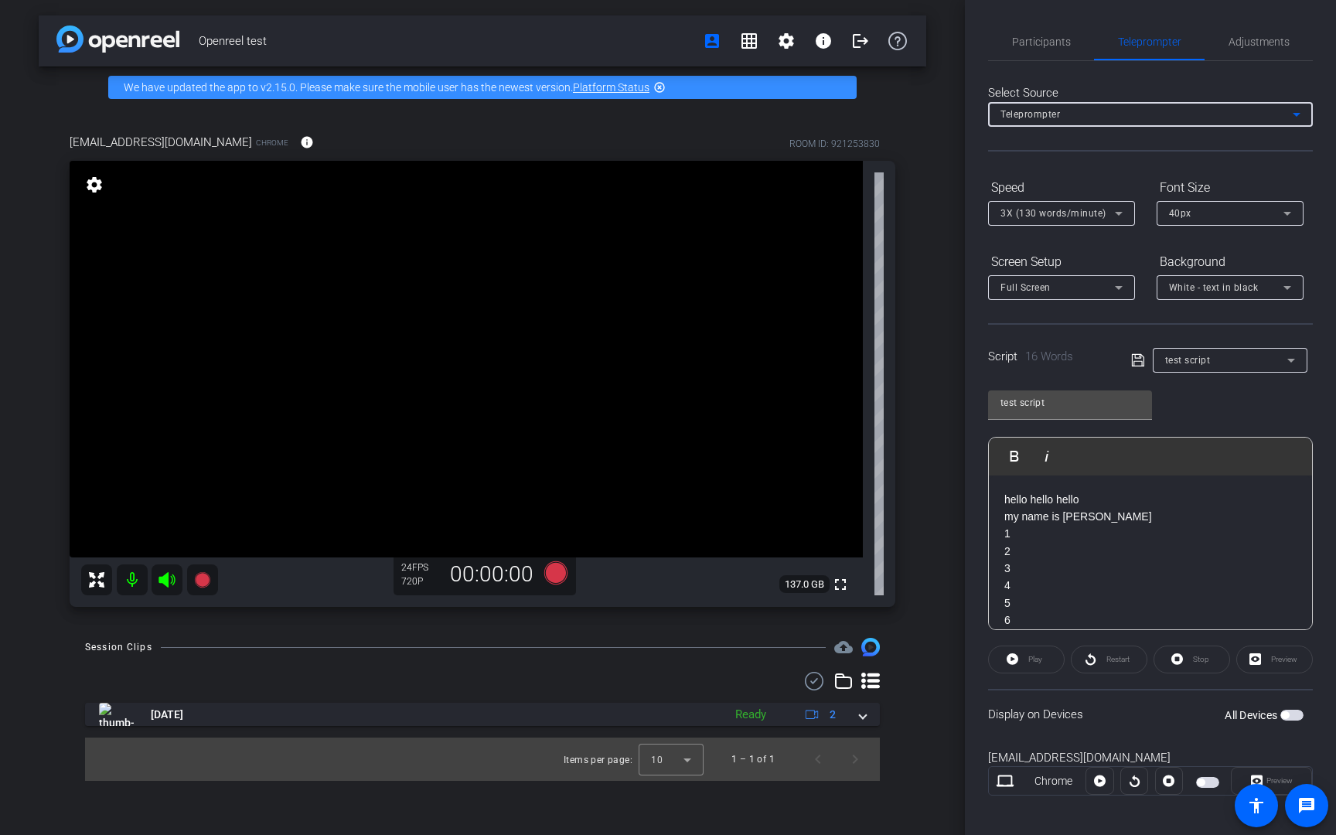
click at [1089, 107] on div "Teleprompter" at bounding box center [1146, 113] width 292 height 19
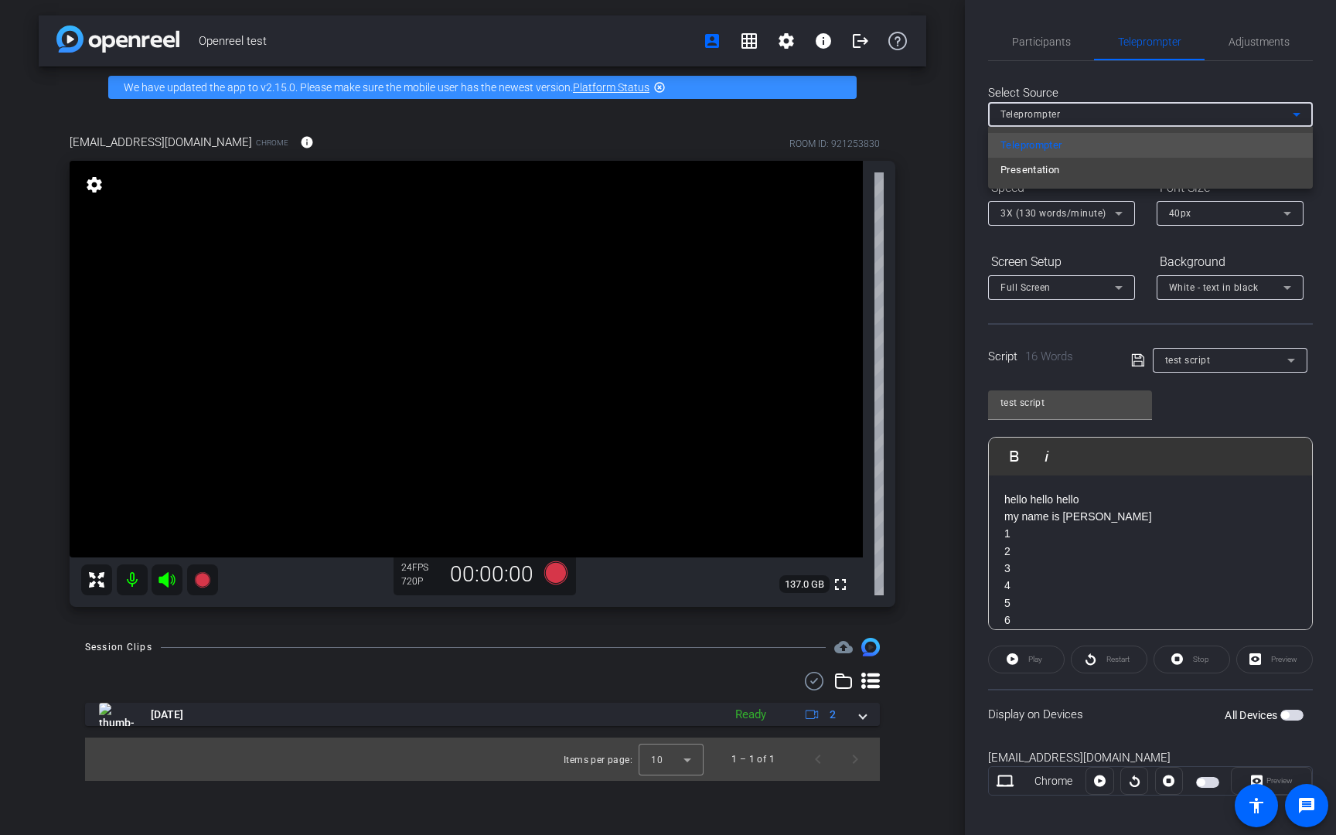
click at [967, 166] on div at bounding box center [668, 417] width 1336 height 835
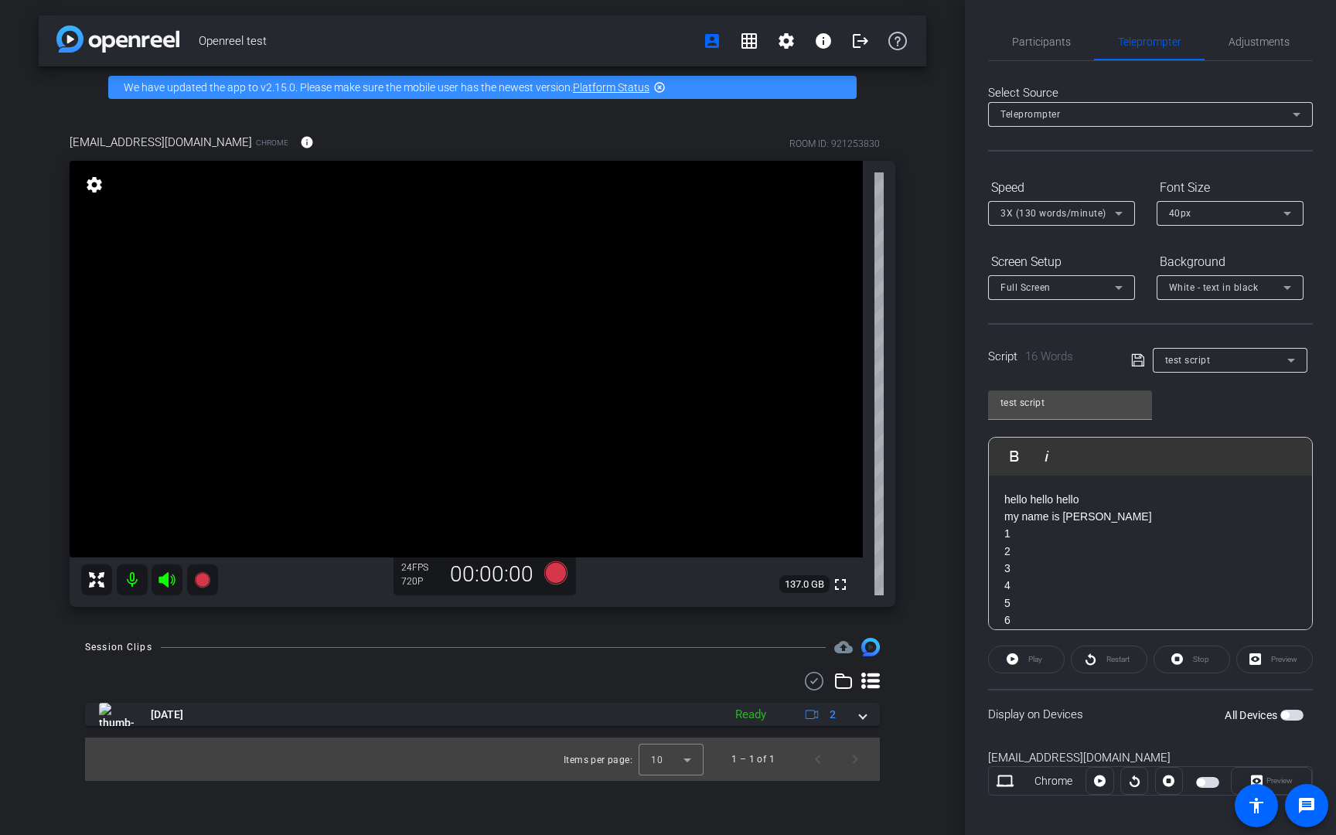
click at [1092, 124] on div "Teleprompter" at bounding box center [1150, 114] width 300 height 25
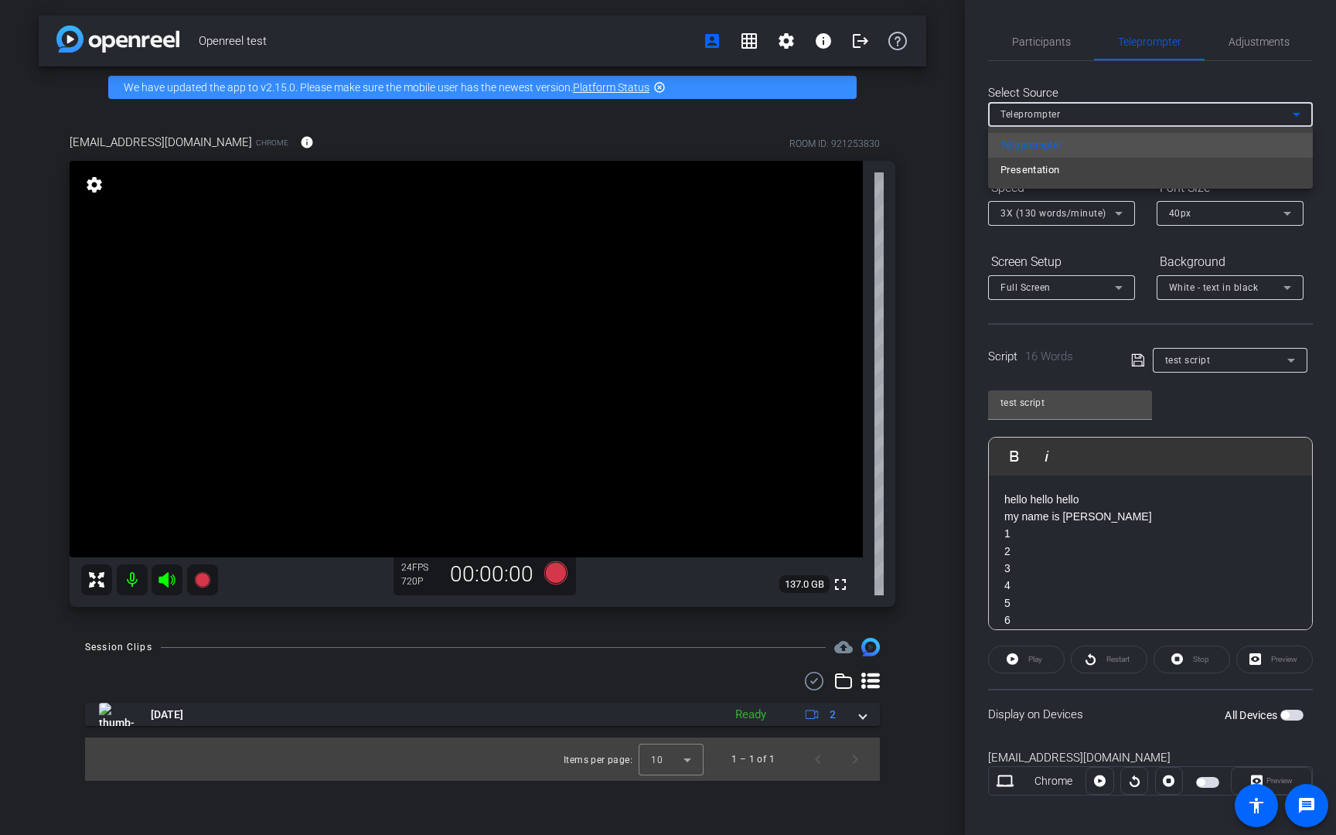
click at [1081, 82] on div at bounding box center [668, 417] width 1336 height 835
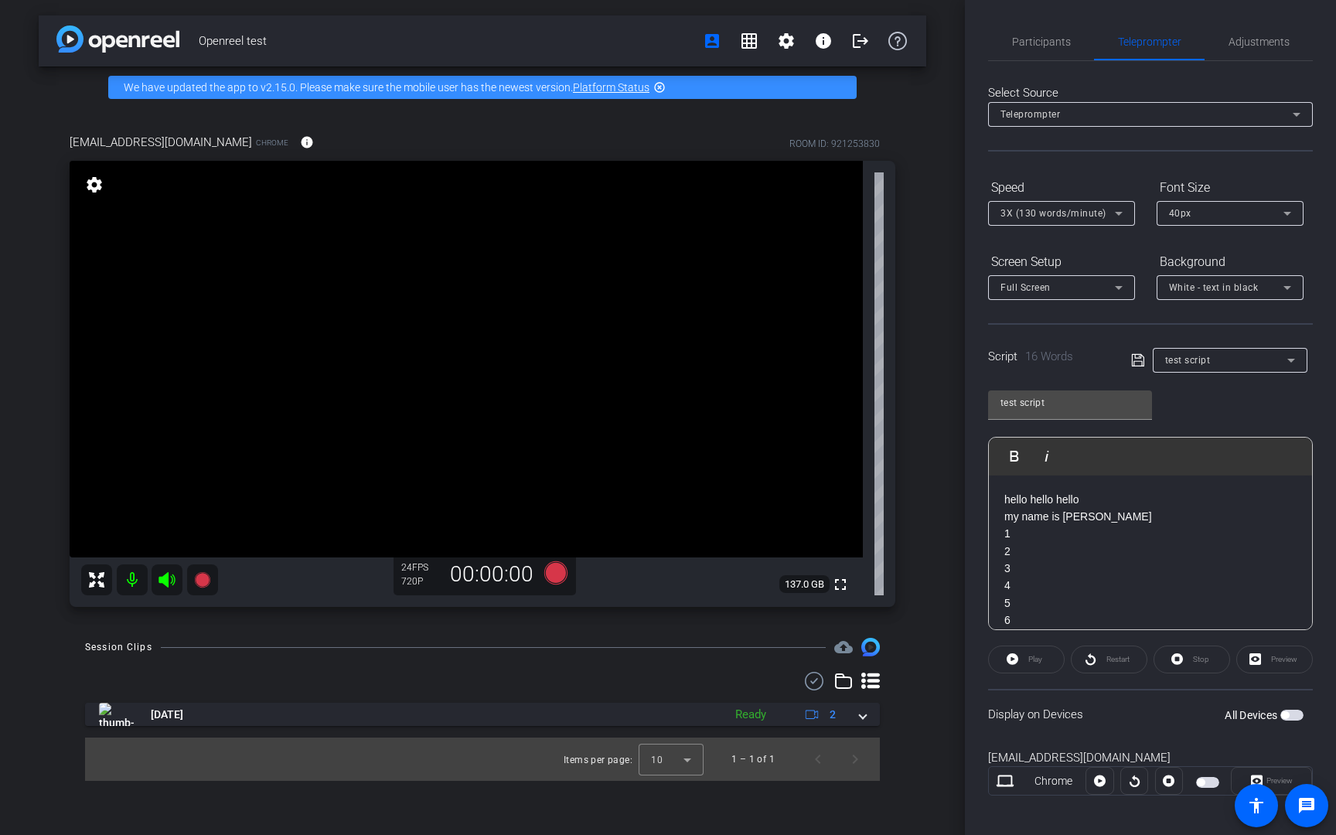
click at [1055, 78] on div "Select Source Teleprompter Speed 3X (130 words/minute) Font Size 40px Screen Se…" at bounding box center [1150, 441] width 325 height 761
click at [1047, 33] on span "Participants" at bounding box center [1041, 41] width 59 height 37
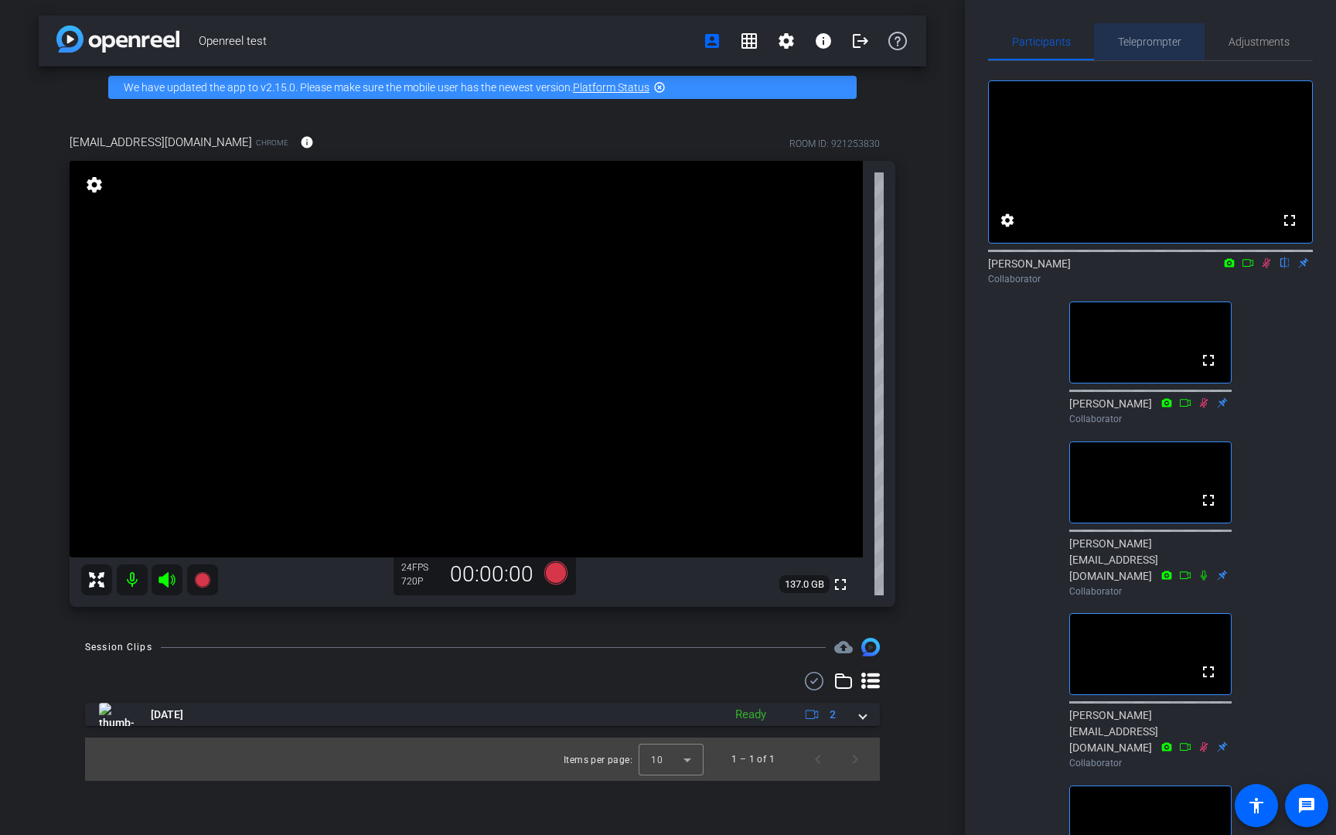
click at [1156, 36] on span "Teleprompter" at bounding box center [1149, 41] width 63 height 11
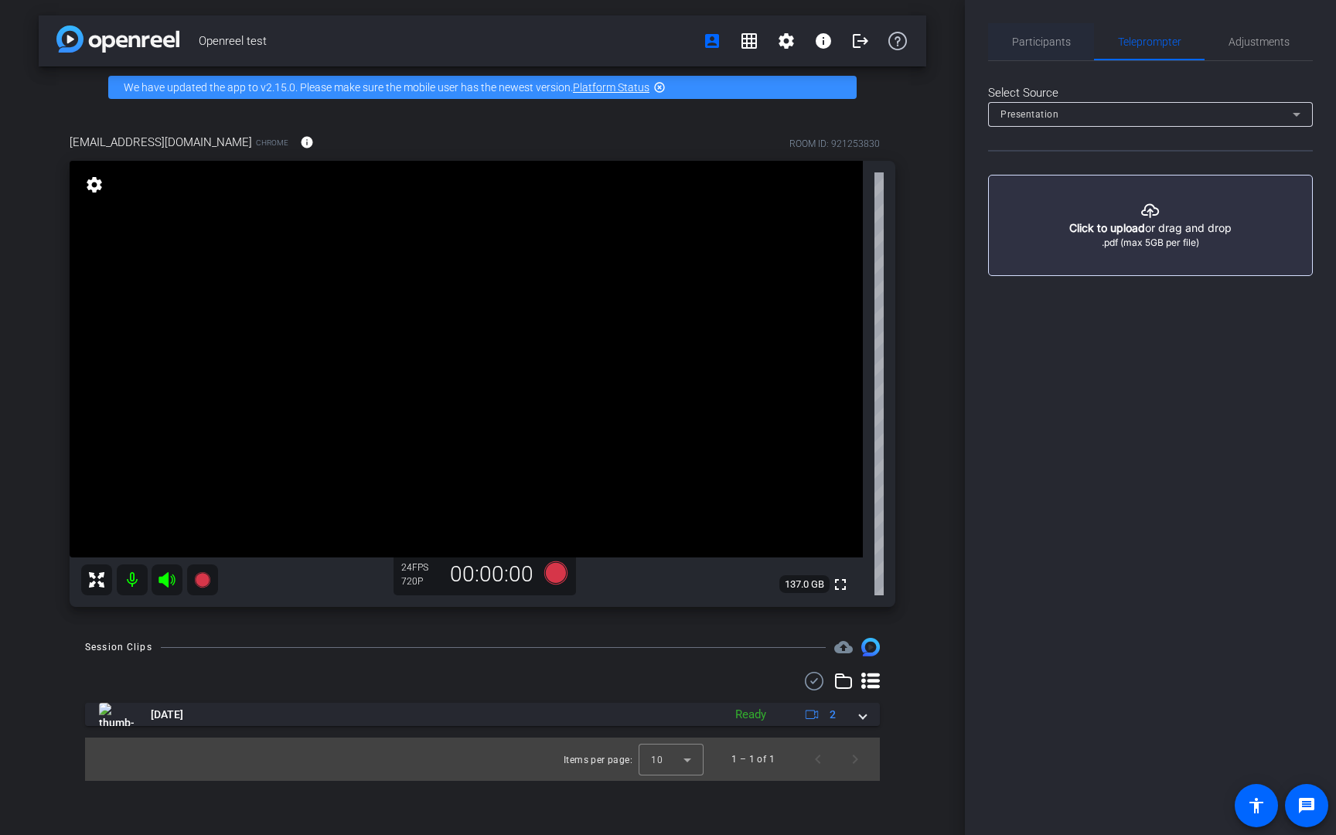
click at [1059, 44] on span "Participants" at bounding box center [1041, 41] width 59 height 11
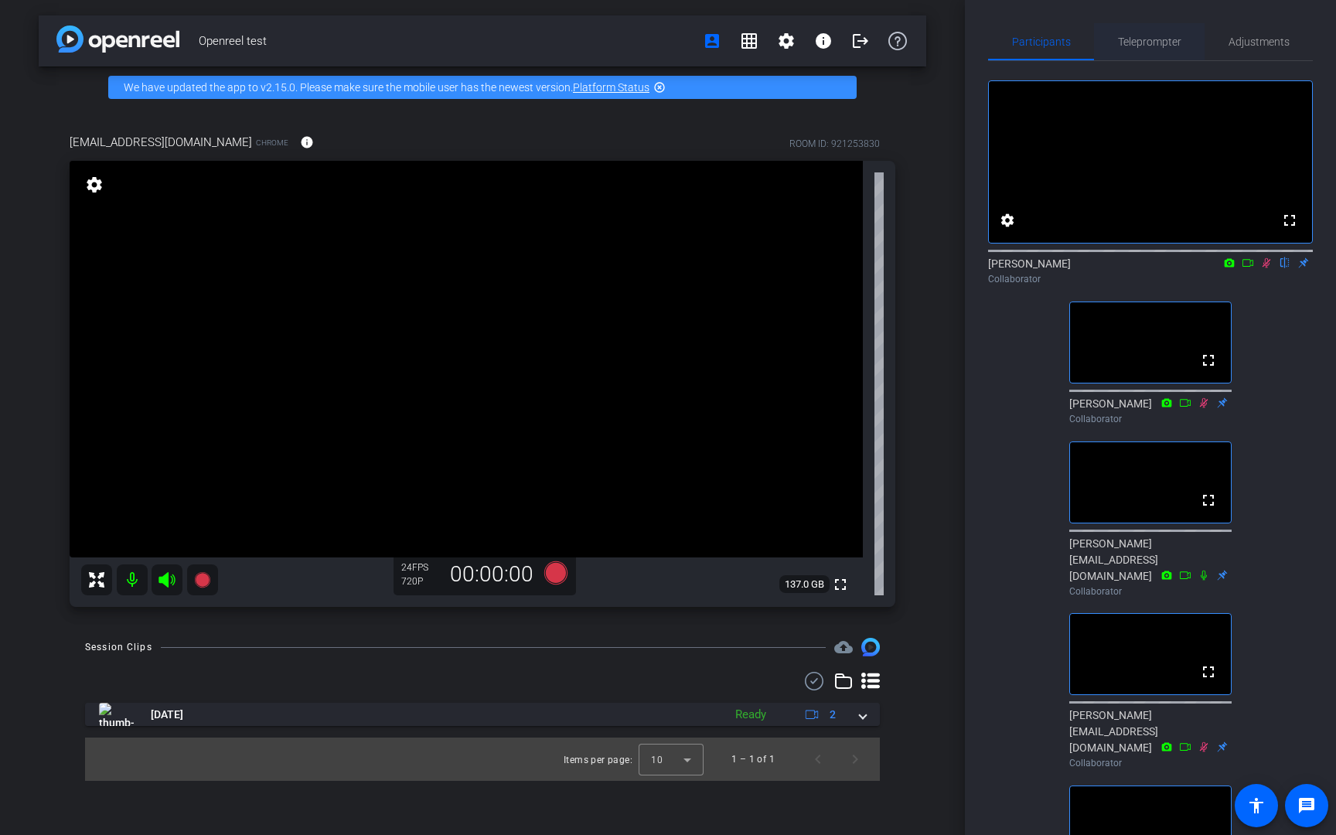
click at [1138, 46] on span "Teleprompter" at bounding box center [1149, 41] width 63 height 11
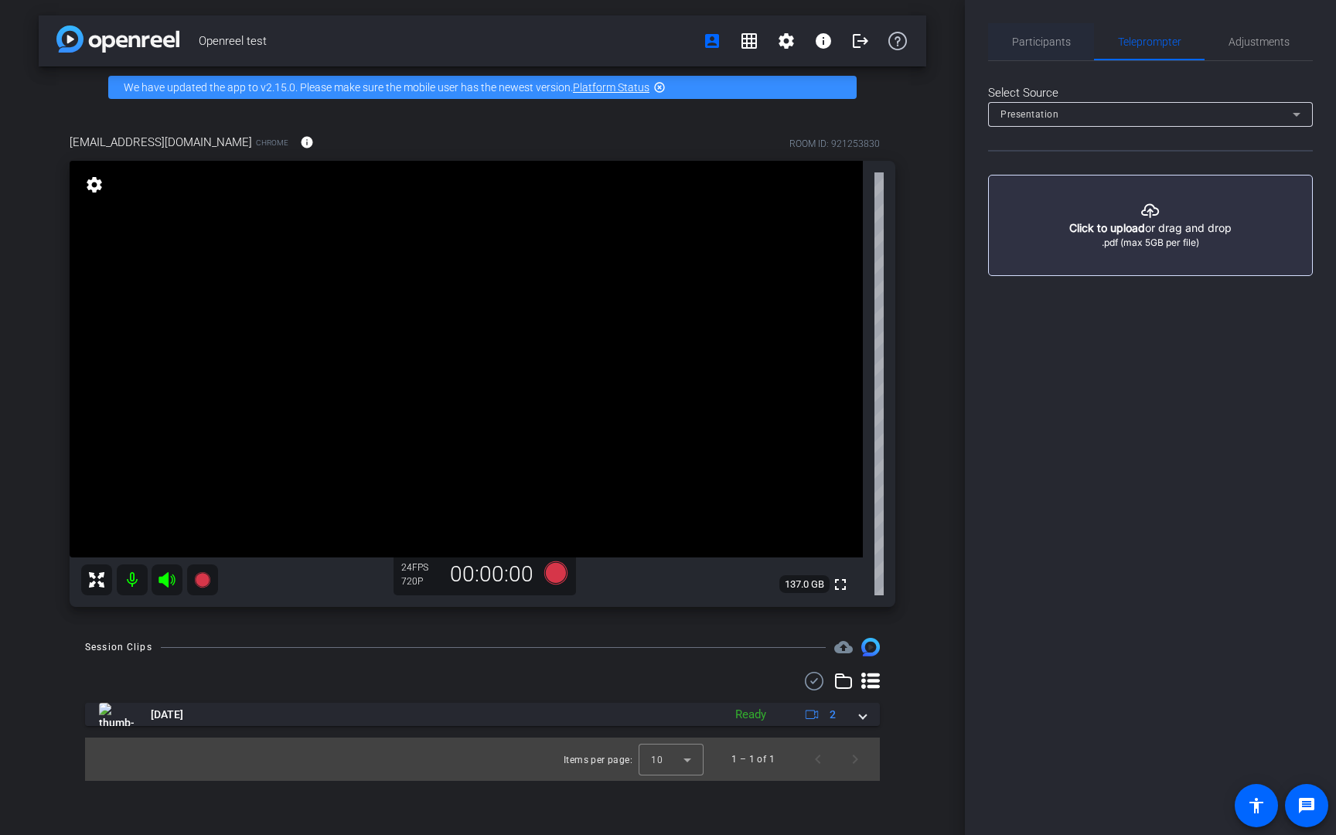
click at [1044, 46] on span "Participants" at bounding box center [1041, 41] width 59 height 11
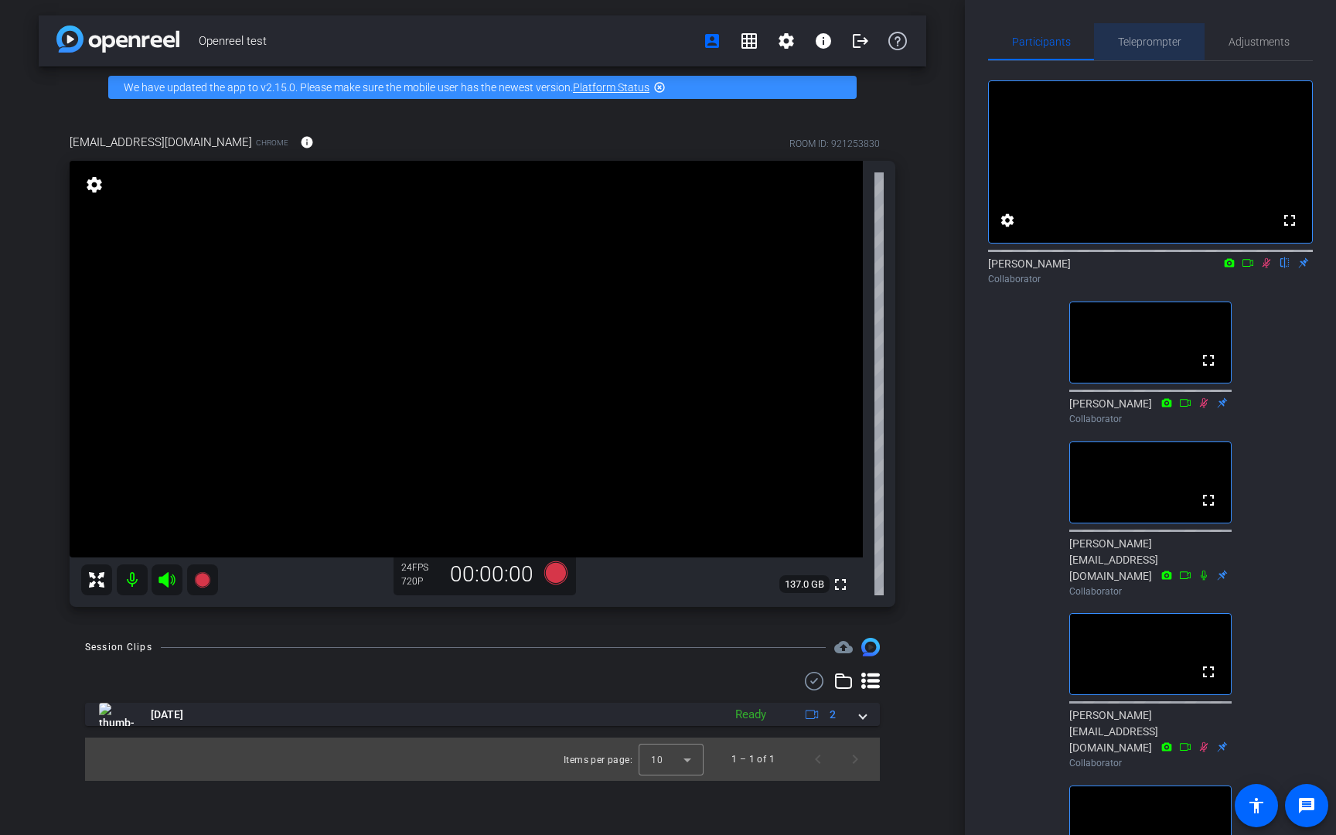
click at [1147, 40] on span "Teleprompter" at bounding box center [1149, 41] width 63 height 11
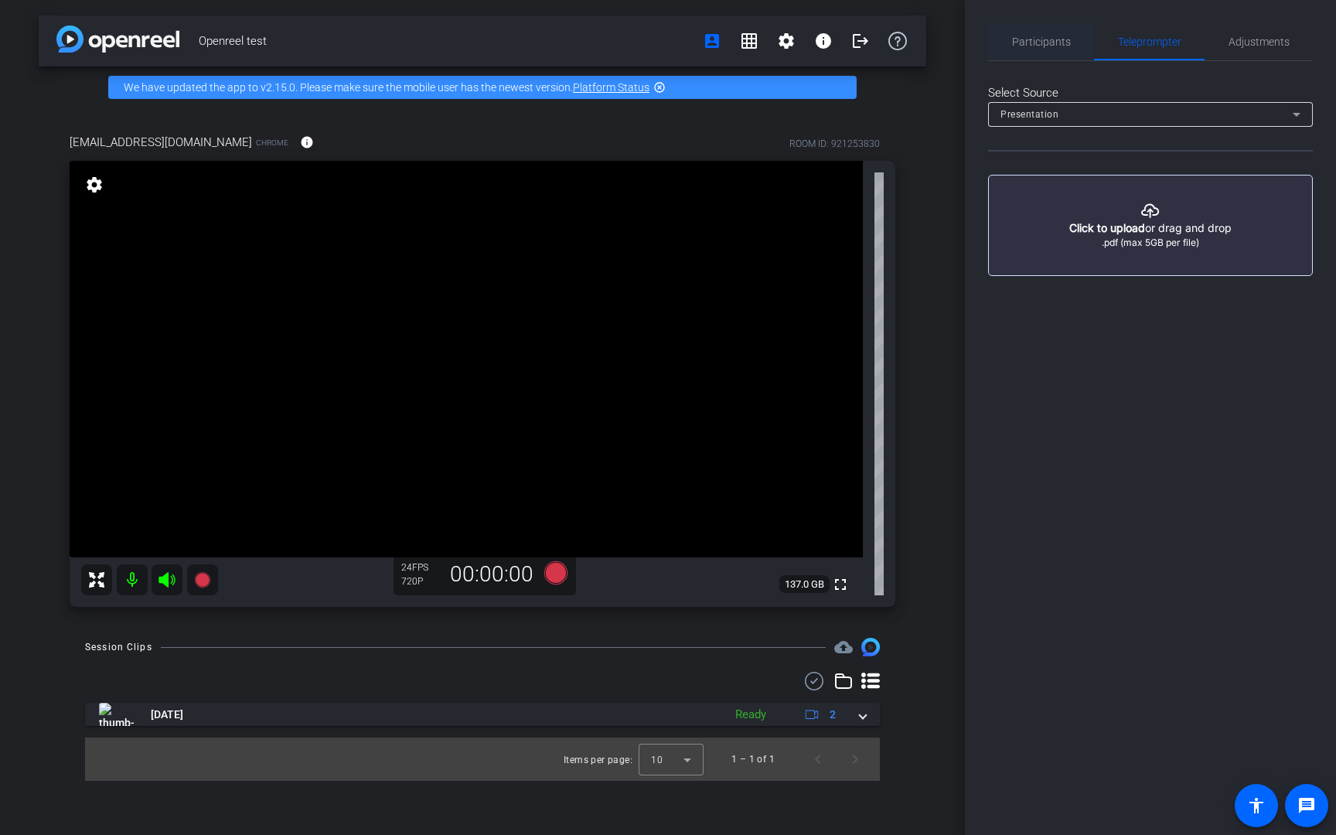
click at [1050, 39] on span "Participants" at bounding box center [1041, 41] width 59 height 11
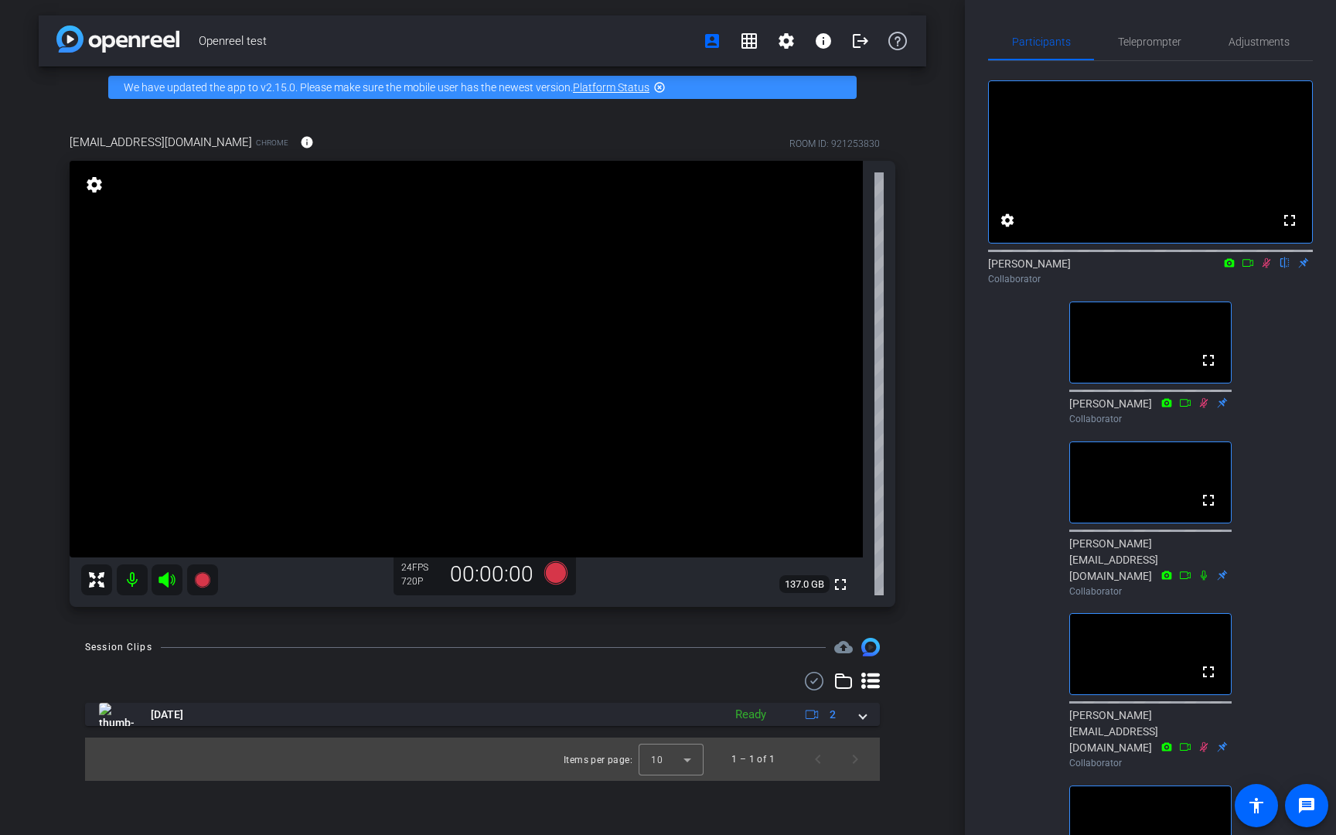
click at [1267, 268] on icon at bounding box center [1266, 262] width 12 height 11
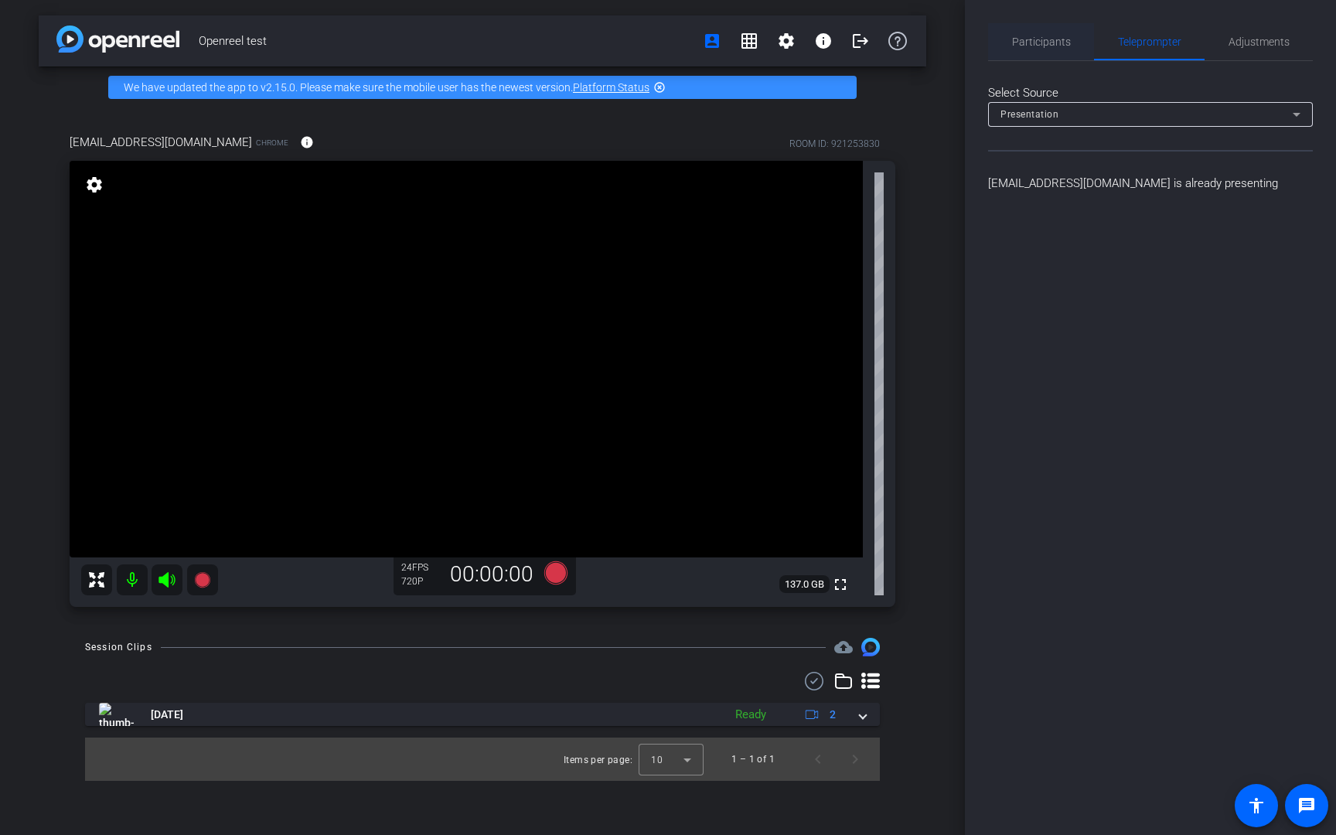
click at [1062, 47] on span "Participants" at bounding box center [1041, 41] width 59 height 11
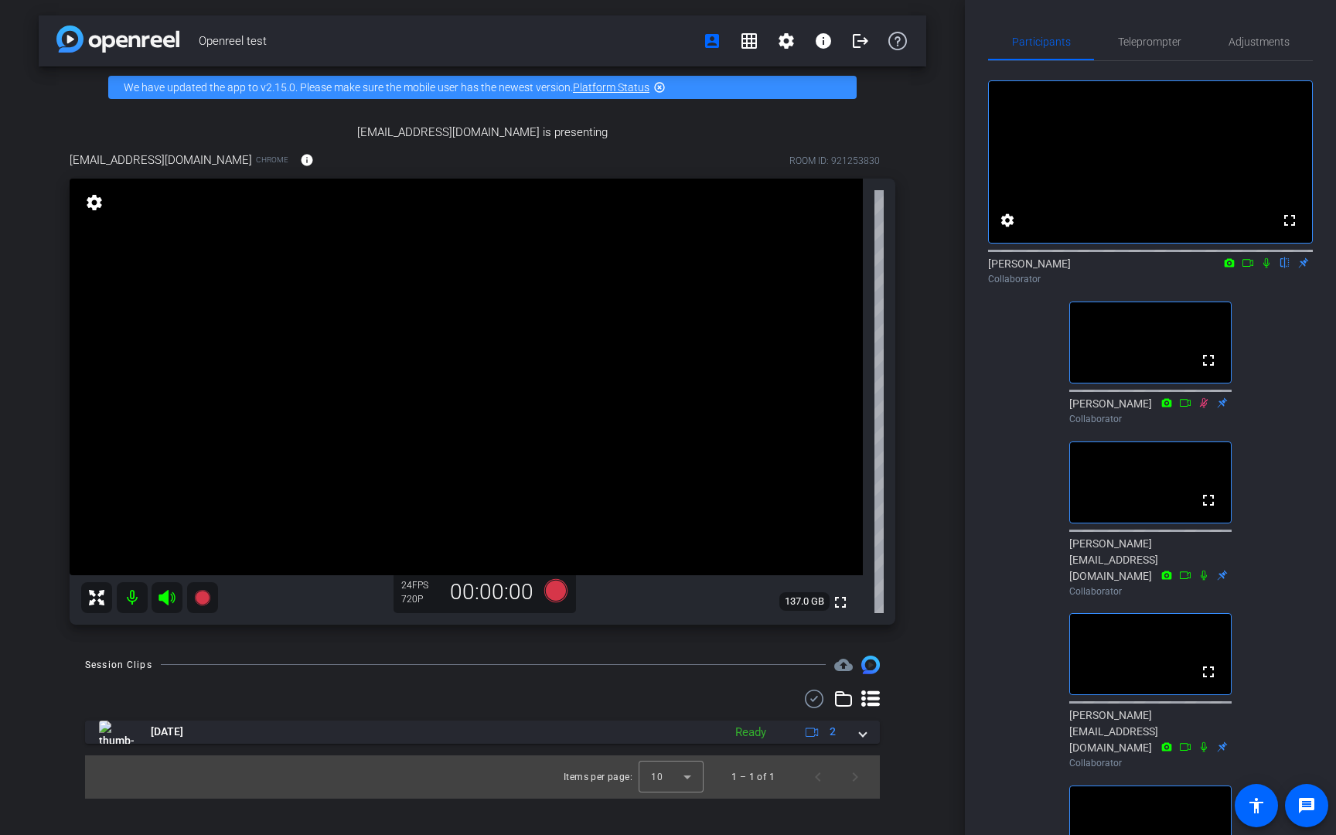
click at [979, 417] on div "Participants Teleprompter Adjustments fullscreen settings [PERSON_NAME] flip Co…" at bounding box center [1150, 417] width 371 height 835
click at [948, 431] on div "Openreel test account_box grid_on settings info logout We have updated the app …" at bounding box center [482, 417] width 965 height 835
click at [1287, 402] on div "fullscreen settings [PERSON_NAME] flip Collaborator fullscreen [PERSON_NAME] Co…" at bounding box center [1150, 557] width 325 height 993
click at [1135, 37] on span "Teleprompter" at bounding box center [1149, 41] width 63 height 11
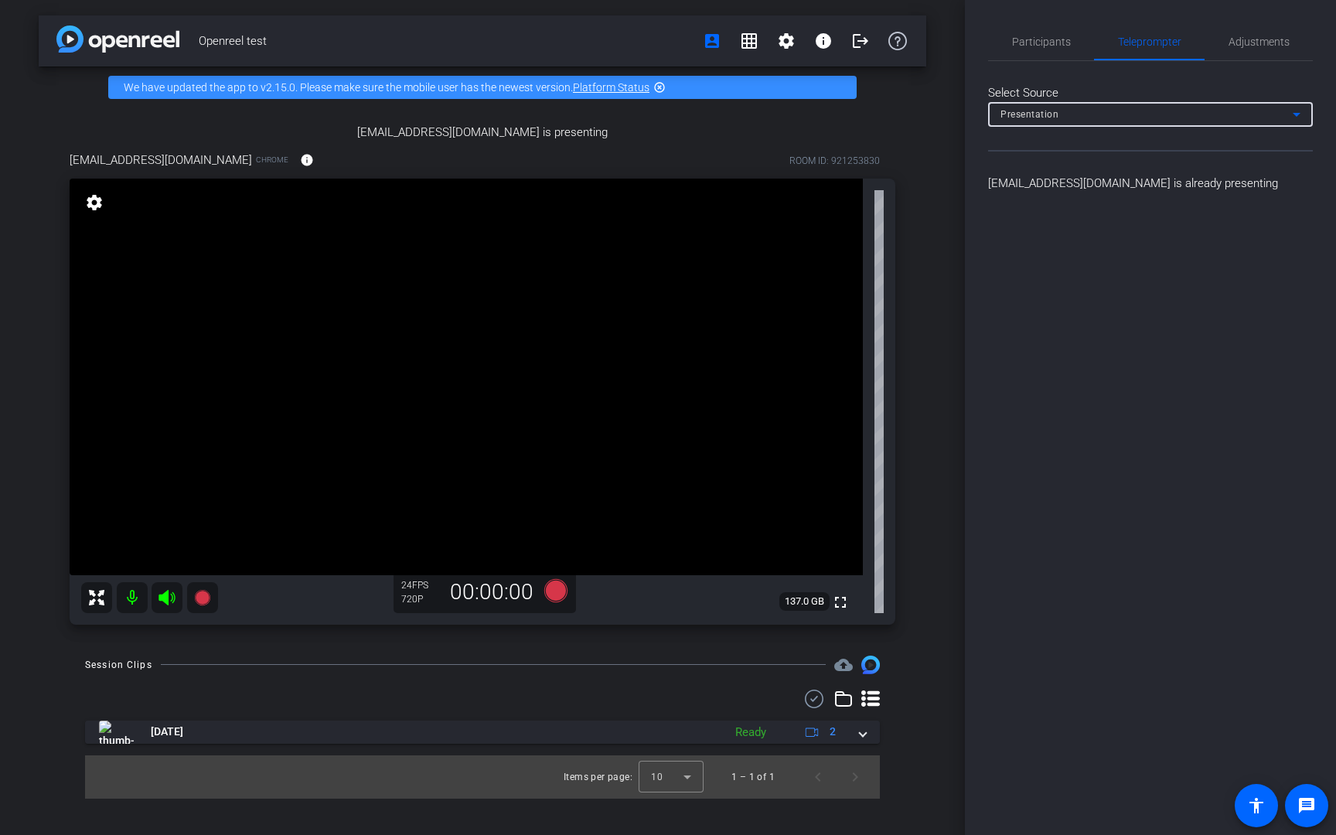
click at [1114, 104] on mat-select "Presentation" at bounding box center [1150, 113] width 300 height 19
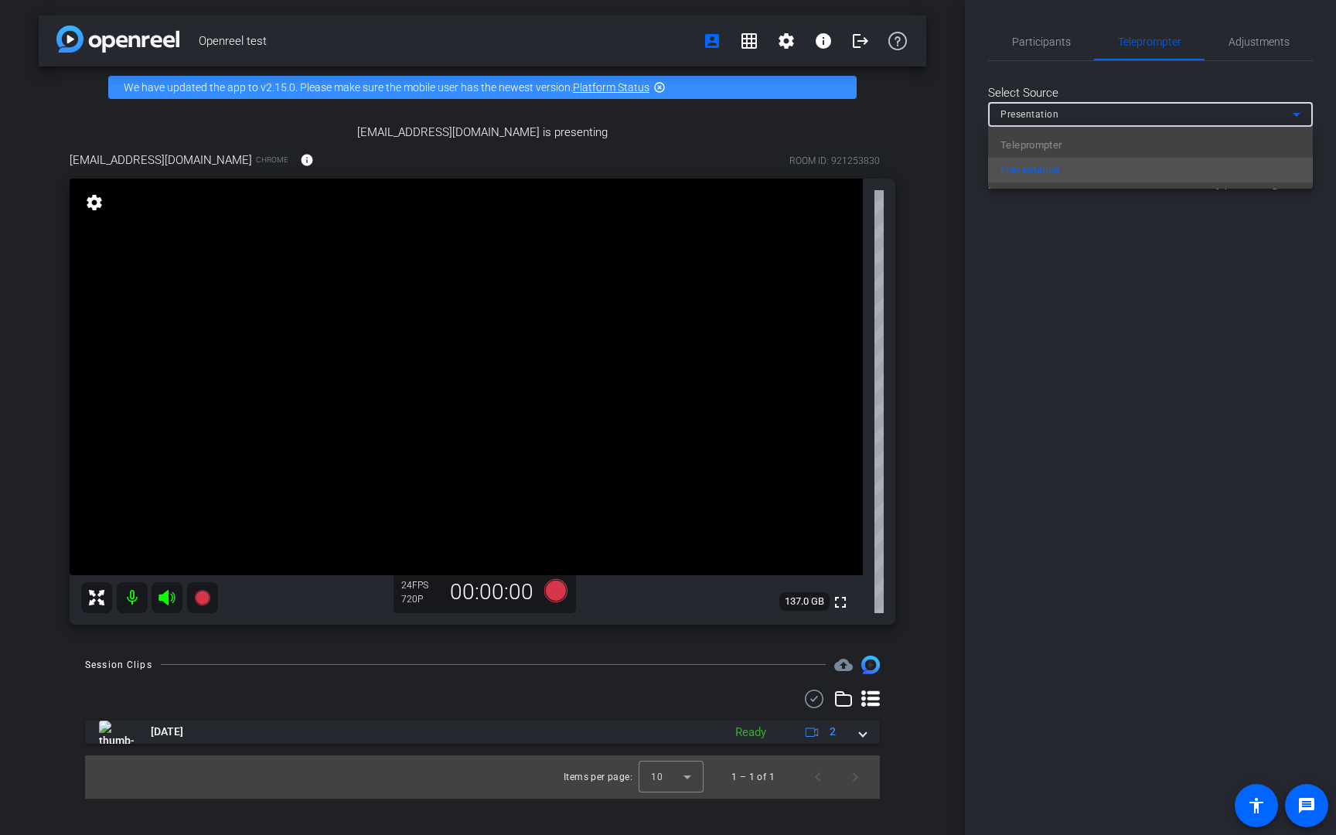
click at [1073, 66] on div at bounding box center [668, 417] width 1336 height 835
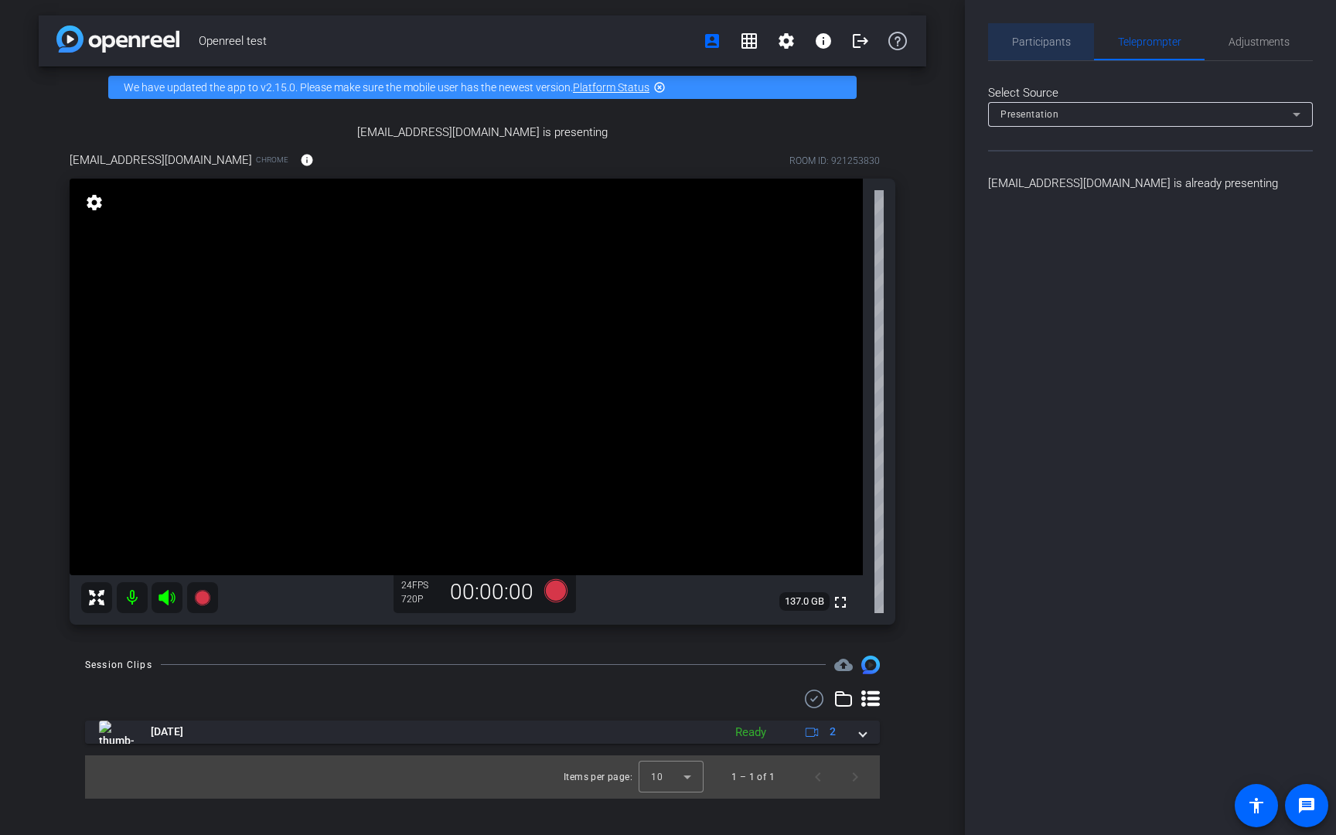
click at [1057, 45] on span "Participants" at bounding box center [1041, 41] width 59 height 11
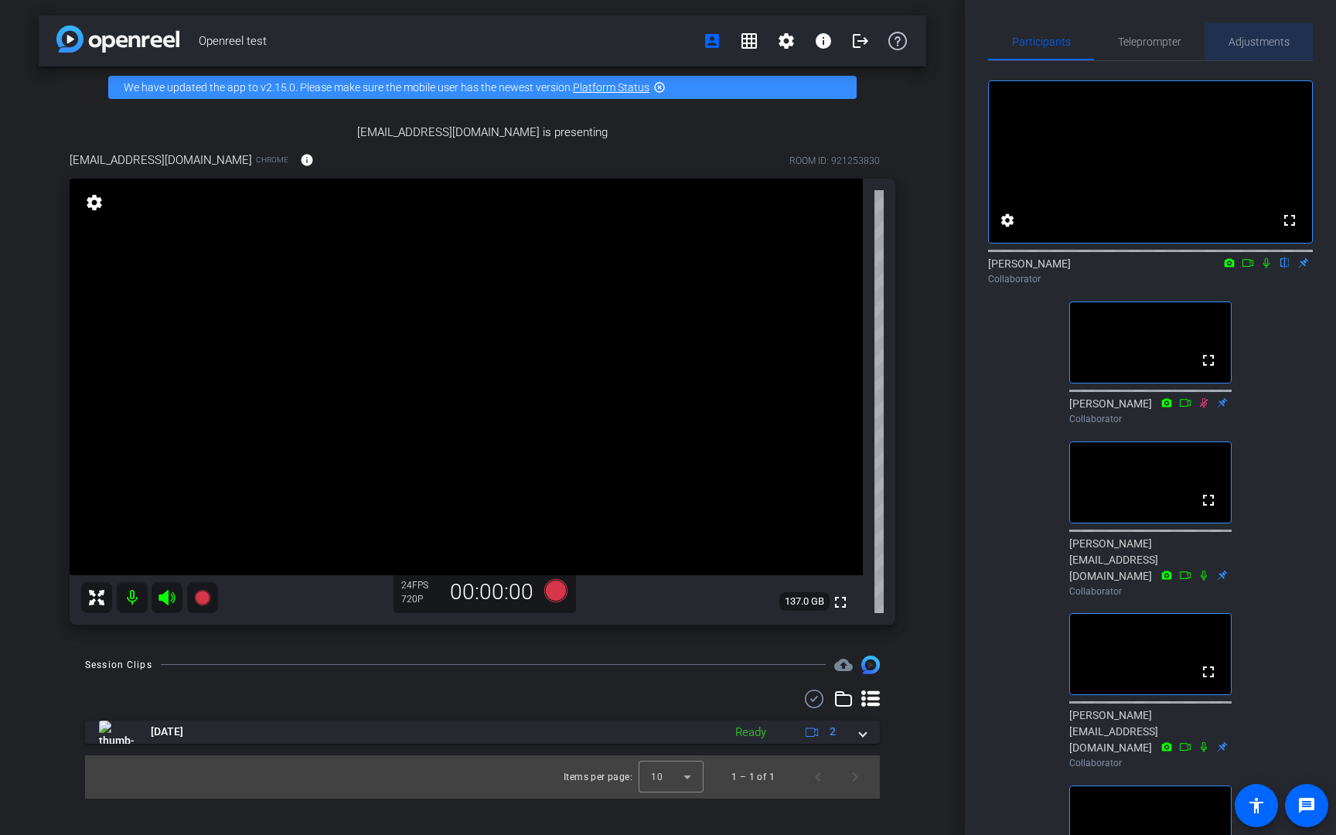
click at [1243, 50] on span "Adjustments" at bounding box center [1258, 41] width 61 height 37
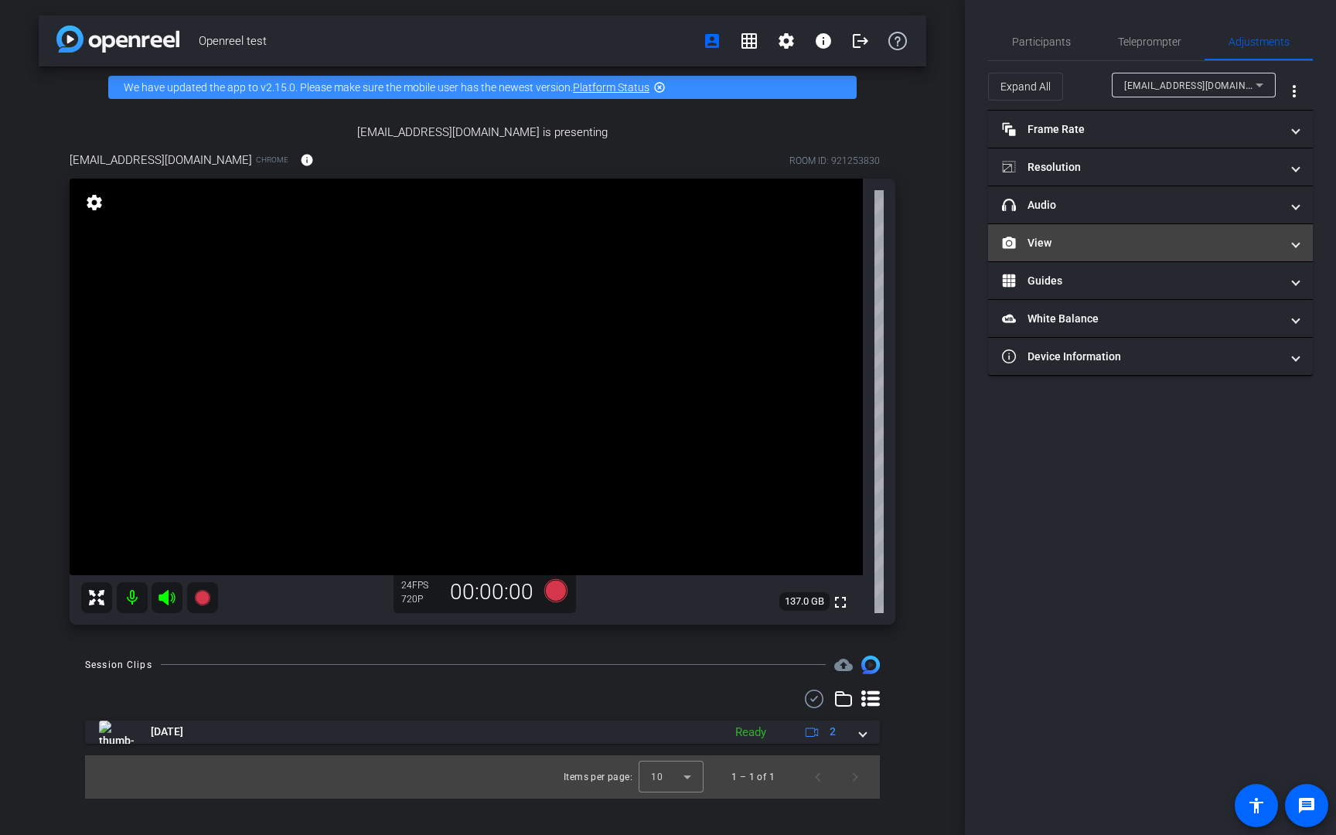
click at [1133, 247] on mat-panel-title "View" at bounding box center [1141, 243] width 278 height 16
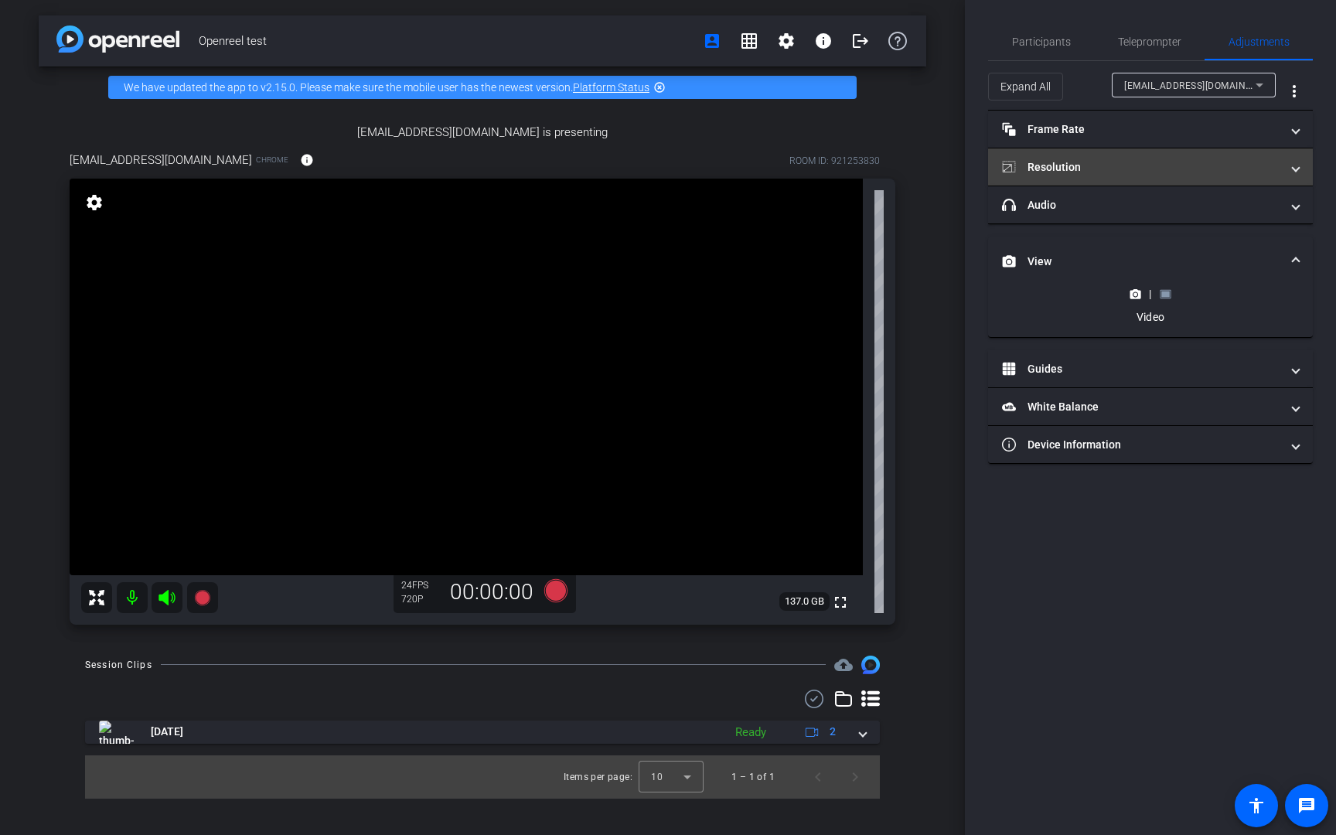
click at [1185, 175] on mat-expansion-panel-header "Resolution" at bounding box center [1150, 166] width 325 height 37
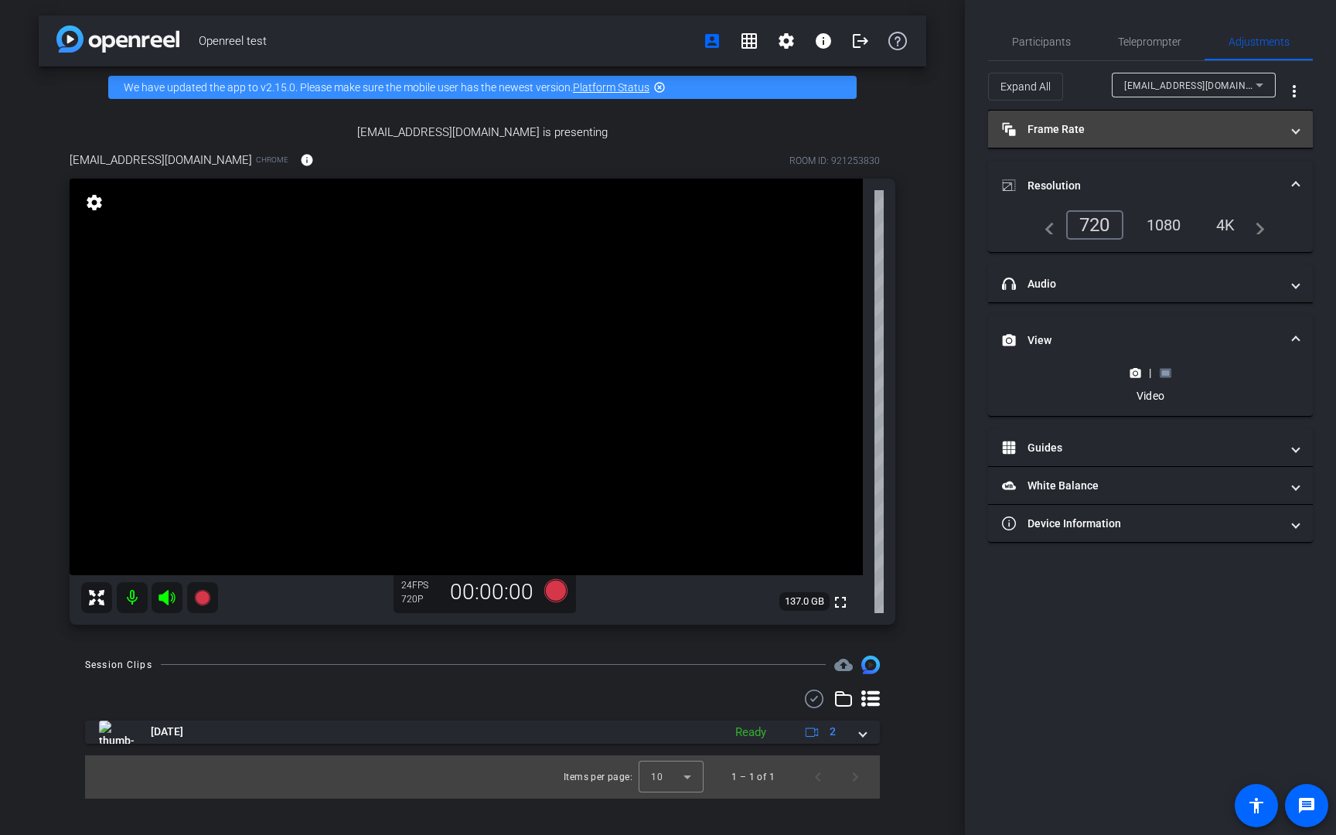
click at [1173, 128] on mat-panel-title "Frame Rate Frame Rate" at bounding box center [1141, 129] width 278 height 16
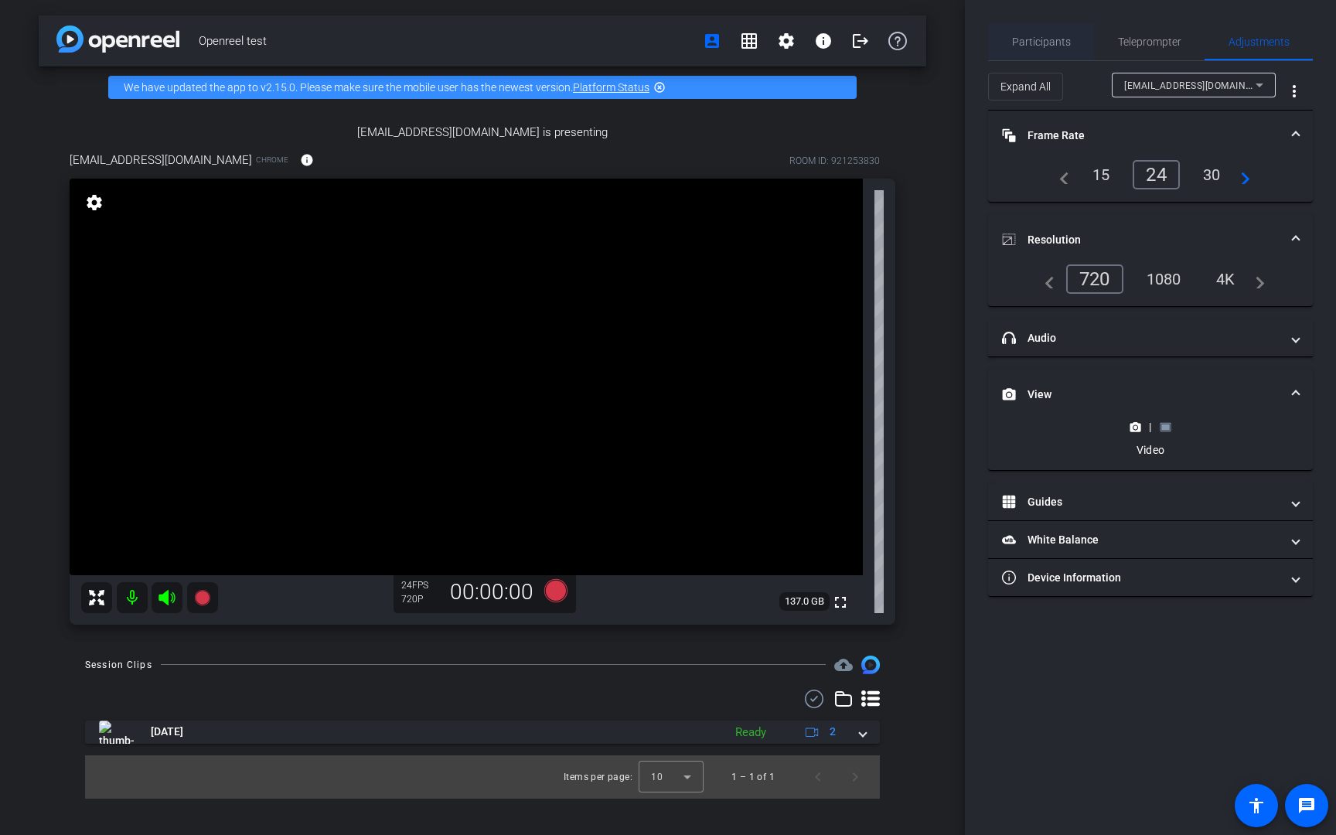
click at [1039, 43] on span "Participants" at bounding box center [1041, 41] width 59 height 11
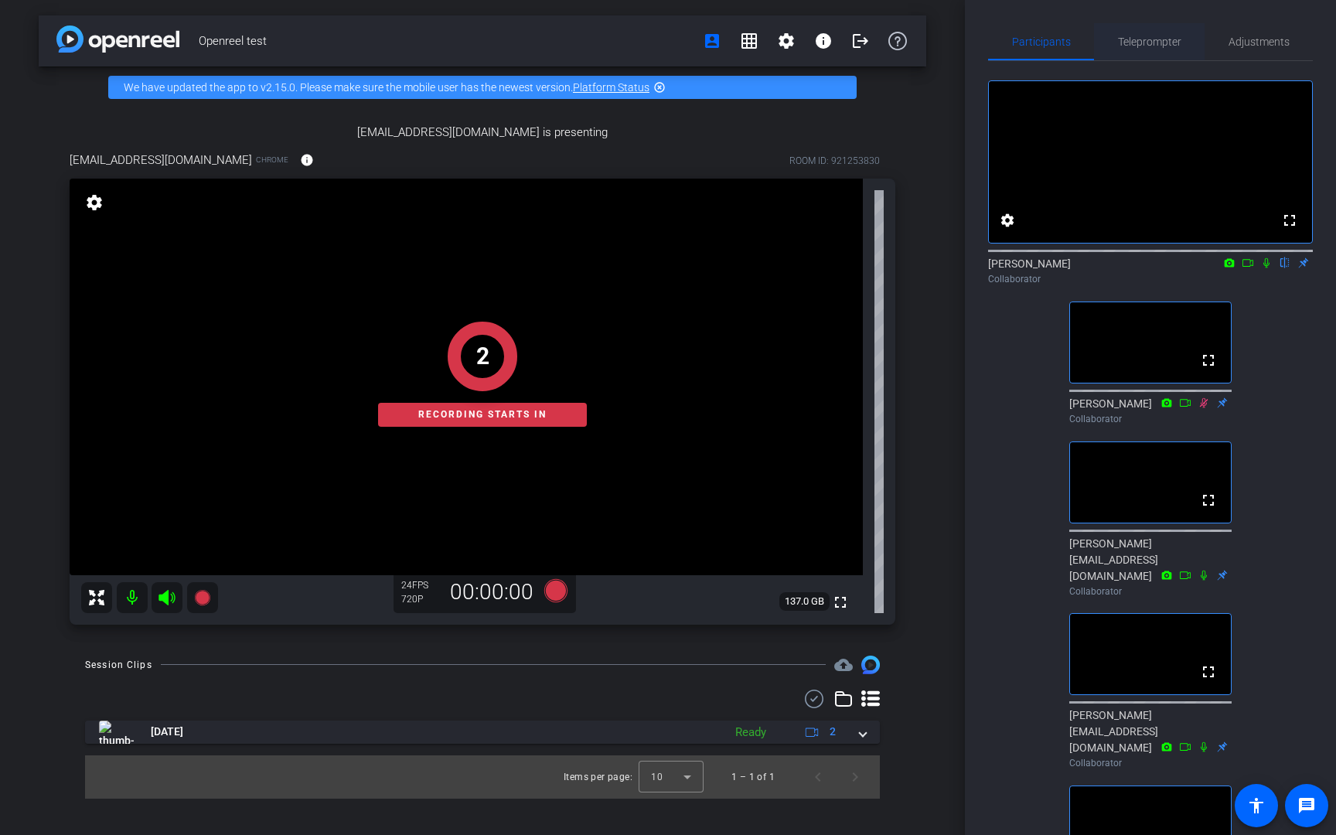
click at [1156, 45] on span "Teleprompter" at bounding box center [1149, 41] width 63 height 11
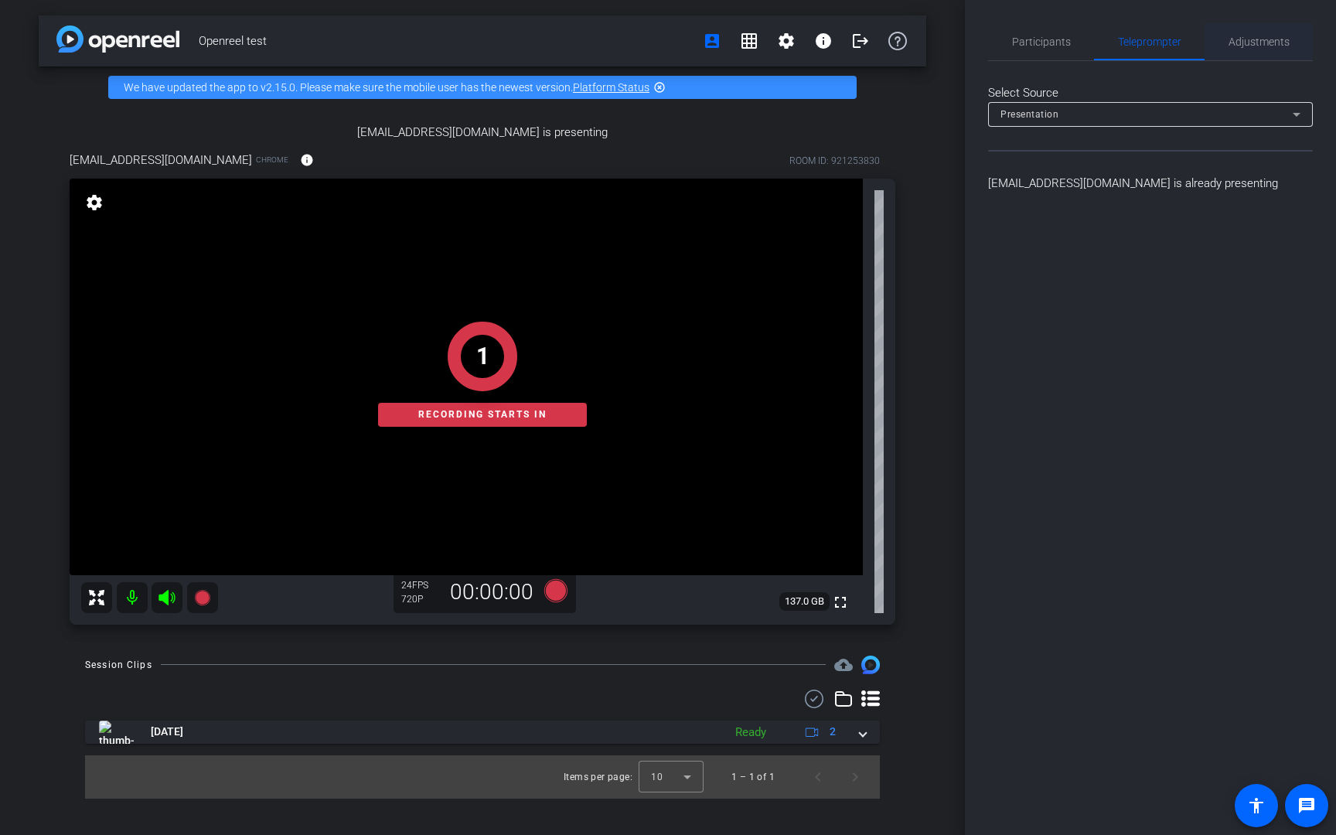
click at [1286, 36] on span "Adjustments" at bounding box center [1258, 41] width 61 height 11
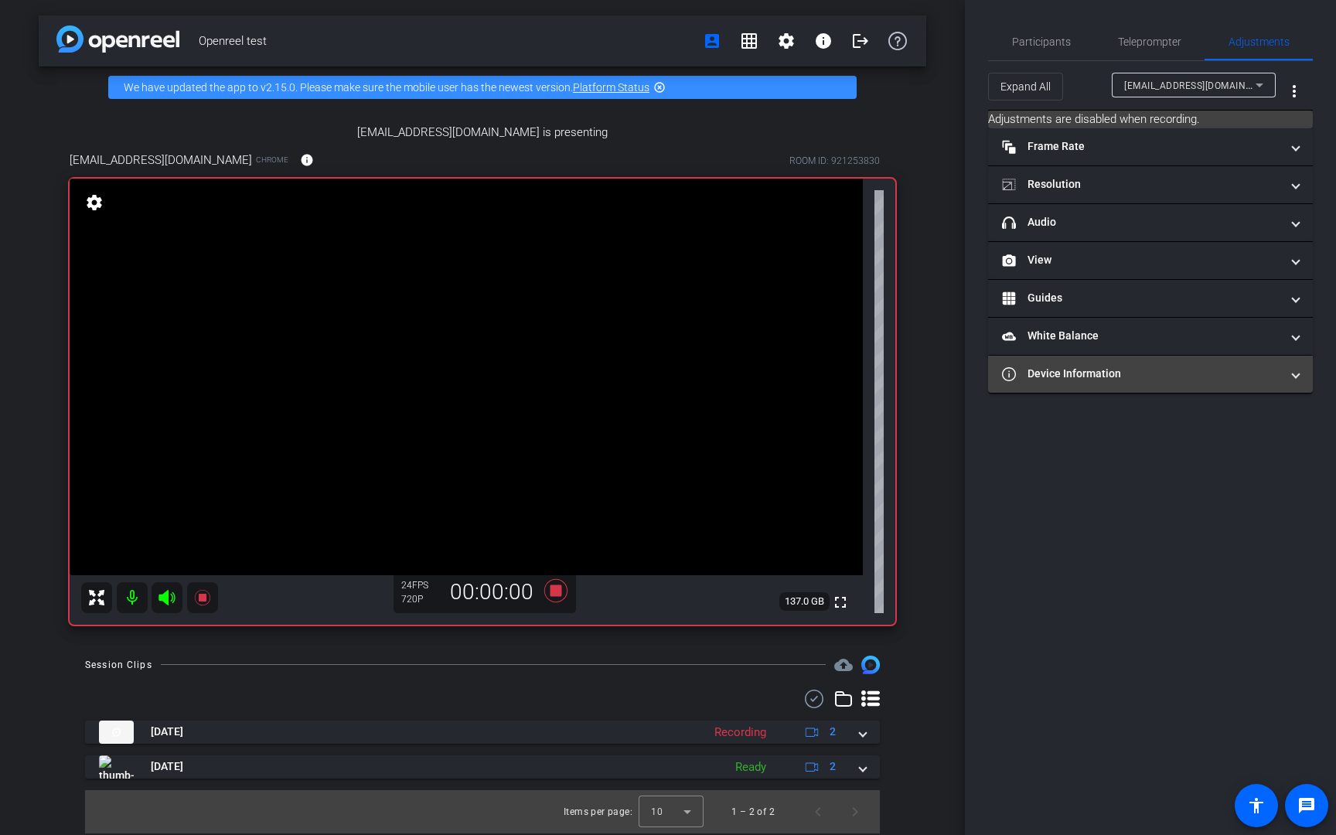
click at [1109, 367] on mat-panel-title "Device Information" at bounding box center [1141, 374] width 278 height 16
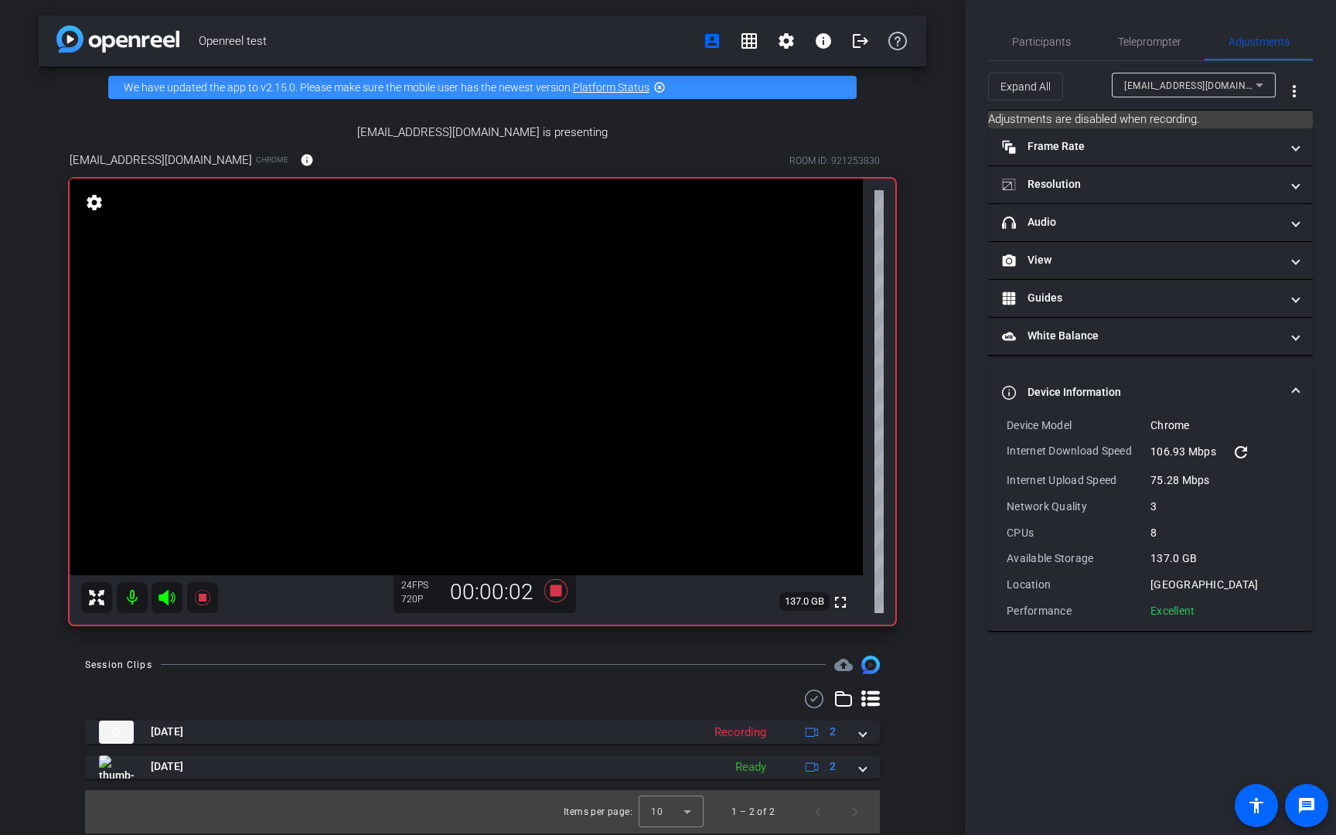
click at [1182, 376] on mat-expansion-panel-header "Device Information" at bounding box center [1150, 392] width 325 height 49
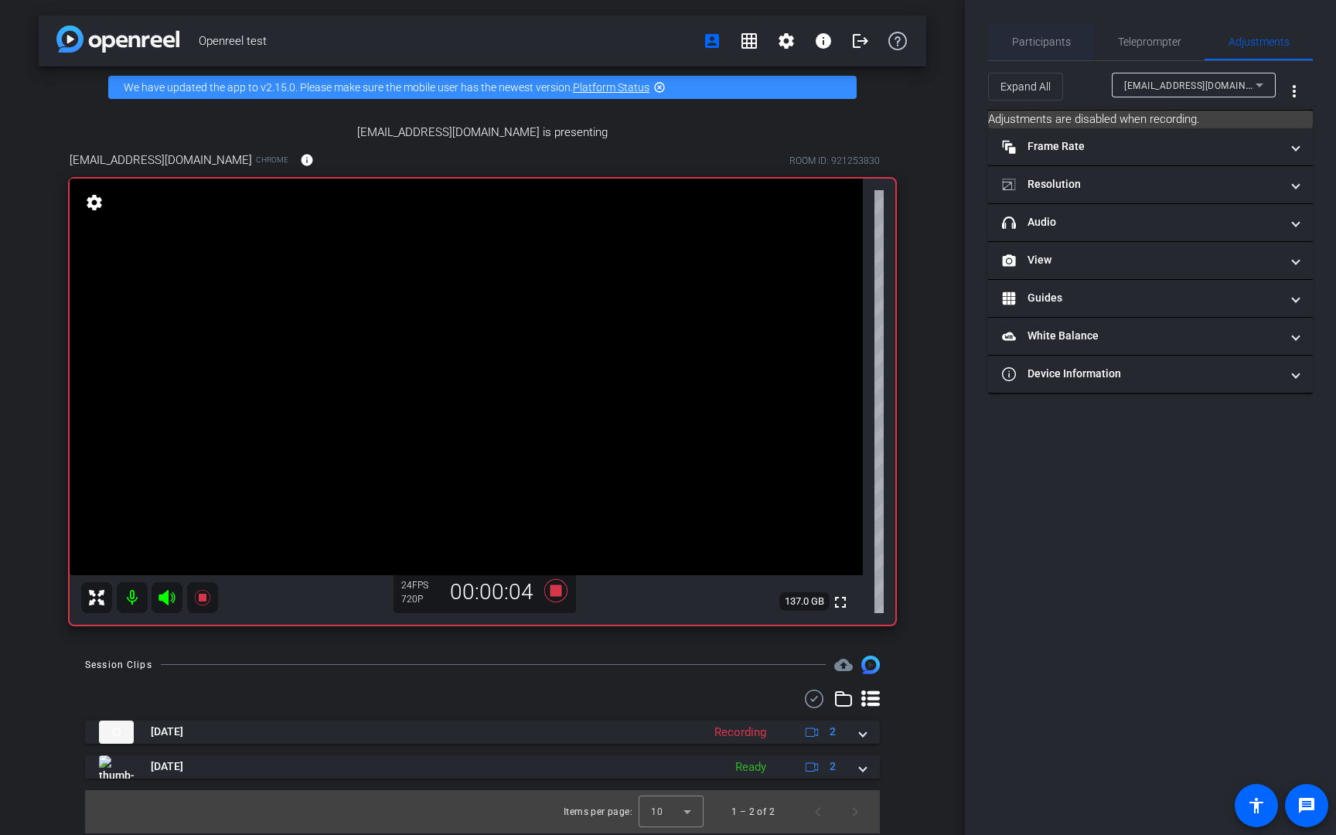
click at [1067, 32] on span "Participants" at bounding box center [1041, 41] width 59 height 37
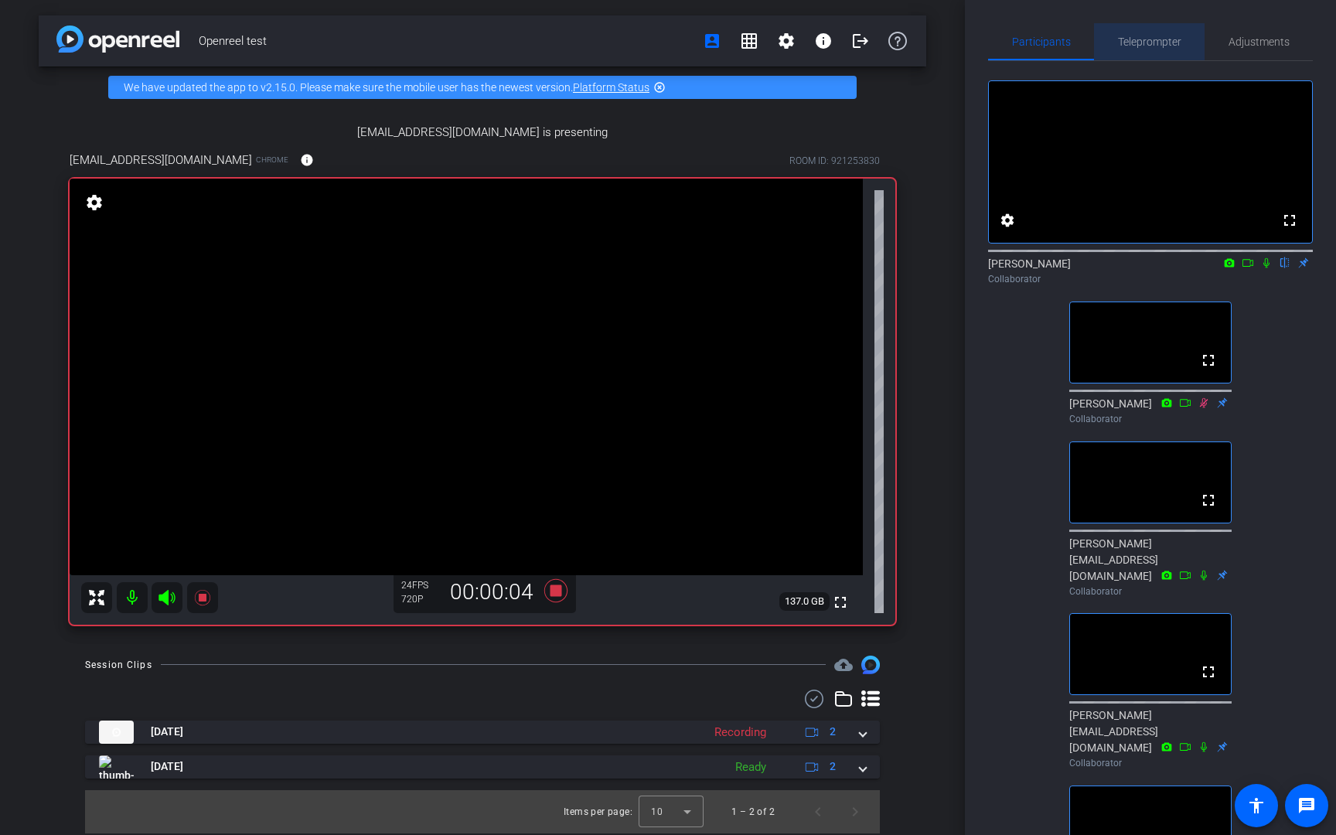
click at [1160, 34] on span "Teleprompter" at bounding box center [1149, 41] width 63 height 37
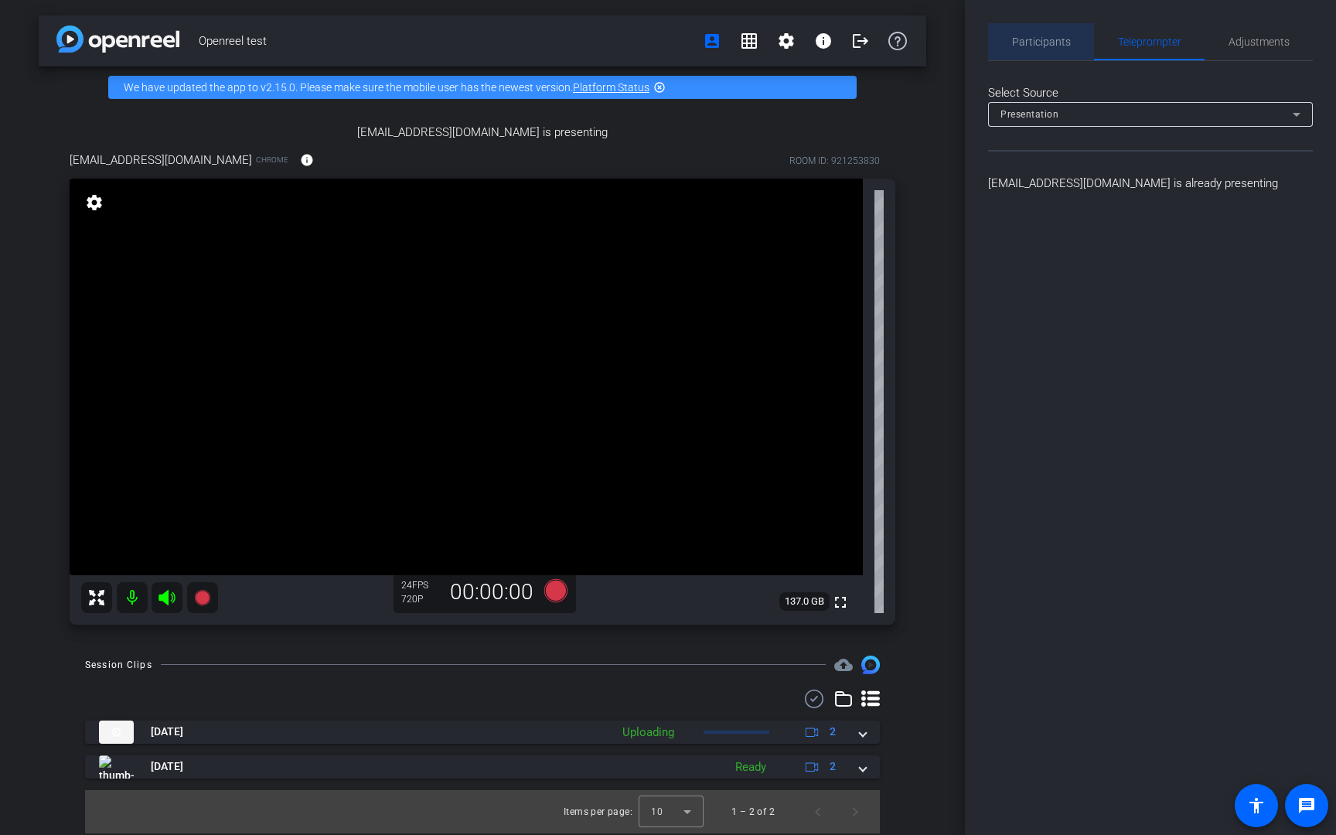
click at [1041, 42] on span "Participants" at bounding box center [1041, 41] width 59 height 11
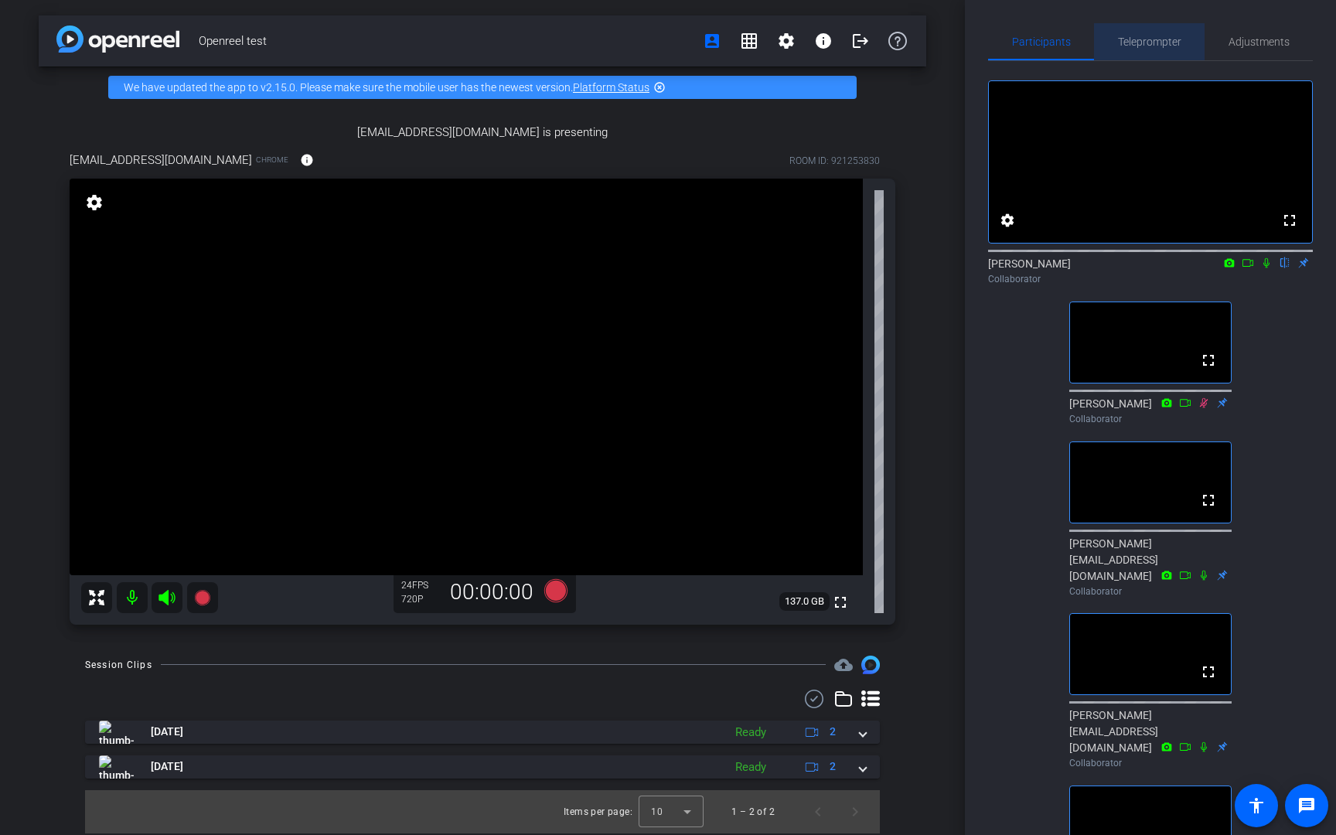
click at [1151, 50] on span "Teleprompter" at bounding box center [1149, 41] width 63 height 37
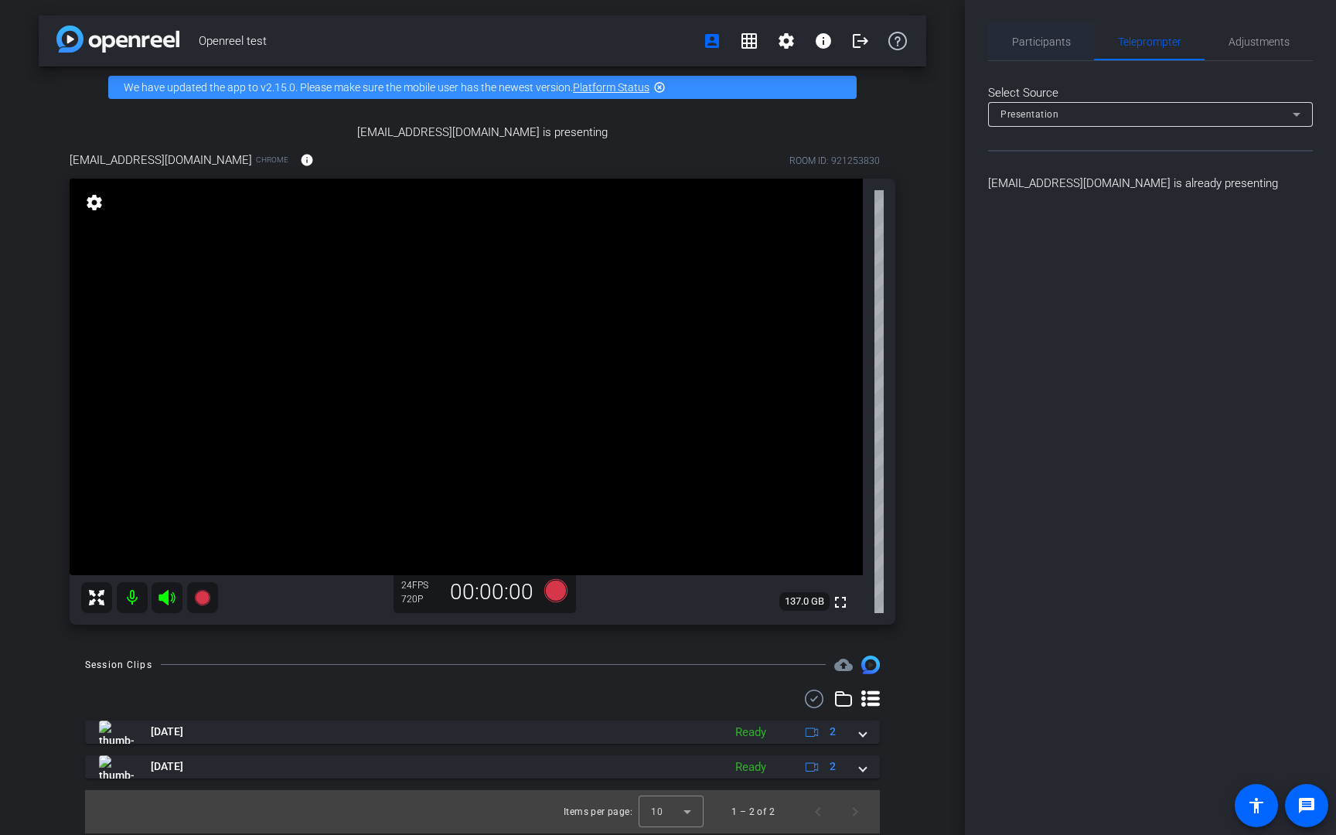
click at [1068, 43] on div "Participants" at bounding box center [1041, 41] width 106 height 37
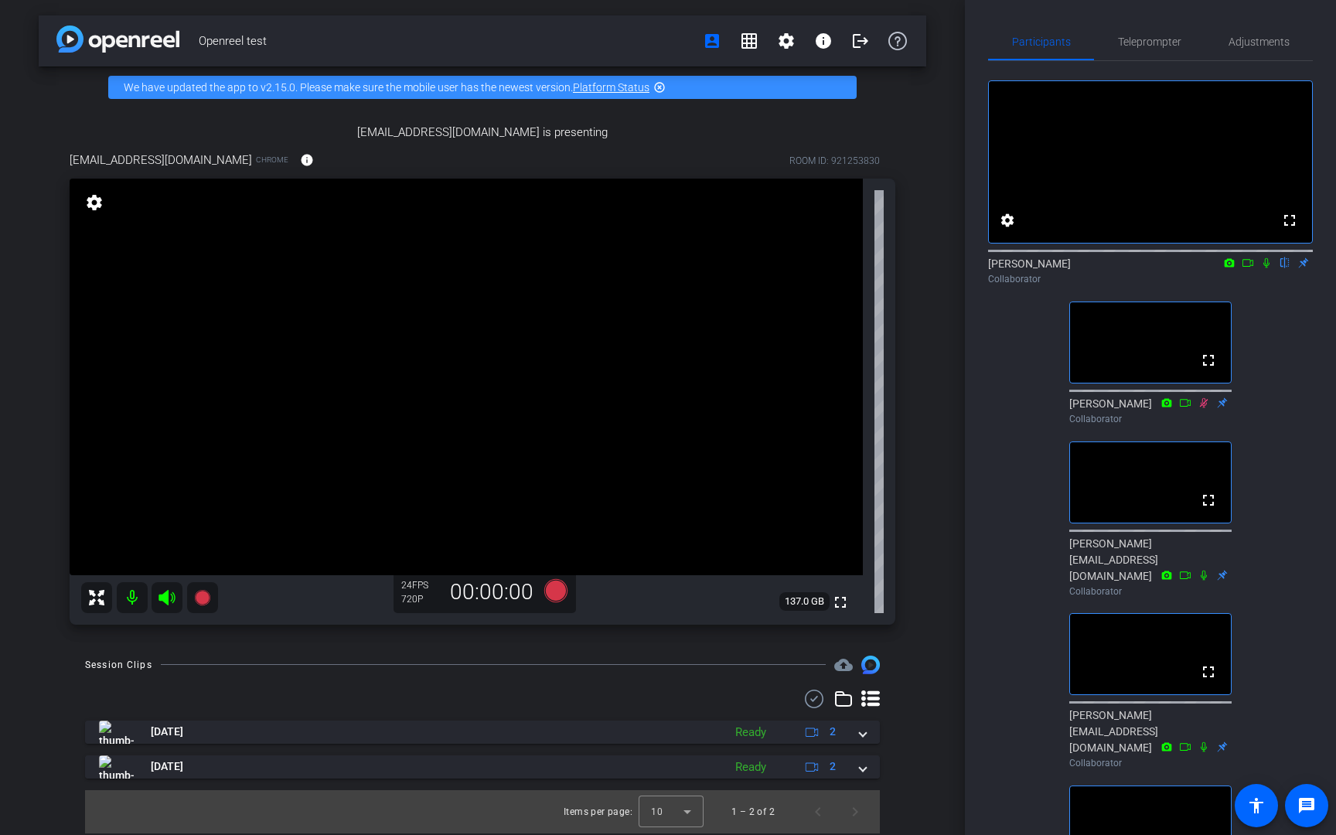
click at [1263, 268] on icon at bounding box center [1266, 262] width 12 height 11
click at [1263, 268] on icon at bounding box center [1266, 263] width 9 height 10
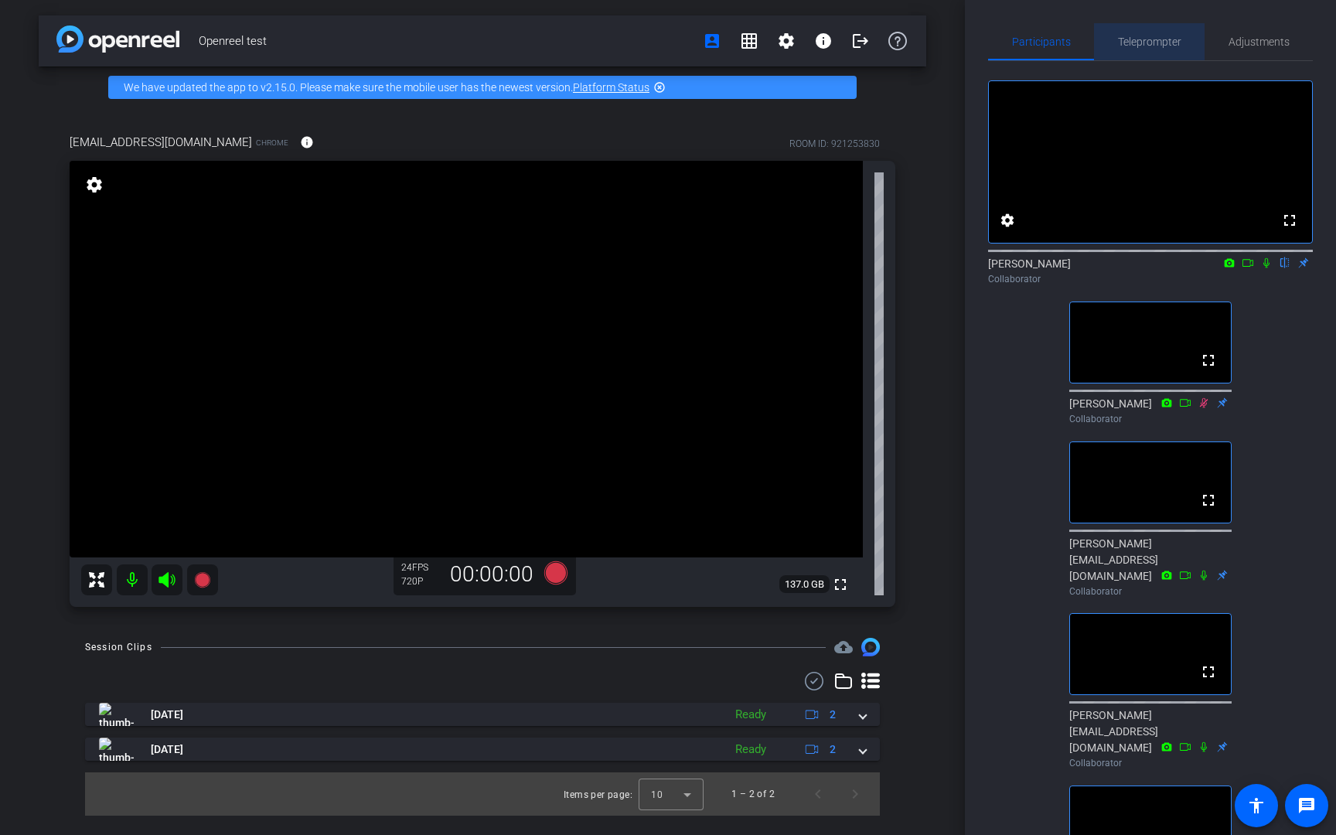
click at [1153, 45] on span "Teleprompter" at bounding box center [1149, 41] width 63 height 11
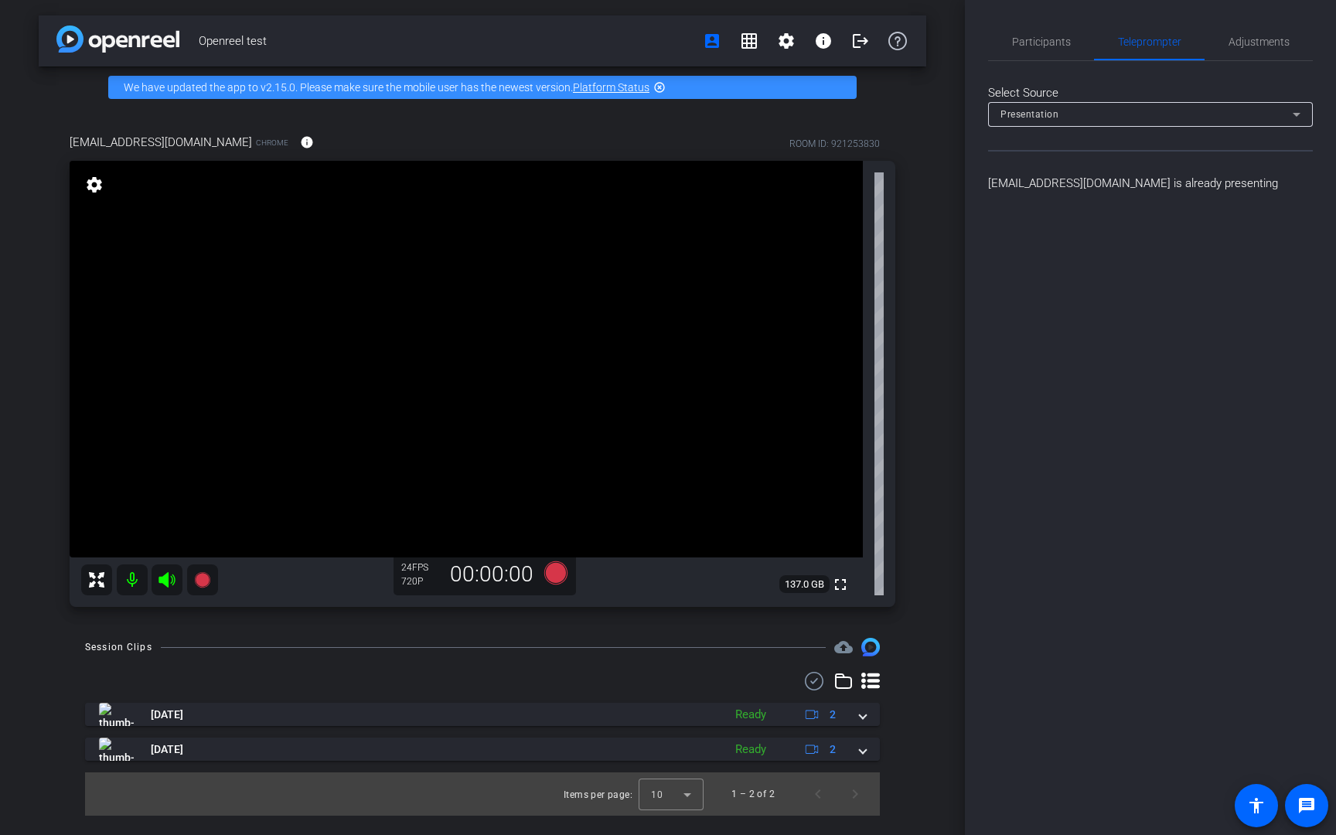
click at [1115, 104] on div "Presentation" at bounding box center [1150, 114] width 300 height 25
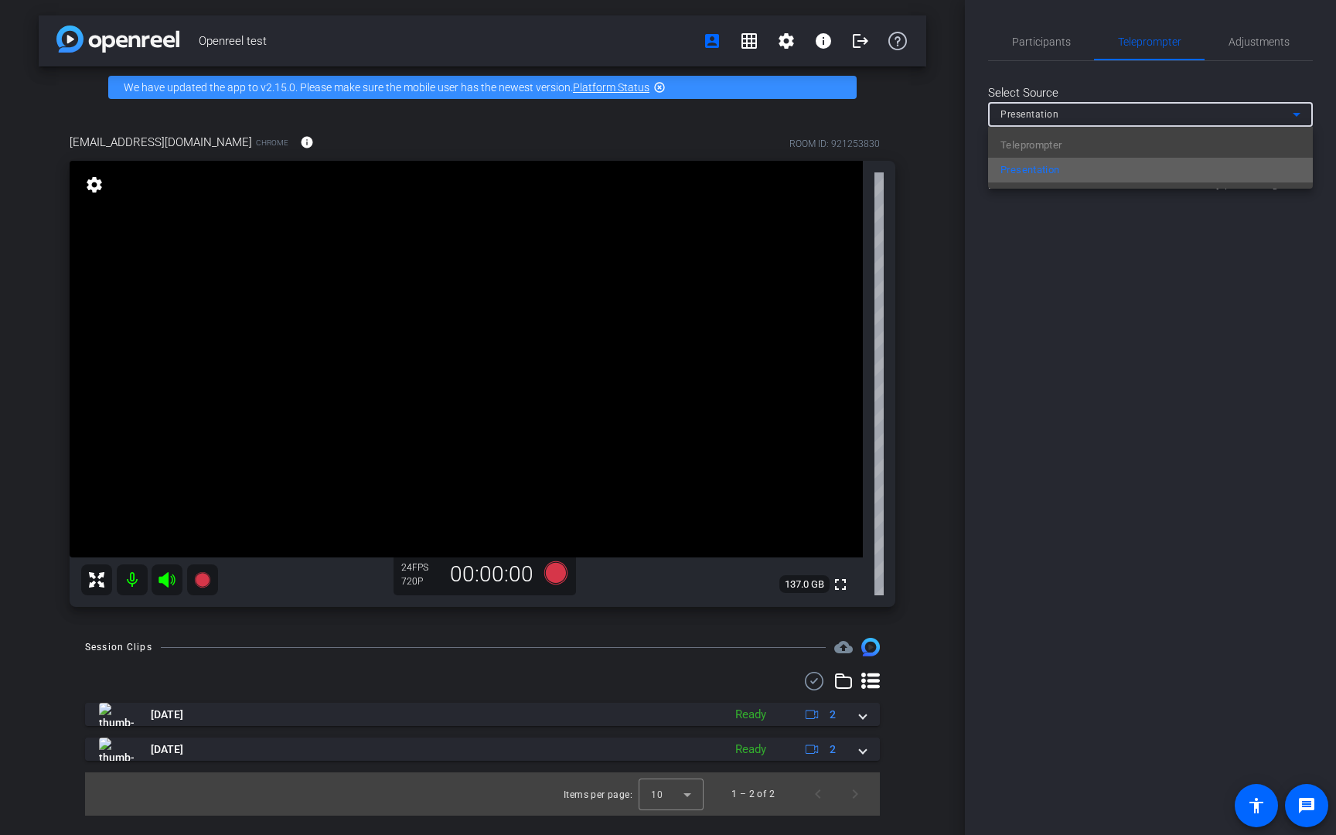
click at [1071, 169] on mat-option "Presentation" at bounding box center [1150, 170] width 325 height 25
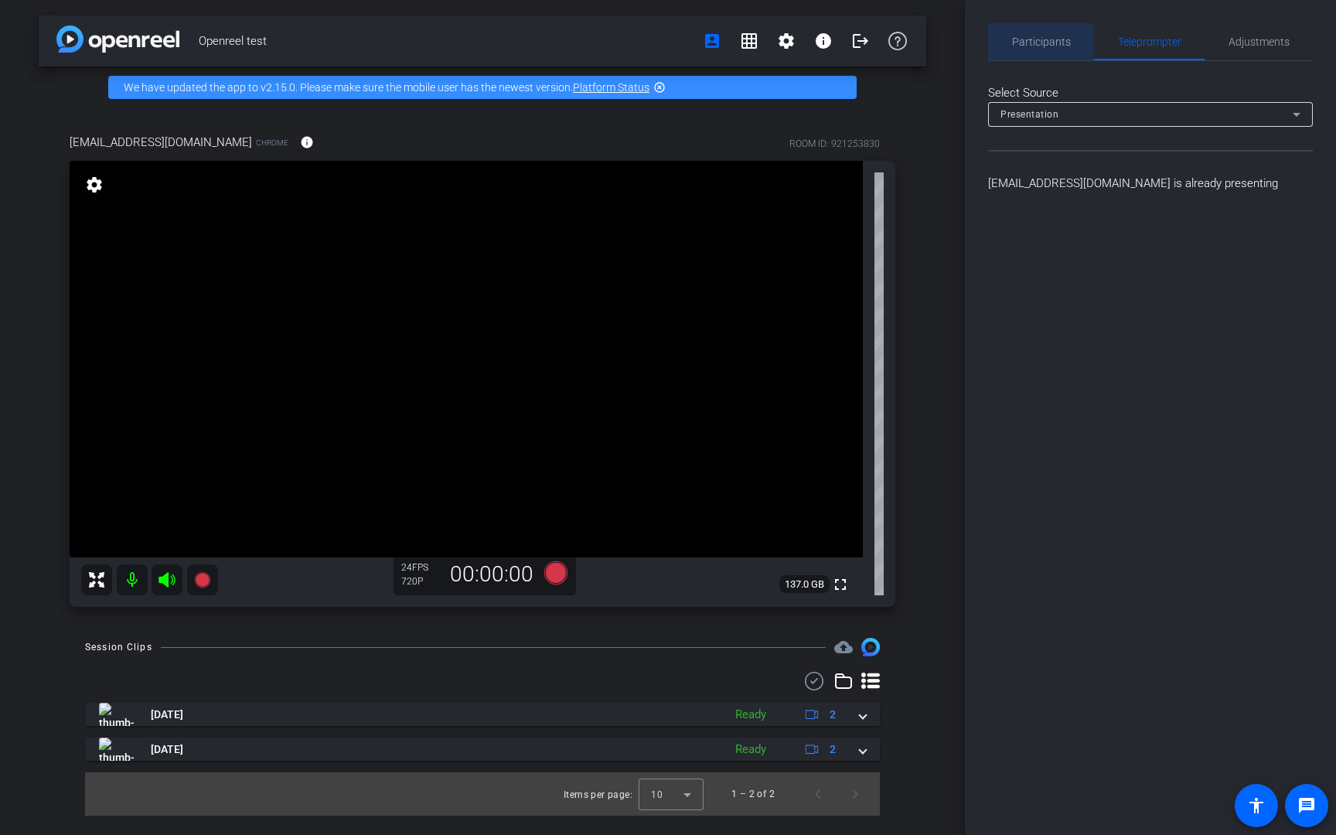
click at [1036, 49] on span "Participants" at bounding box center [1041, 41] width 59 height 37
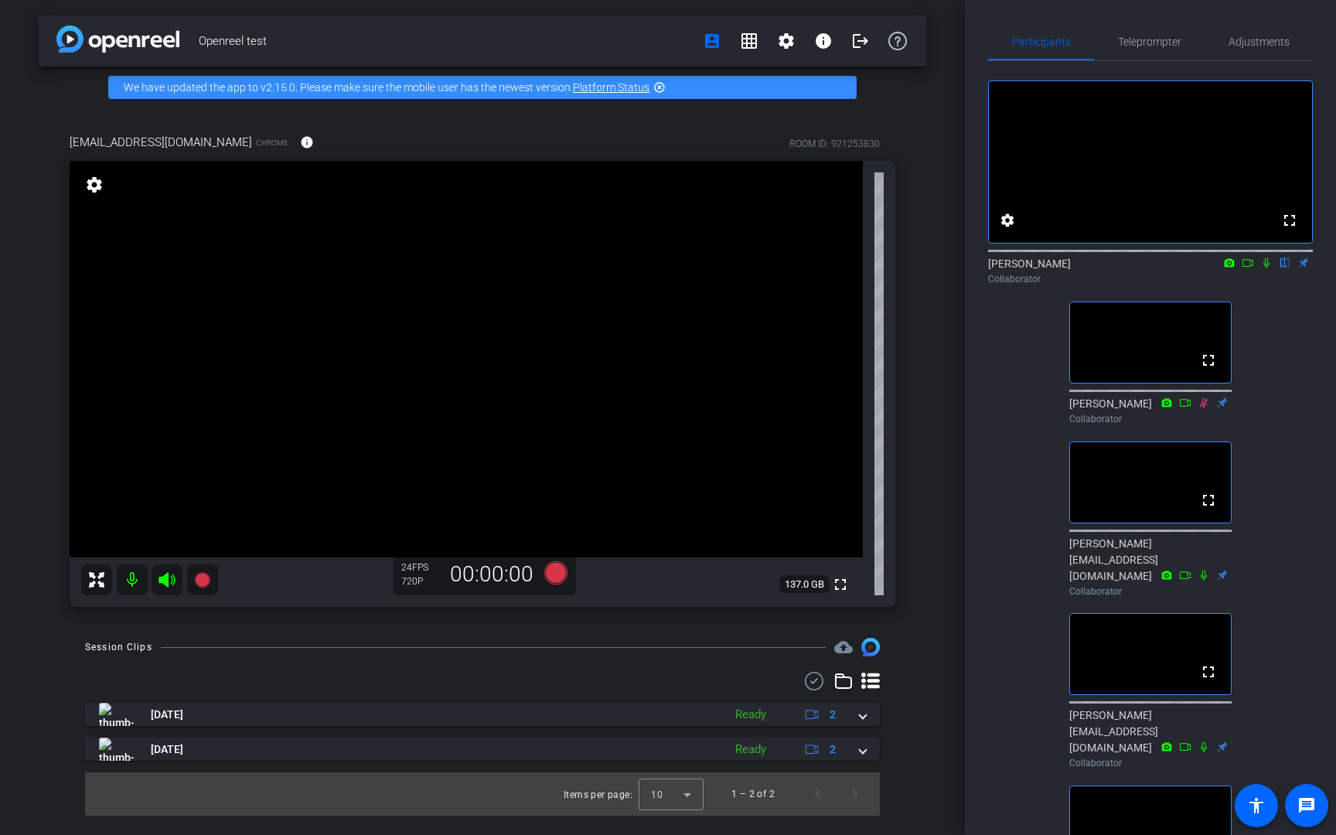
click at [1003, 444] on div "fullscreen settings [PERSON_NAME] flip Collaborator fullscreen [PERSON_NAME] Co…" at bounding box center [1150, 557] width 325 height 993
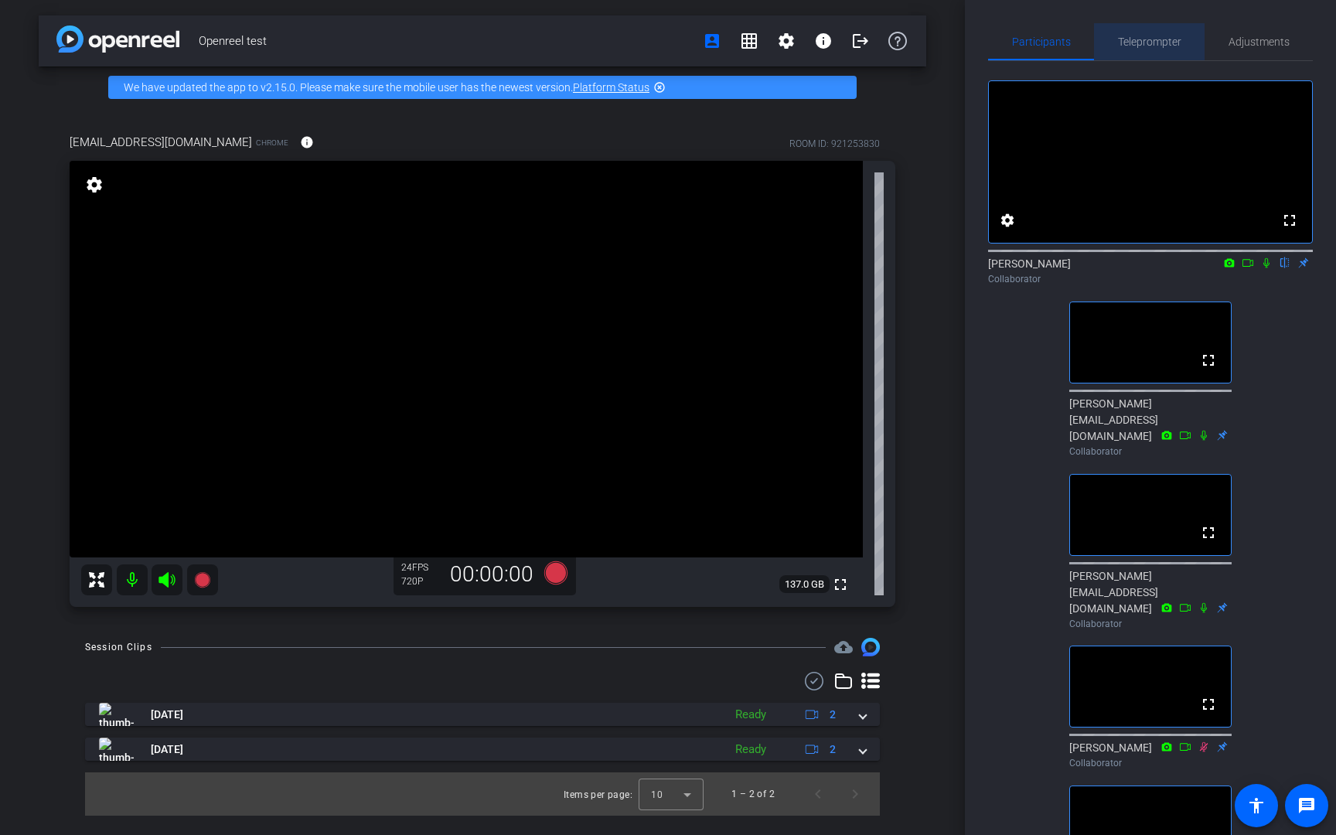
click at [1146, 44] on span "Teleprompter" at bounding box center [1149, 41] width 63 height 11
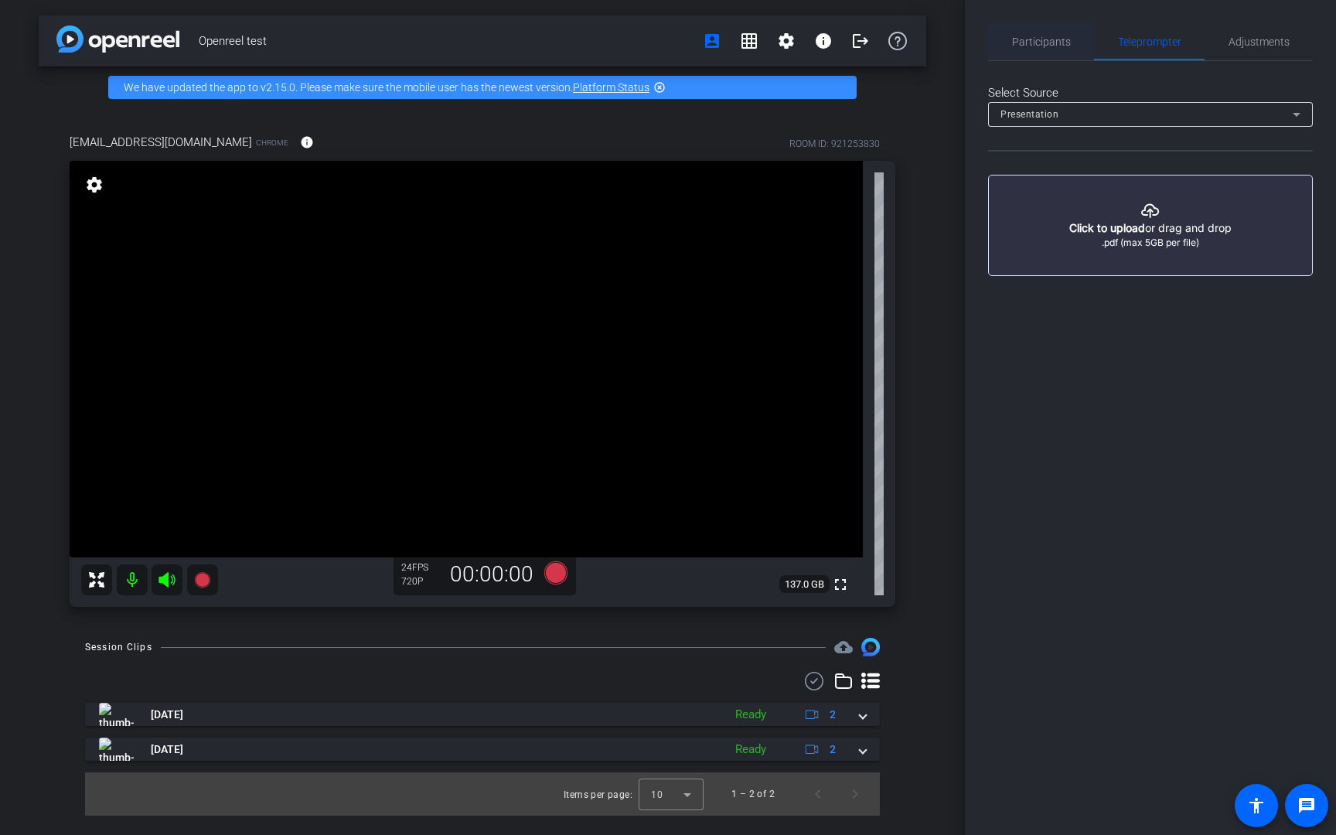
click at [1037, 49] on span "Participants" at bounding box center [1041, 41] width 59 height 37
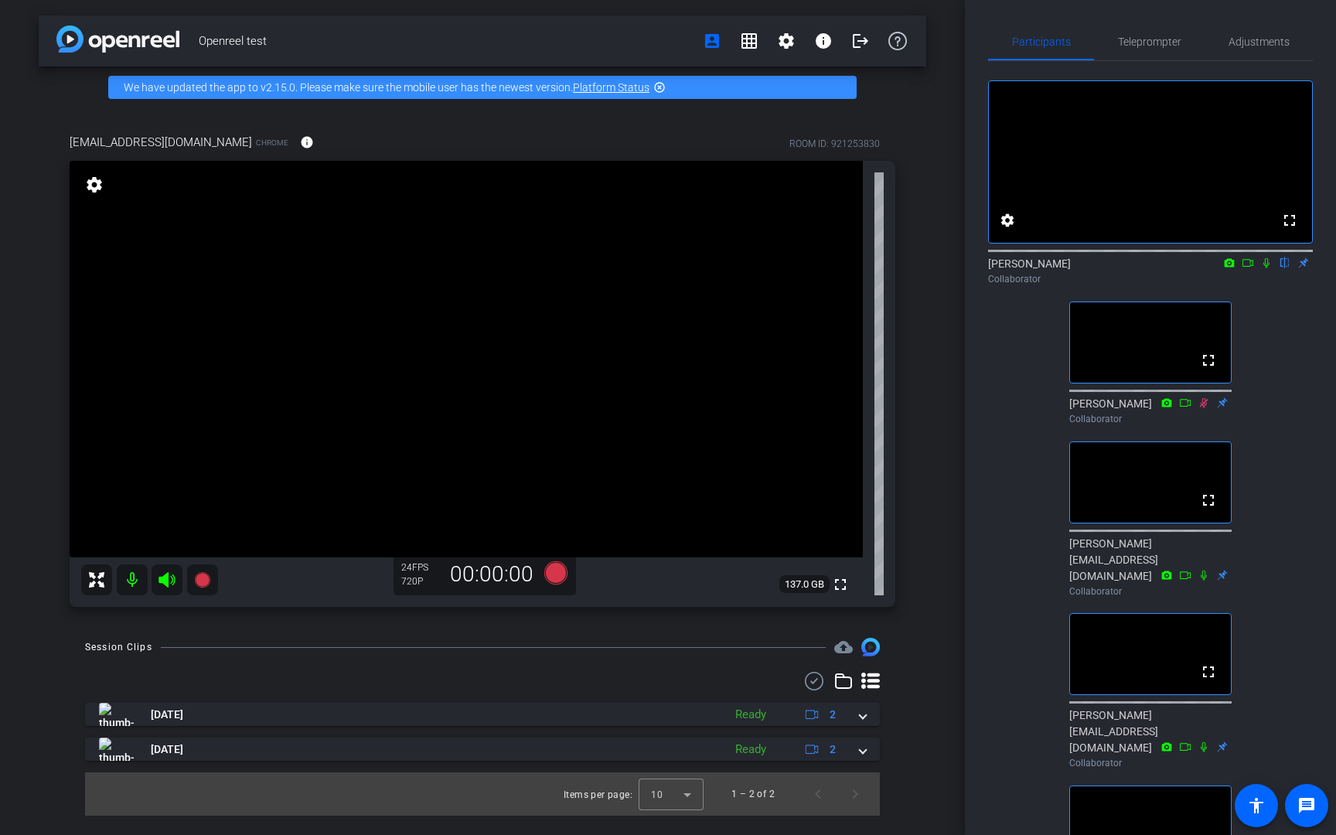
click at [1267, 268] on icon at bounding box center [1266, 263] width 6 height 10
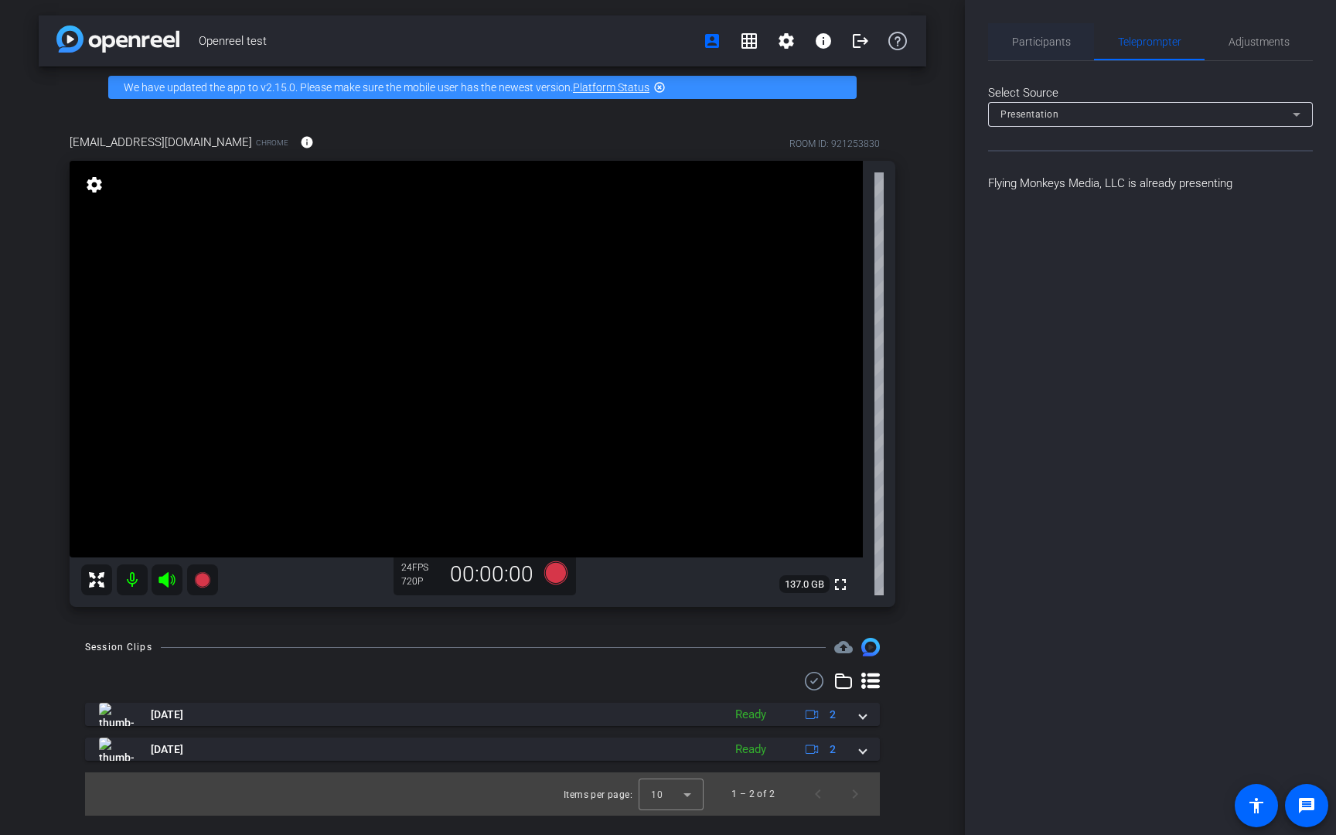
click at [1027, 46] on span "Participants" at bounding box center [1041, 41] width 59 height 11
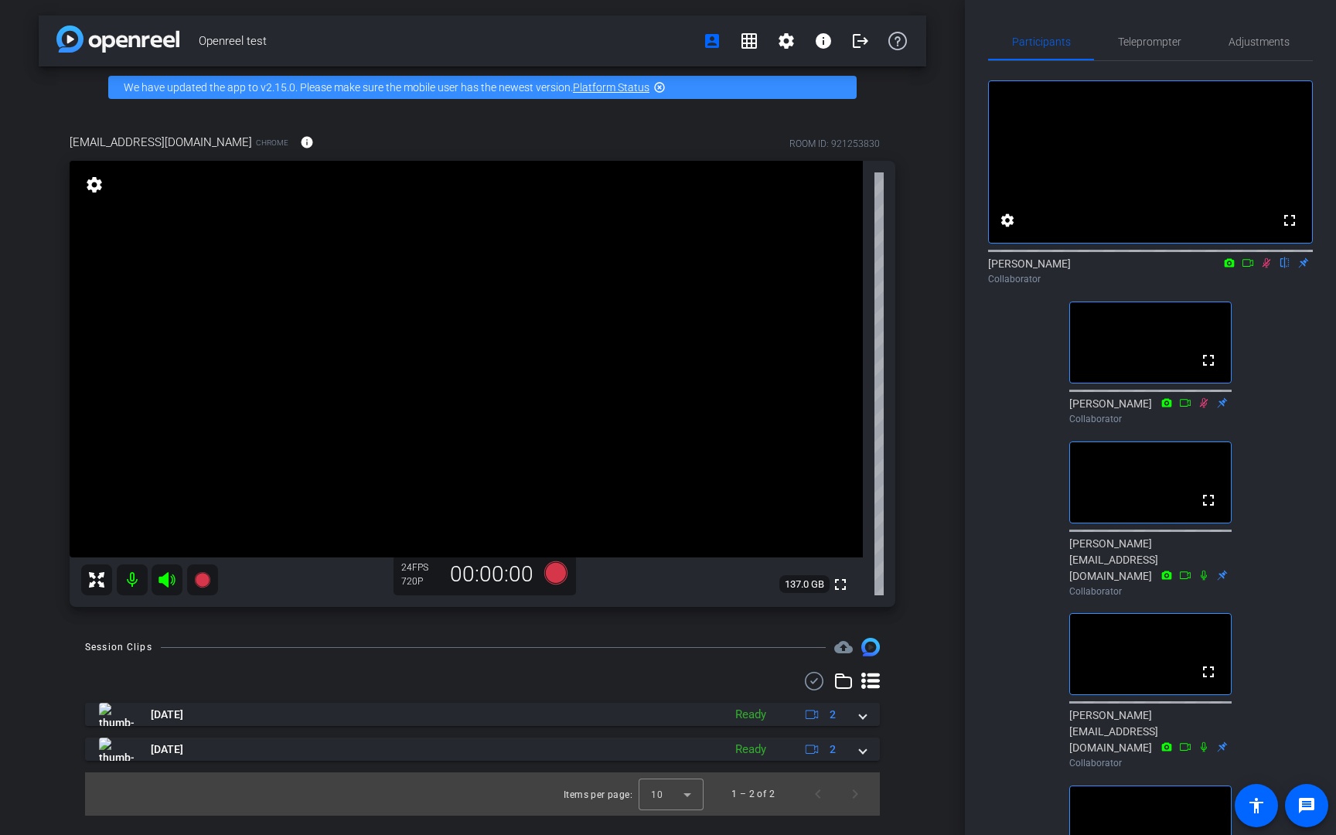
click at [1263, 268] on icon at bounding box center [1266, 262] width 12 height 11
click at [1136, 53] on span "Teleprompter" at bounding box center [1149, 41] width 63 height 37
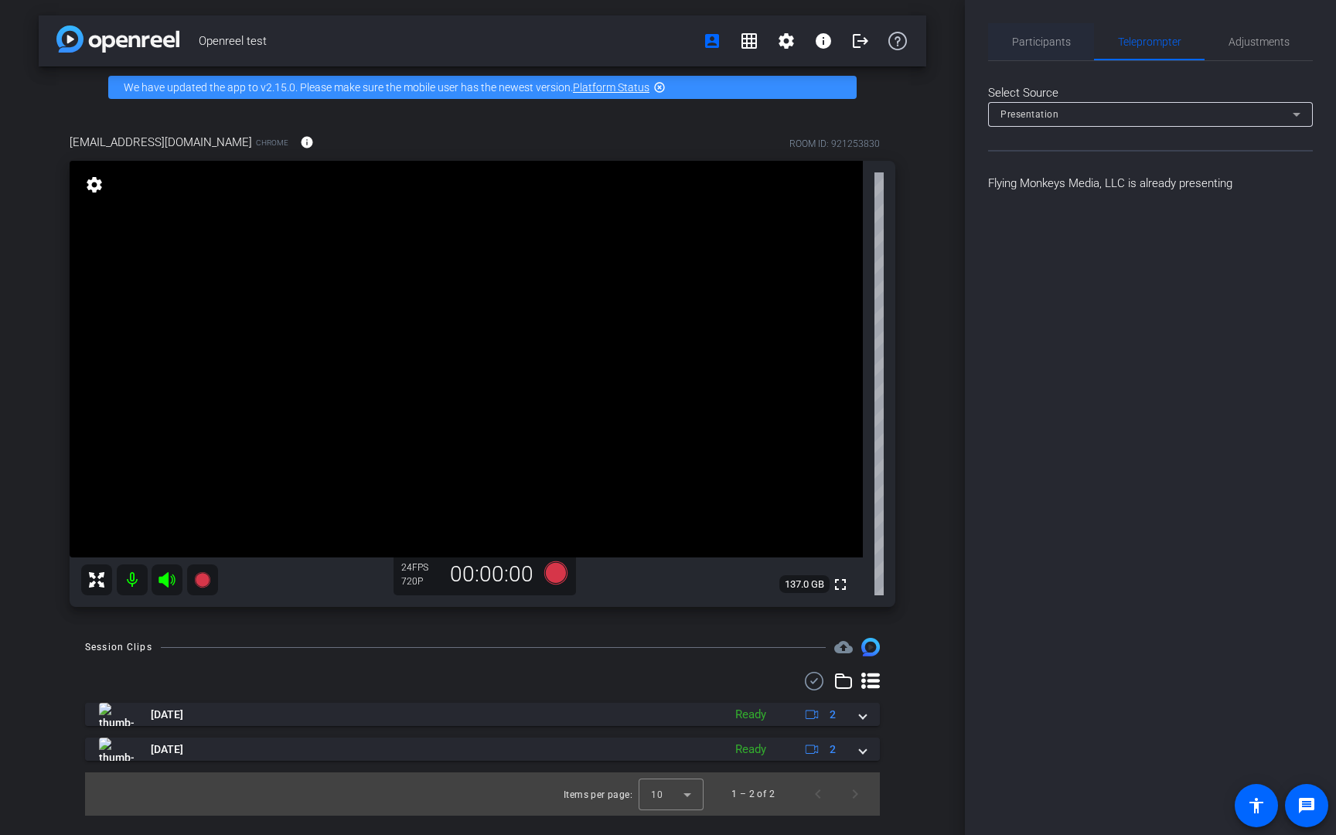
click at [1052, 43] on span "Participants" at bounding box center [1041, 41] width 59 height 11
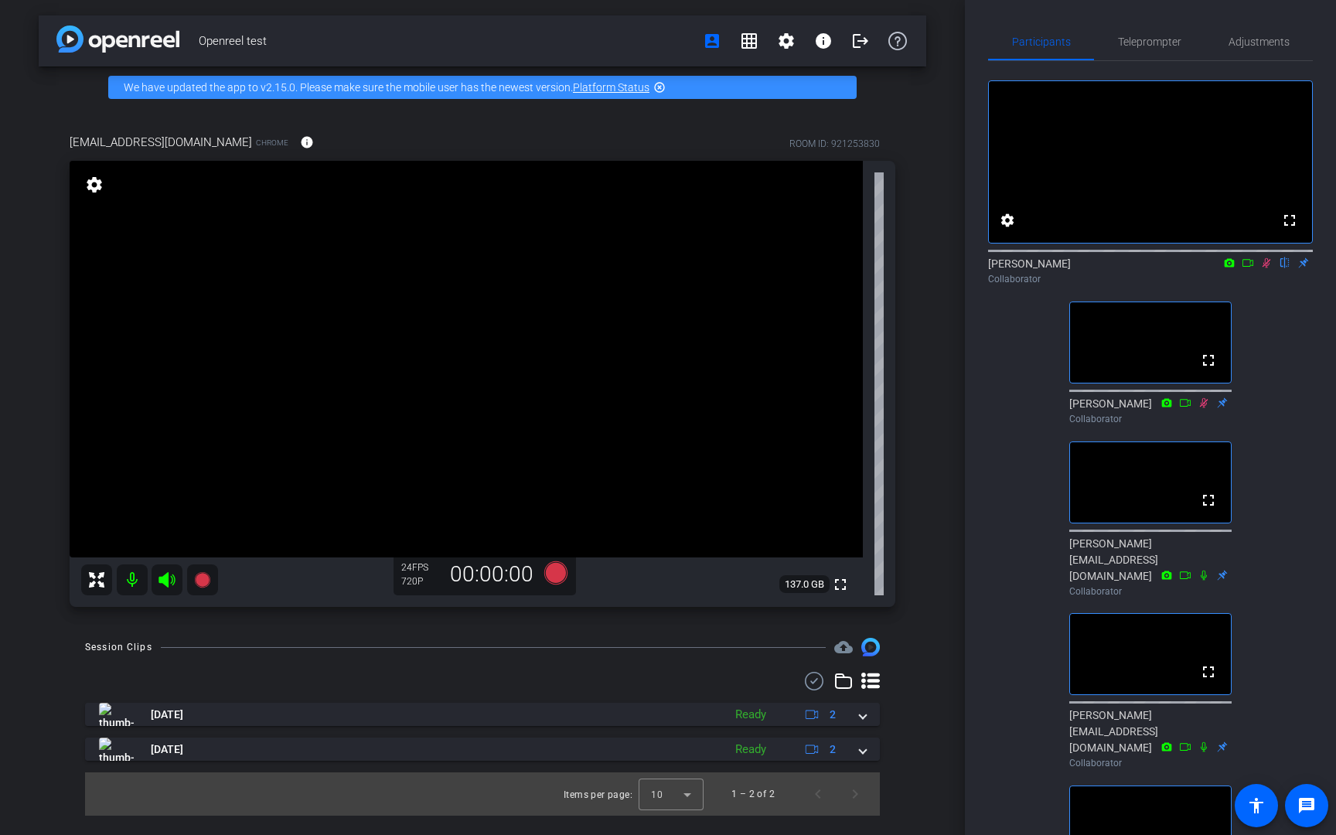
click at [940, 493] on div "Openreel test account_box grid_on settings info logout We have updated the app …" at bounding box center [482, 417] width 965 height 835
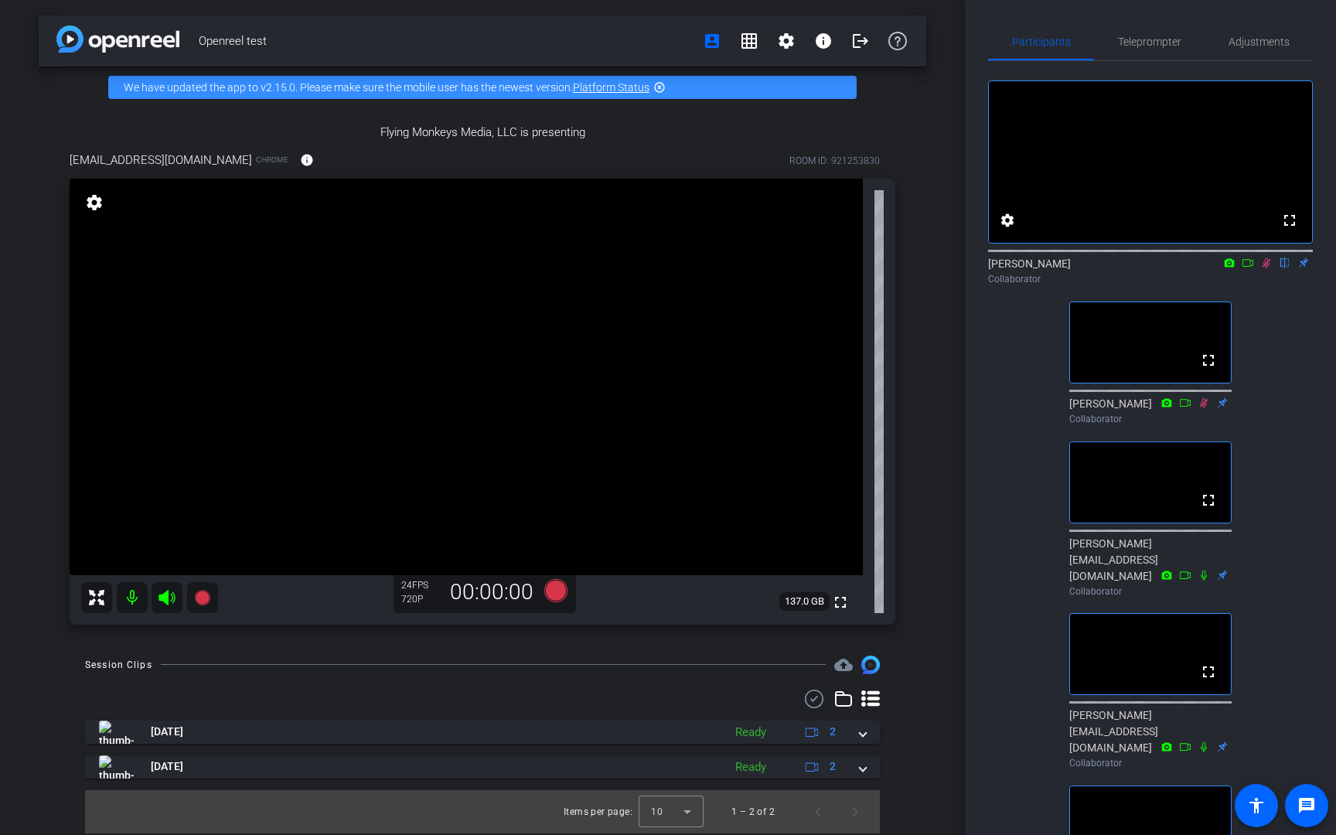
scroll to position [625, 0]
click at [1264, 268] on icon at bounding box center [1266, 262] width 12 height 11
click at [1305, 345] on div "fullscreen settings [PERSON_NAME] flip Collaborator fullscreen [PERSON_NAME] Co…" at bounding box center [1150, 557] width 325 height 993
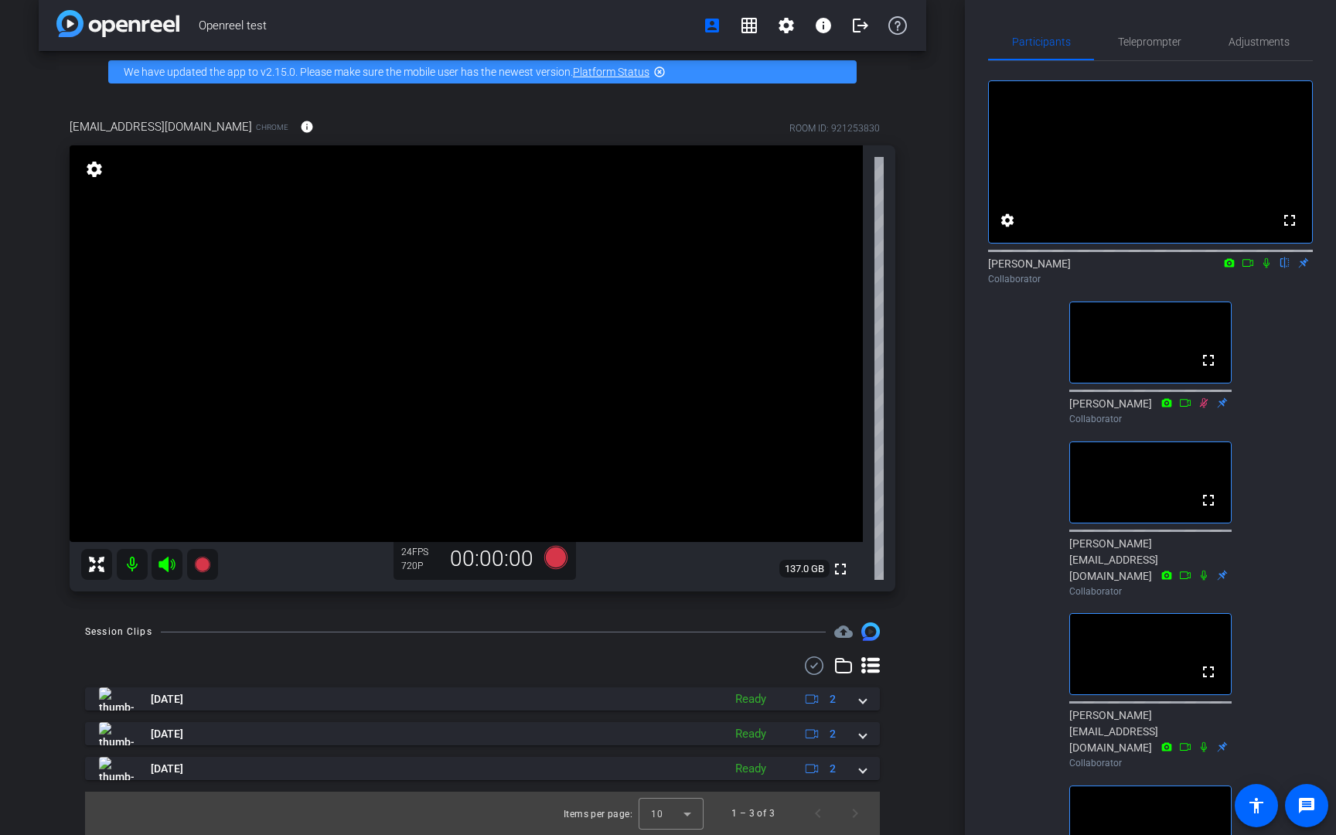
scroll to position [0, 0]
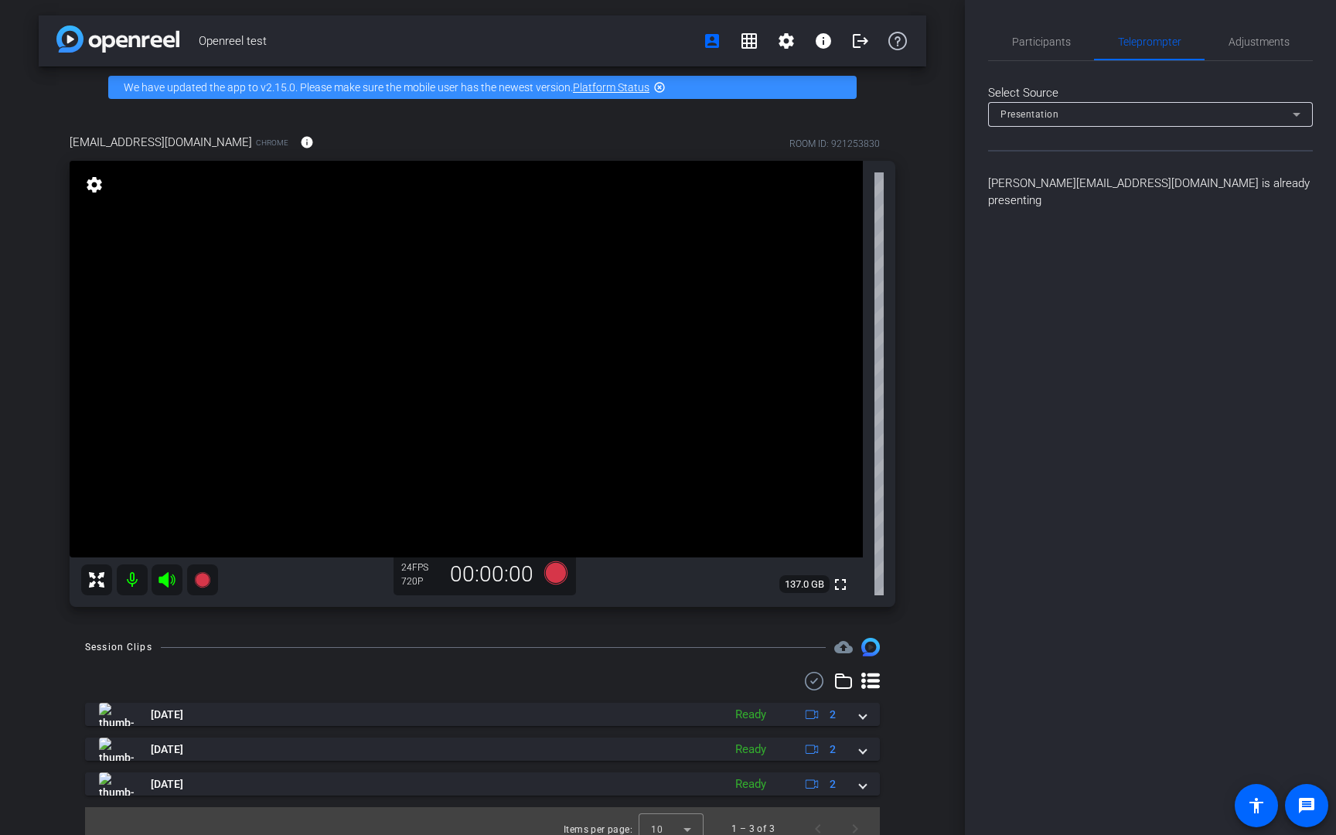
click at [956, 175] on div "Openreel test account_box grid_on settings info logout We have updated the app …" at bounding box center [482, 417] width 965 height 835
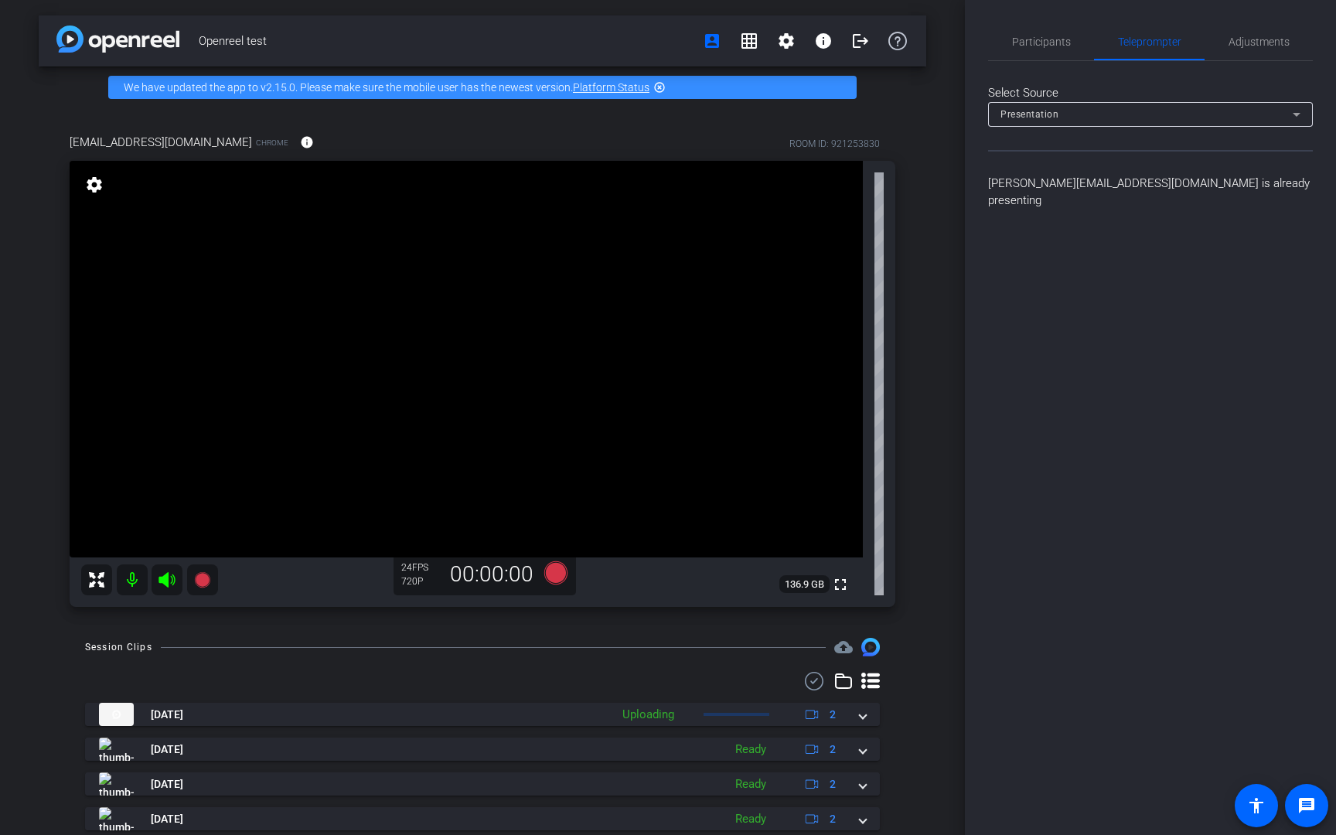
scroll to position [50, 0]
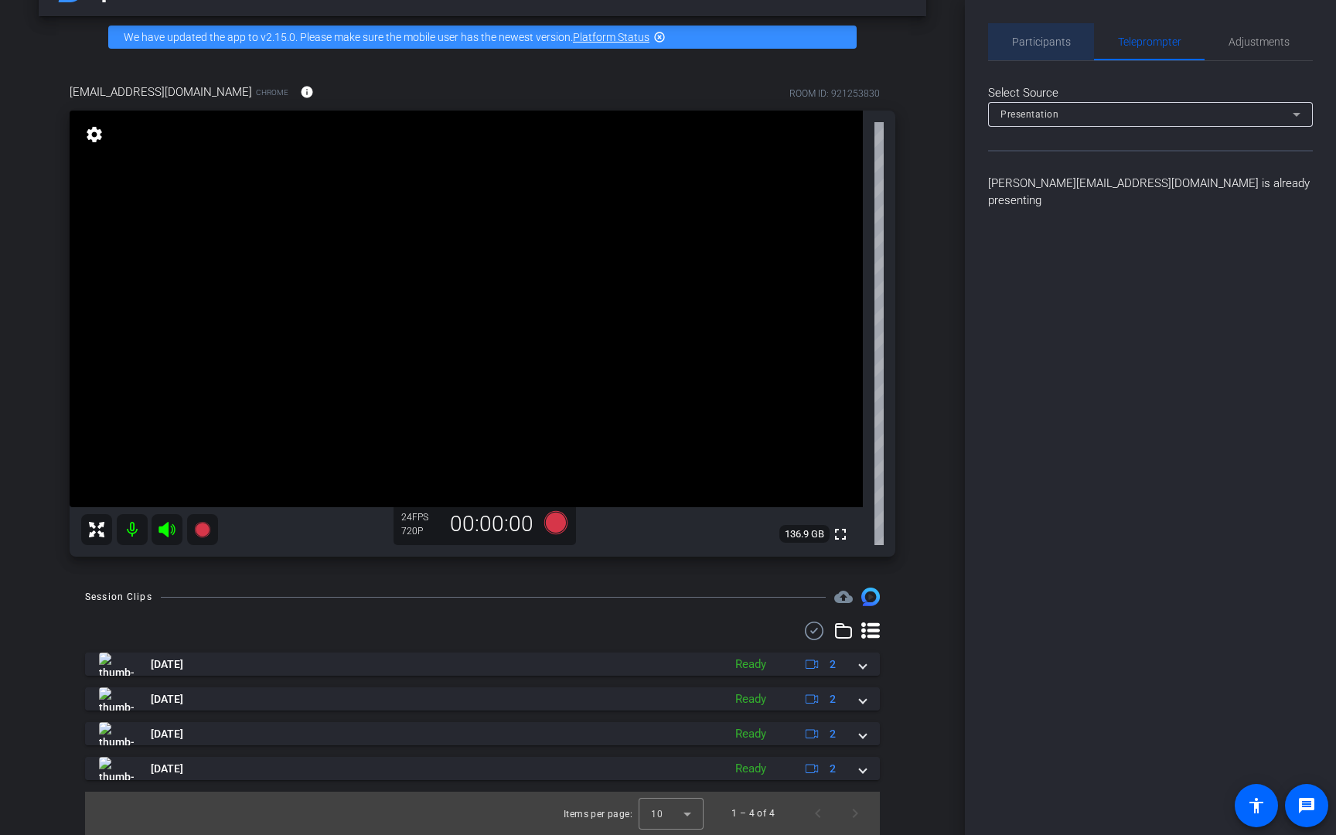
click at [1053, 34] on span "Participants" at bounding box center [1041, 41] width 59 height 37
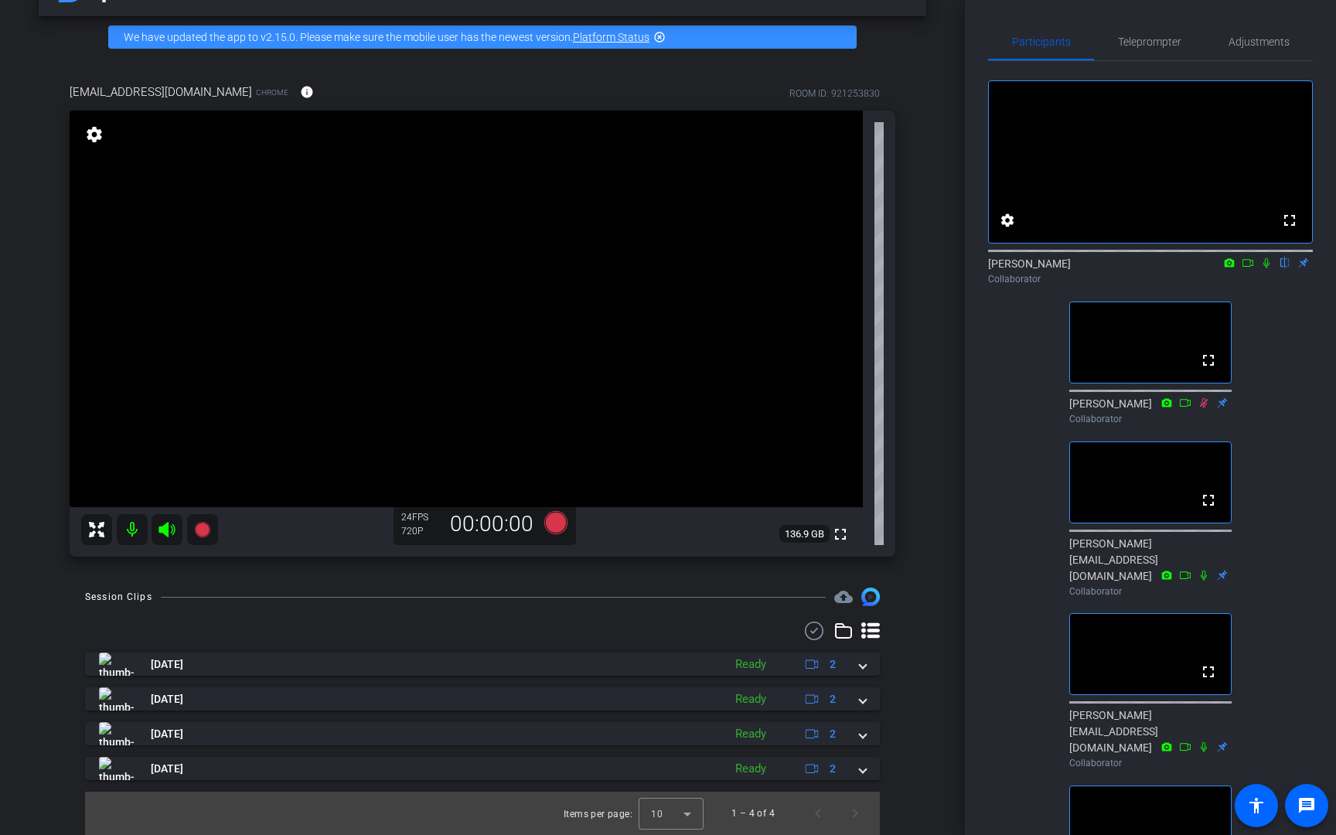
click at [1265, 268] on icon at bounding box center [1266, 262] width 12 height 11
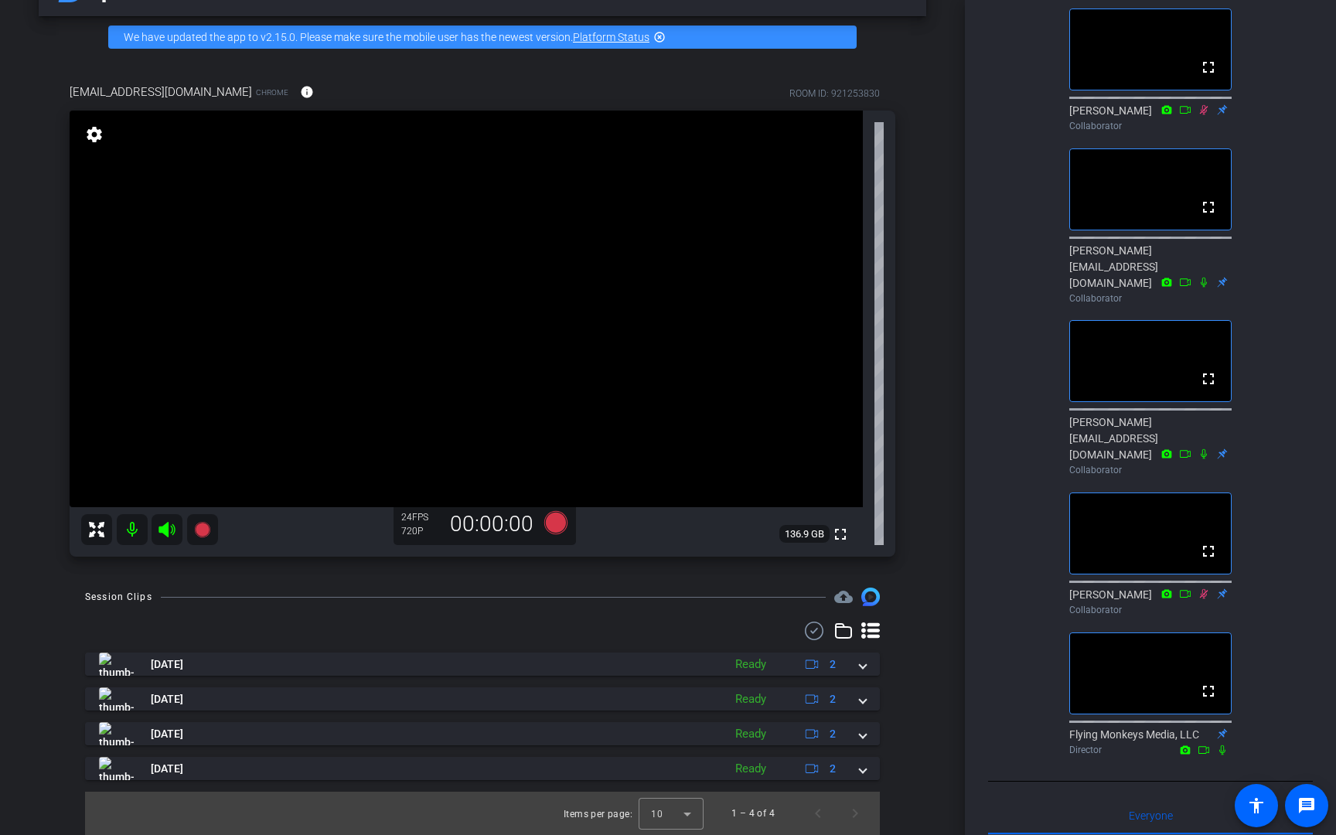
scroll to position [0, 0]
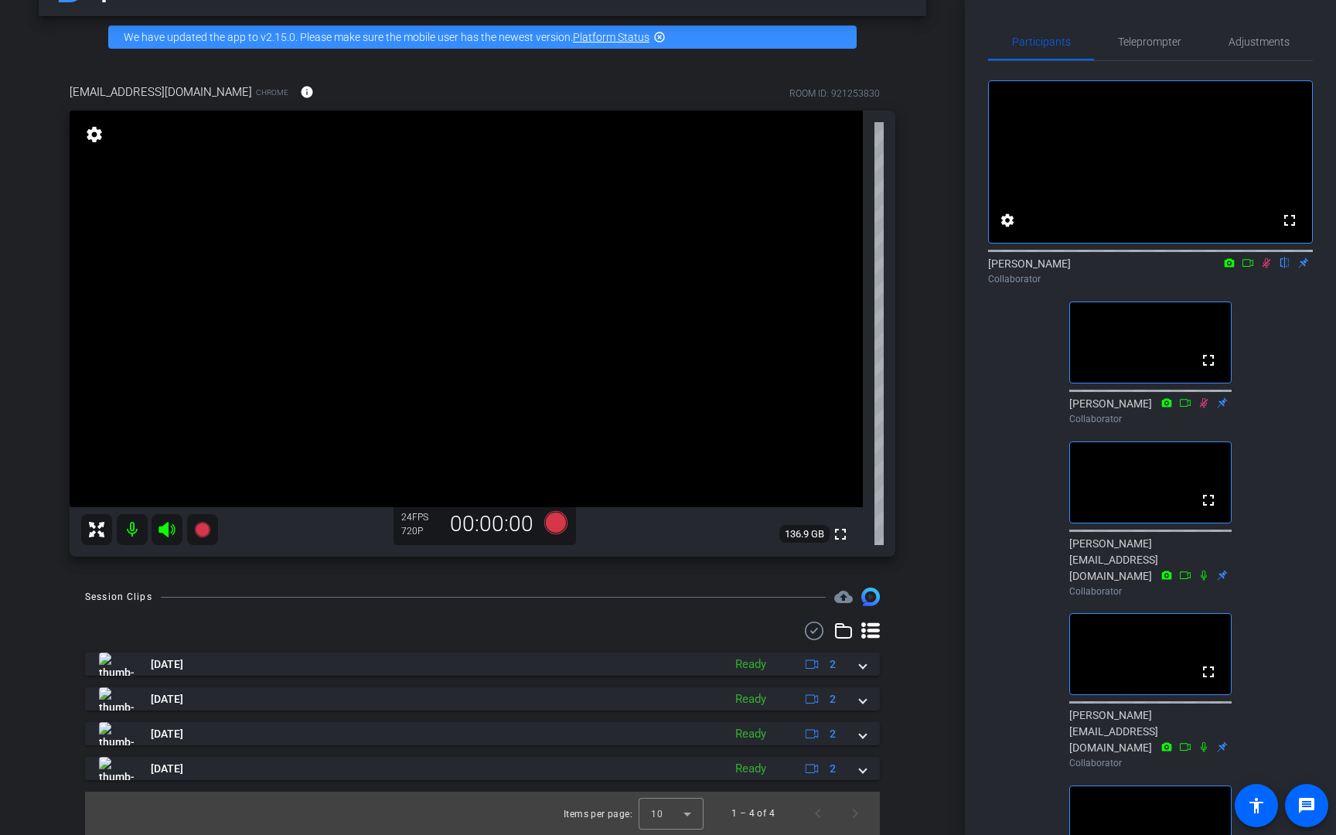
click at [1266, 291] on div "[PERSON_NAME] flip Collaborator" at bounding box center [1150, 267] width 325 height 47
click at [1265, 268] on icon at bounding box center [1266, 263] width 9 height 10
click at [1267, 268] on icon at bounding box center [1266, 263] width 6 height 10
click at [1270, 291] on div "[PERSON_NAME] flip Collaborator" at bounding box center [1150, 267] width 325 height 47
click at [1269, 268] on icon at bounding box center [1266, 262] width 12 height 11
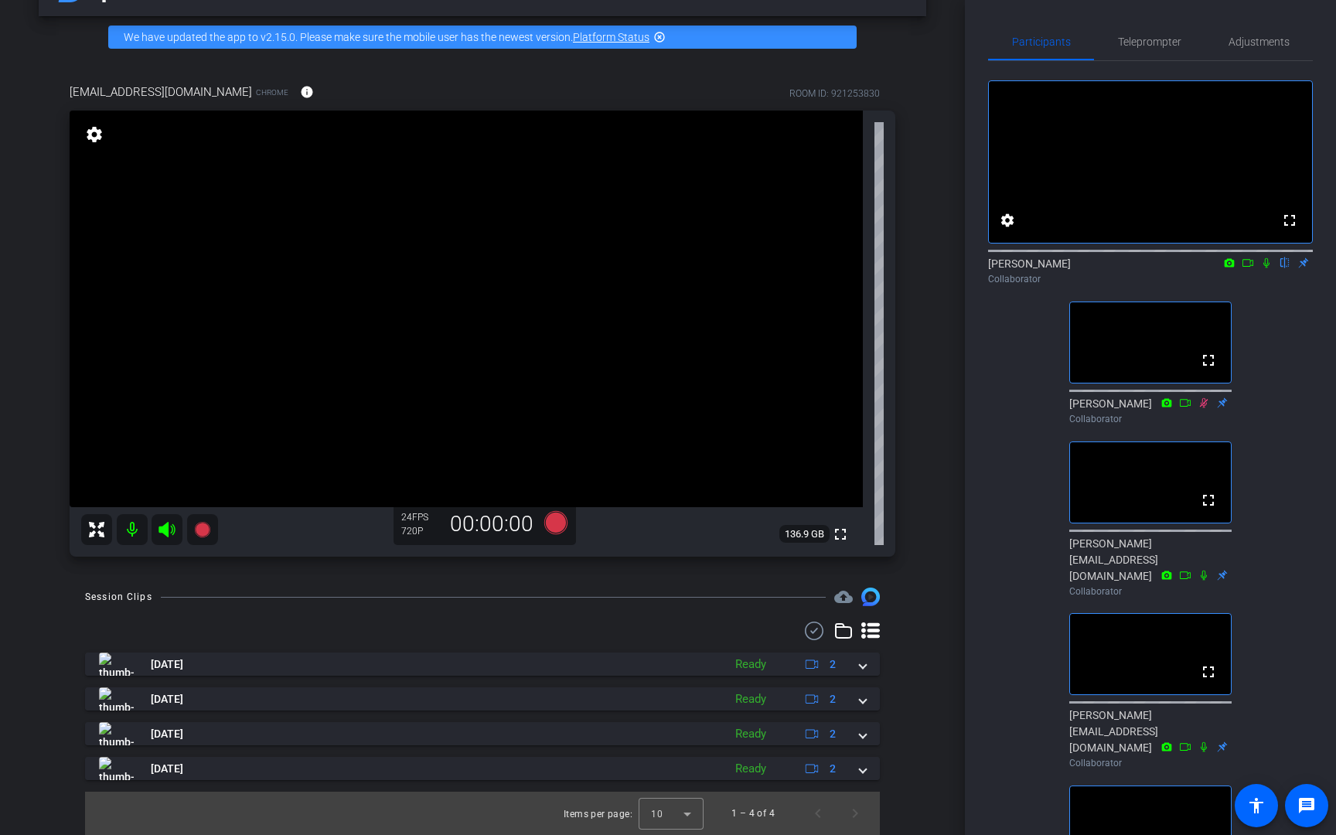
click at [1265, 268] on icon at bounding box center [1266, 262] width 12 height 11
click at [1272, 346] on div "fullscreen settings [PERSON_NAME] flip Collaborator fullscreen [PERSON_NAME] Co…" at bounding box center [1150, 557] width 325 height 993
click at [1019, 505] on div "fullscreen settings [PERSON_NAME] flip Collaborator fullscreen [PERSON_NAME] Co…" at bounding box center [1150, 557] width 325 height 993
click at [931, 332] on div "Openreel test account_box grid_on settings info logout We have updated the app …" at bounding box center [482, 367] width 965 height 835
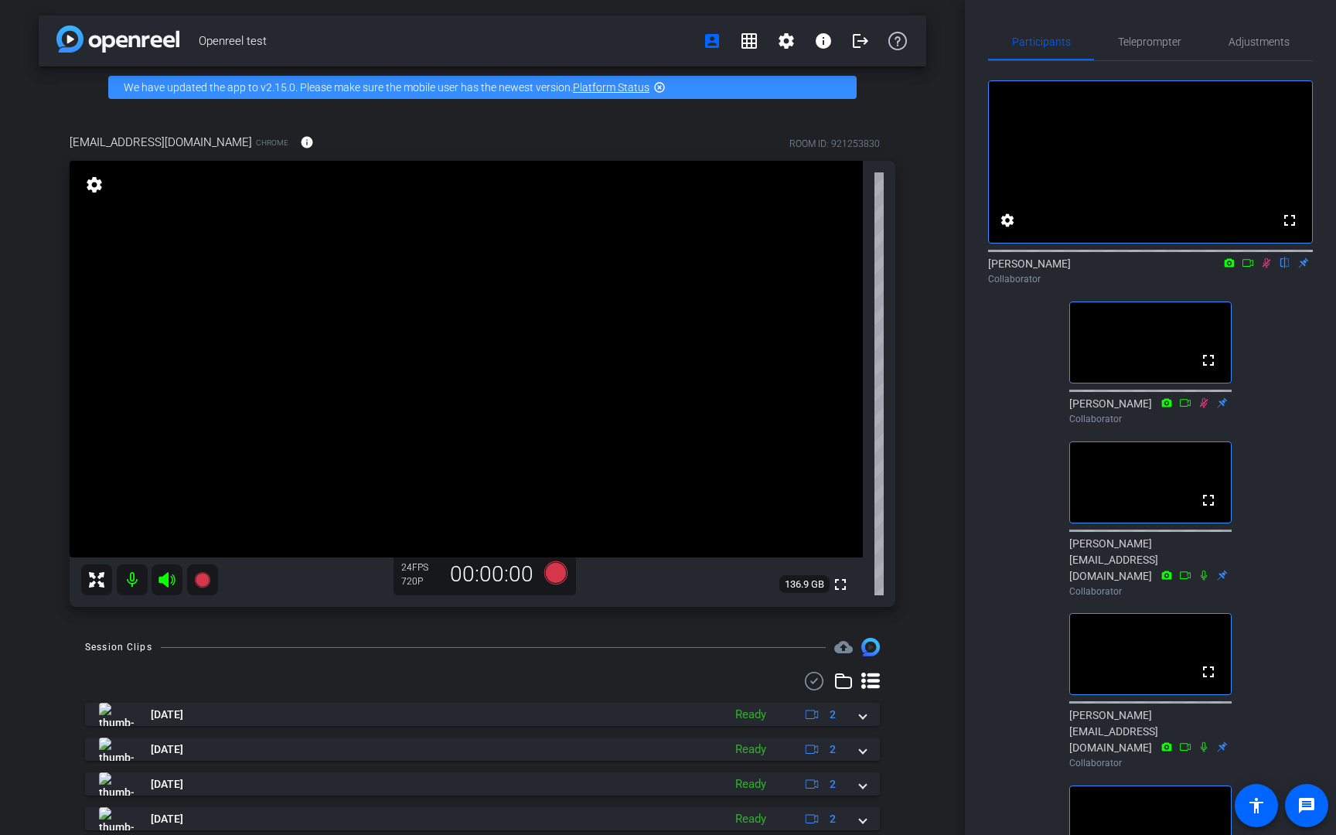
click at [85, 184] on mat-icon "settings" at bounding box center [94, 184] width 22 height 19
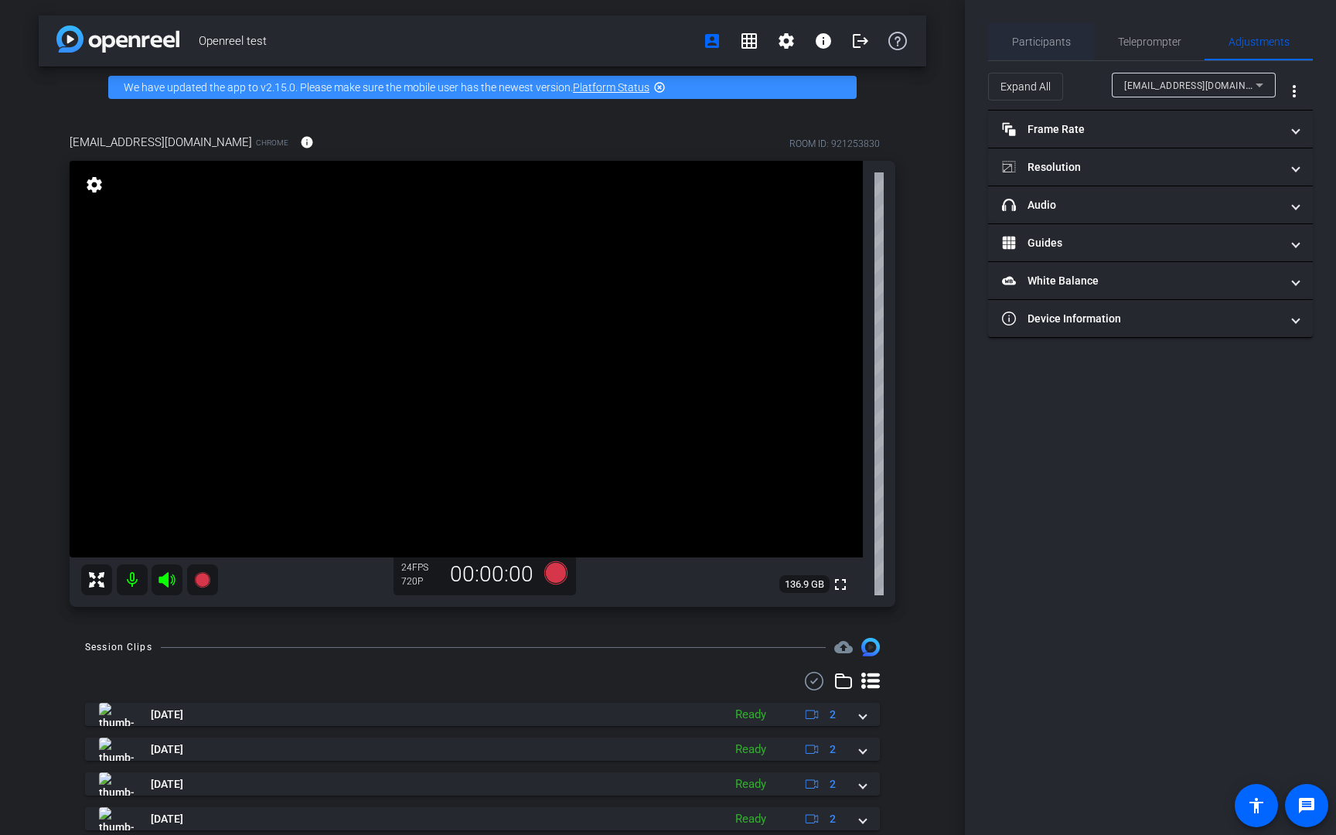
click at [1059, 39] on span "Participants" at bounding box center [1041, 41] width 59 height 11
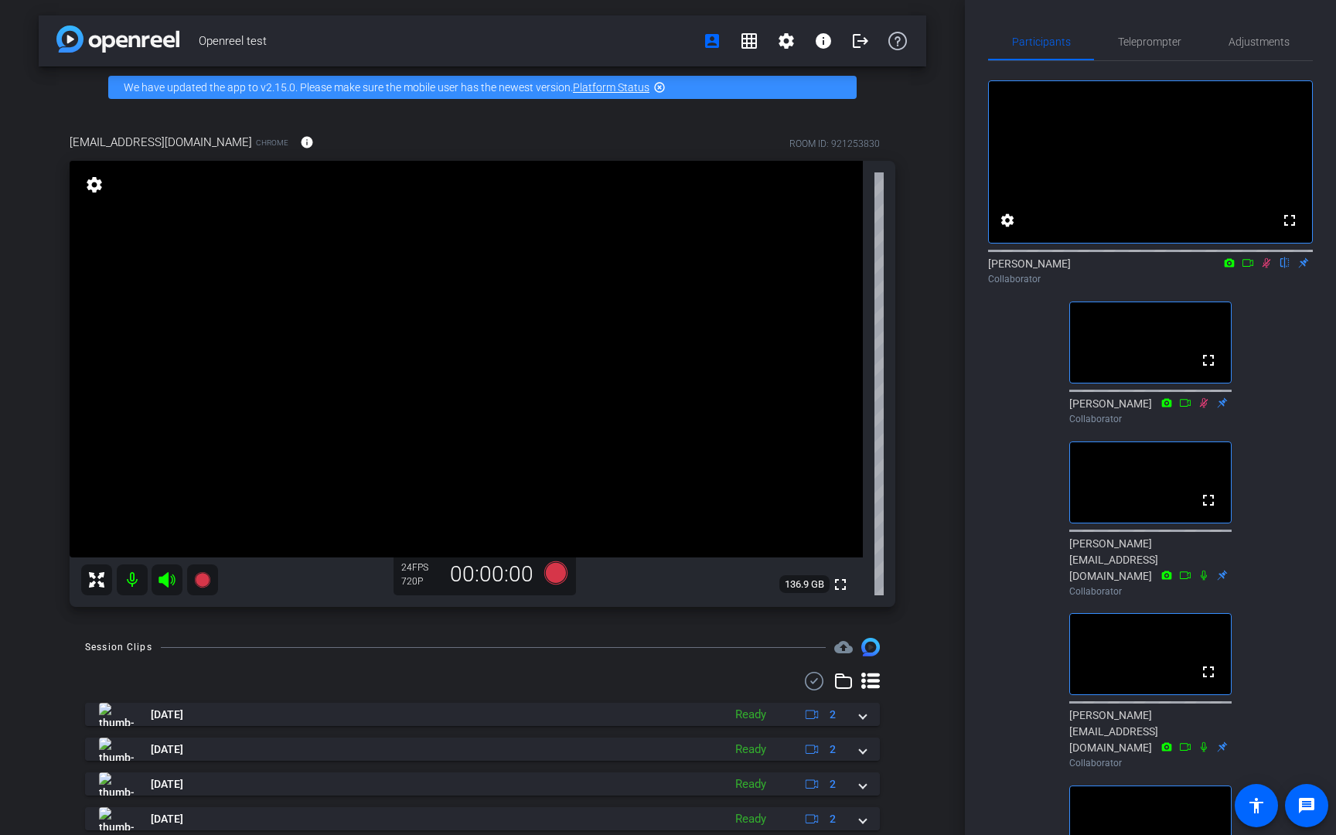
click at [934, 418] on div "Openreel test account_box grid_on settings info logout We have updated the app …" at bounding box center [482, 417] width 965 height 835
click at [1295, 374] on div "fullscreen settings [PERSON_NAME] flip Collaborator fullscreen [PERSON_NAME] Co…" at bounding box center [1150, 557] width 325 height 993
click at [946, 622] on div "Openreel test account_box grid_on settings info logout We have updated the app …" at bounding box center [482, 417] width 965 height 835
click at [947, 456] on div "Openreel test account_box grid_on settings info logout We have updated the app …" at bounding box center [482, 417] width 965 height 835
click at [1275, 407] on div "fullscreen settings [PERSON_NAME] flip Collaborator fullscreen [PERSON_NAME] Co…" at bounding box center [1150, 557] width 325 height 993
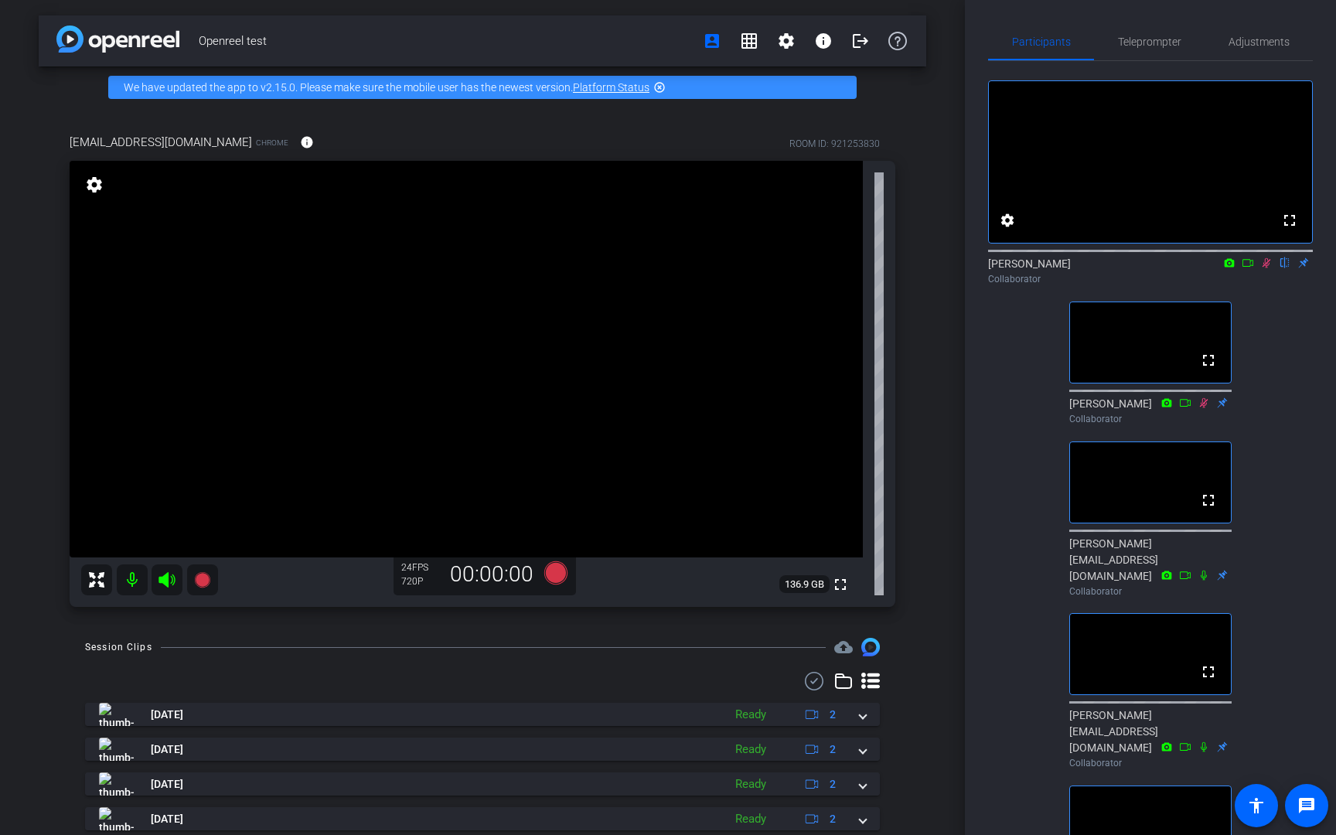
click at [1264, 268] on icon at bounding box center [1266, 263] width 9 height 10
click at [1291, 399] on div "fullscreen settings [PERSON_NAME] flip Collaborator fullscreen [PERSON_NAME] Co…" at bounding box center [1150, 557] width 325 height 993
click at [1301, 450] on div "fullscreen settings [PERSON_NAME] flip Collaborator fullscreen [PERSON_NAME] Co…" at bounding box center [1150, 557] width 325 height 993
click at [1269, 286] on div "[PERSON_NAME] flip Collaborator" at bounding box center [1150, 271] width 325 height 30
click at [1265, 268] on icon at bounding box center [1266, 263] width 6 height 10
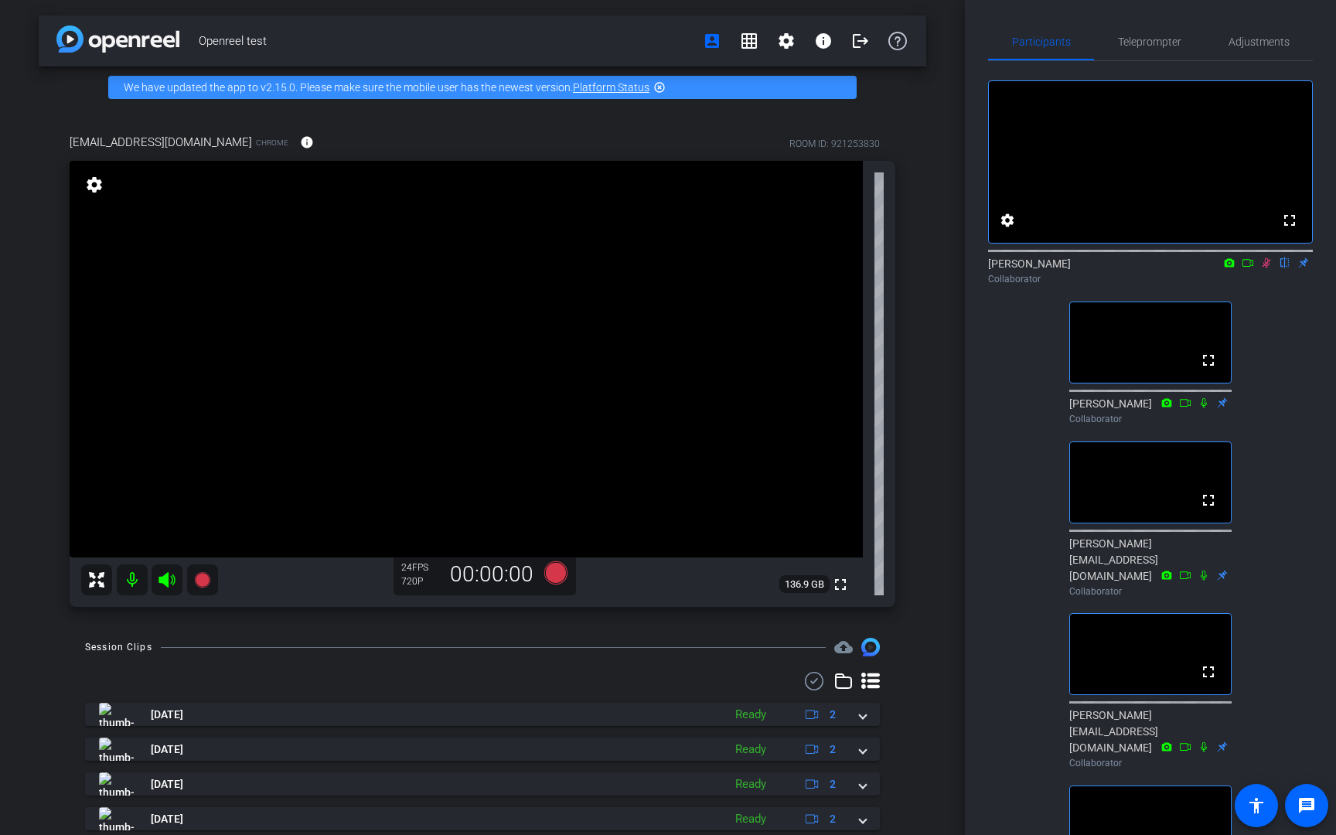
click at [1284, 373] on div "fullscreen settings [PERSON_NAME] flip Collaborator fullscreen [PERSON_NAME] Co…" at bounding box center [1150, 557] width 325 height 993
click at [976, 395] on div "Participants Teleprompter Adjustments fullscreen settings [PERSON_NAME] flip Co…" at bounding box center [1150, 417] width 371 height 835
click at [1145, 50] on span "Teleprompter" at bounding box center [1149, 41] width 63 height 37
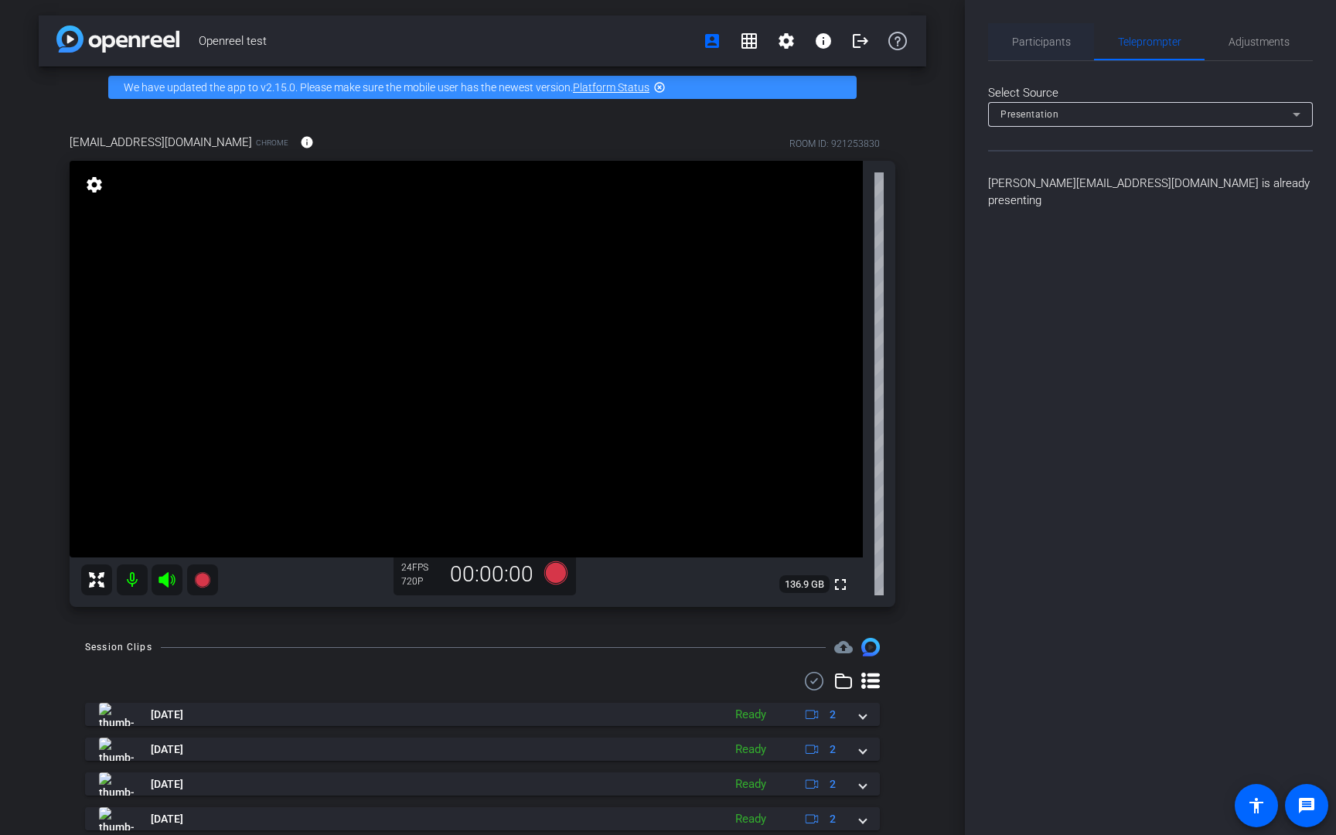
click at [1060, 46] on span "Participants" at bounding box center [1041, 41] width 59 height 11
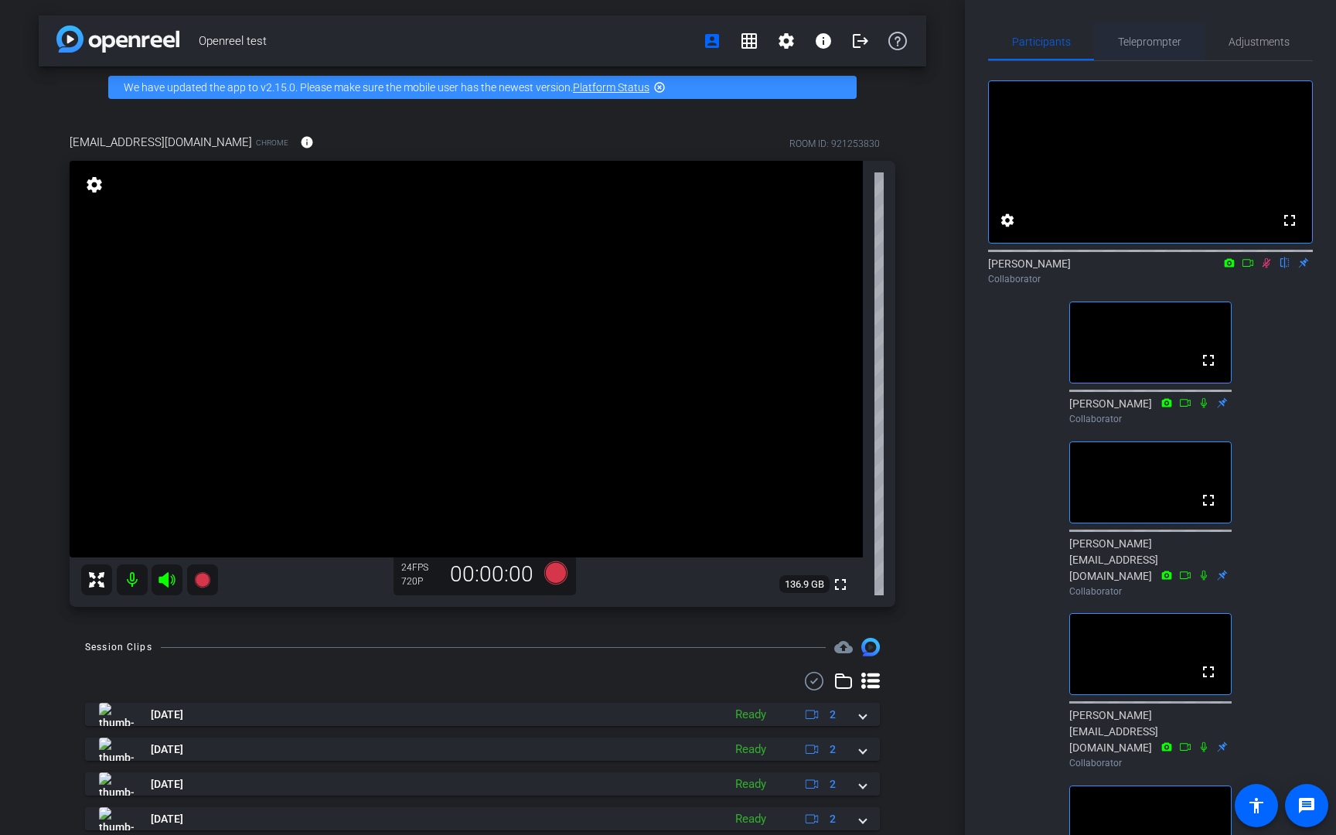
click at [1149, 47] on span "Teleprompter" at bounding box center [1149, 41] width 63 height 11
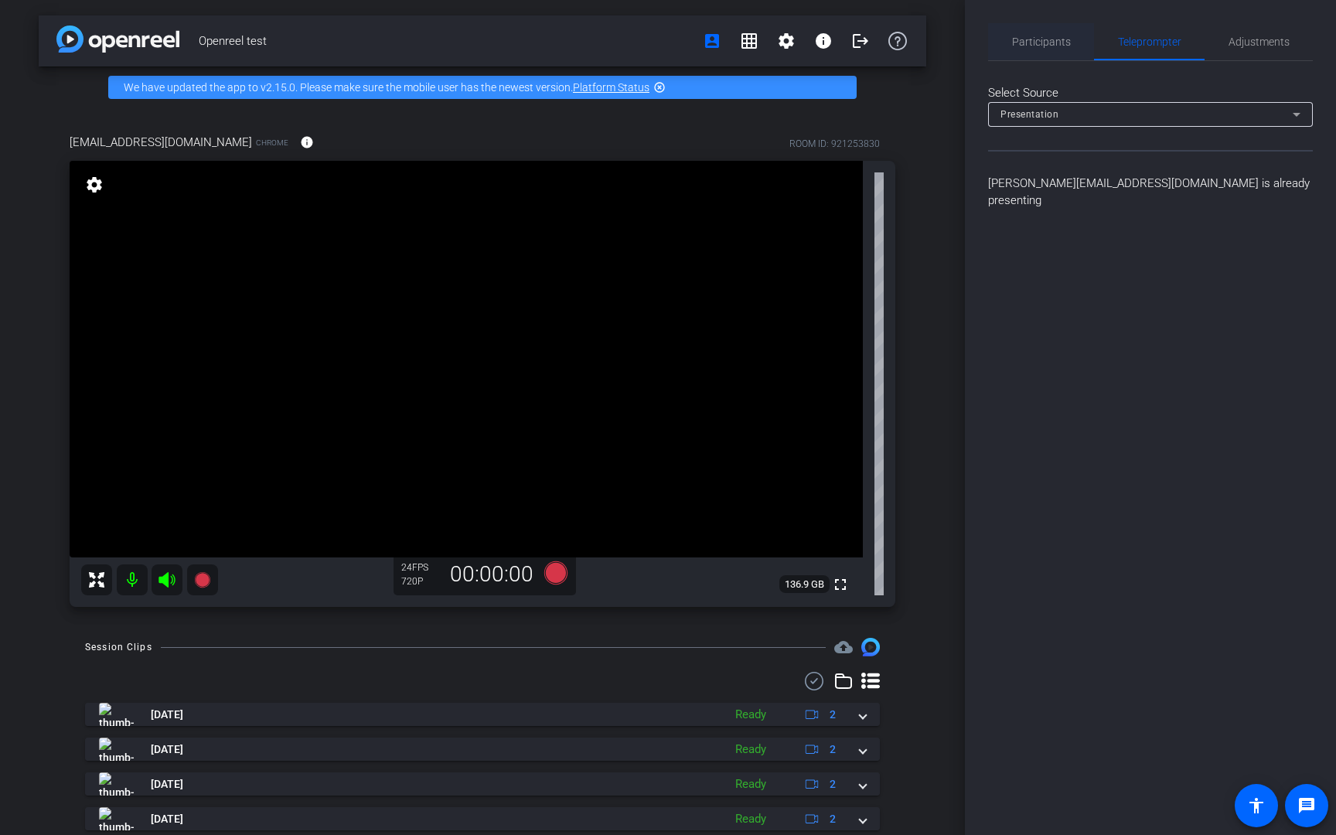
click at [1048, 46] on span "Participants" at bounding box center [1041, 41] width 59 height 11
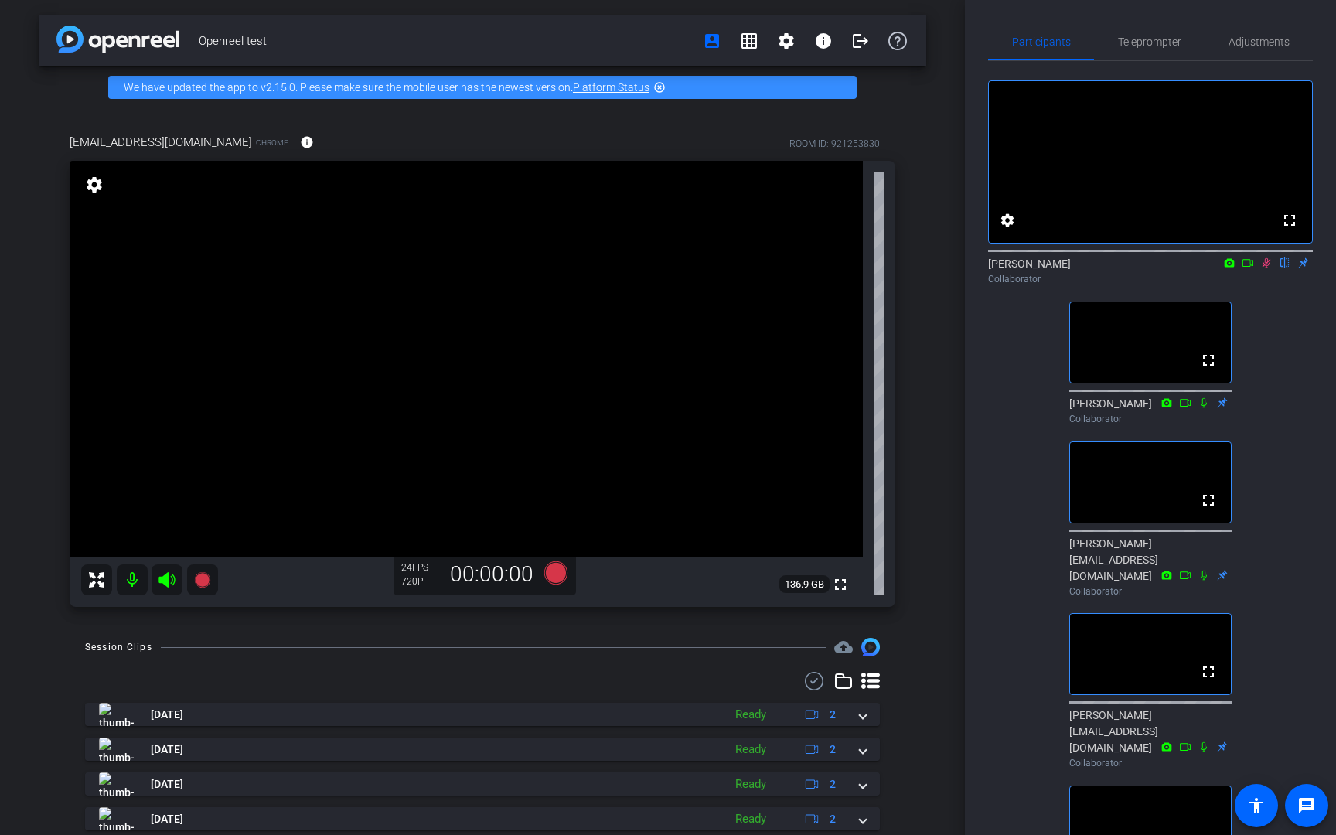
click at [1282, 482] on div "fullscreen settings [PERSON_NAME] flip Collaborator fullscreen [PERSON_NAME] Co…" at bounding box center [1150, 557] width 325 height 993
click at [985, 567] on div "Participants Teleprompter Adjustments fullscreen settings [PERSON_NAME] flip Co…" at bounding box center [1150, 417] width 371 height 835
click at [1265, 268] on icon at bounding box center [1266, 263] width 9 height 10
click at [965, 451] on div "Participants Teleprompter Adjustments fullscreen settings [PERSON_NAME] flip Co…" at bounding box center [1150, 417] width 371 height 835
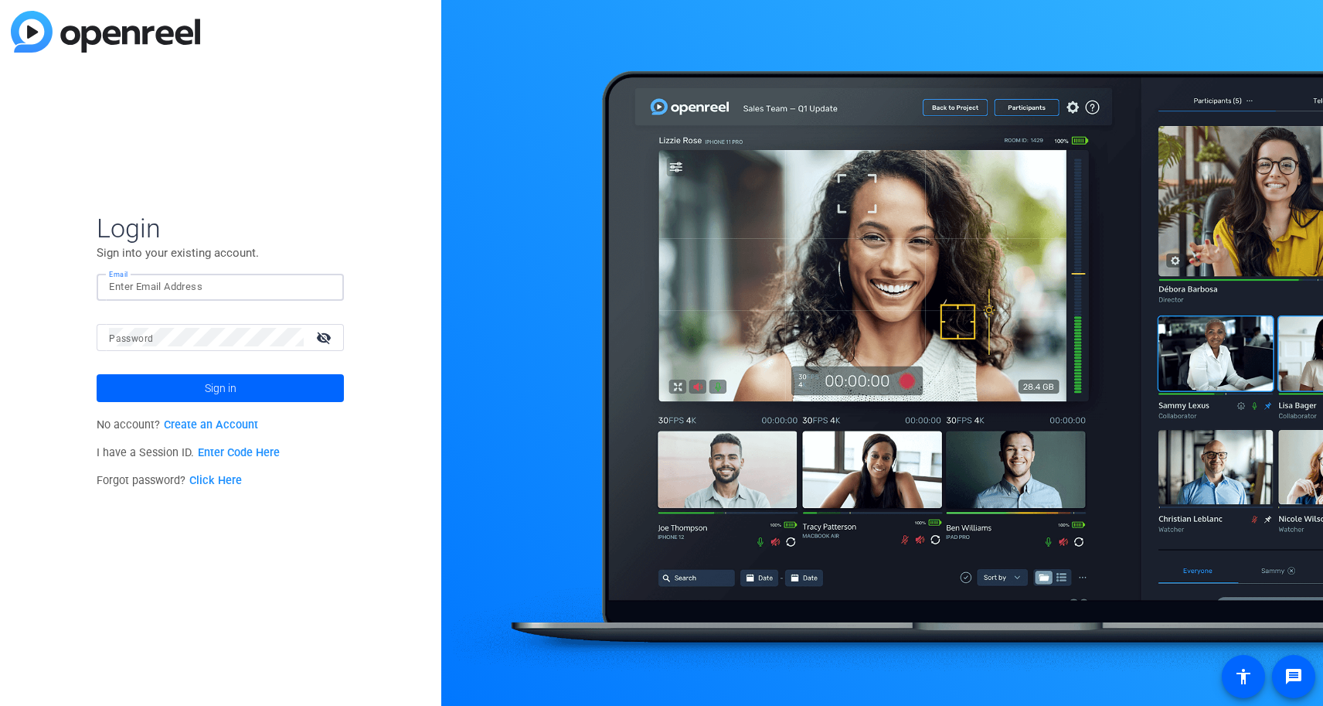
click at [155, 286] on input "Email" at bounding box center [220, 287] width 223 height 19
type input "jim@flyingmonkeysmedia.com"
click at [97, 374] on button "Sign in" at bounding box center [220, 388] width 247 height 28
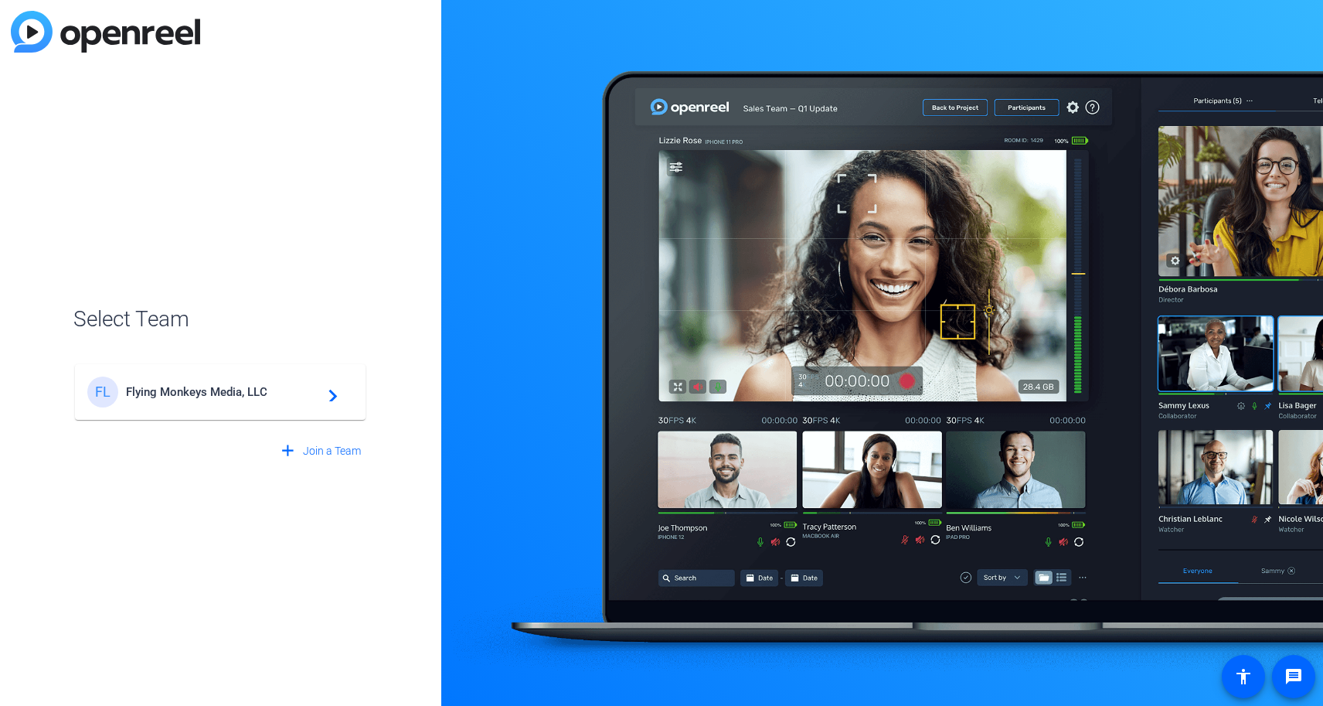
click at [267, 404] on div "FL Flying Monkeys Media, LLC navigate_next" at bounding box center [220, 391] width 266 height 31
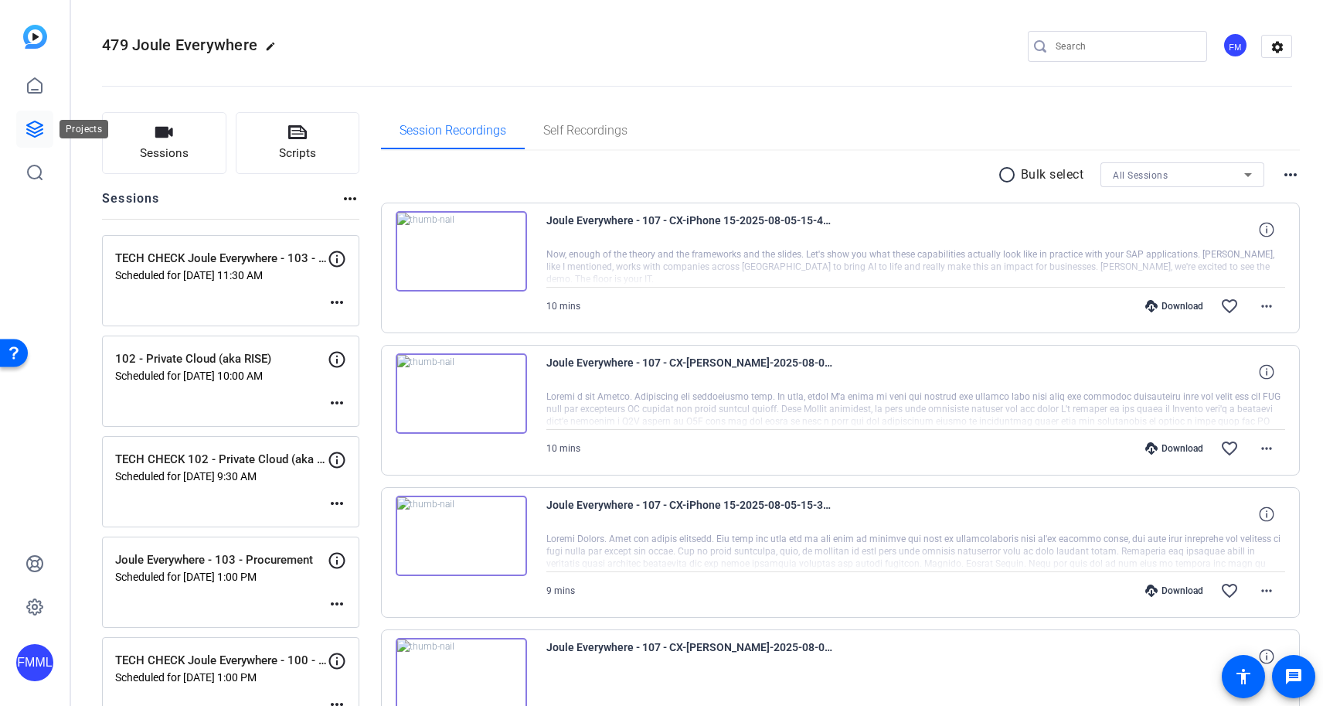
click at [38, 125] on icon at bounding box center [35, 129] width 19 height 19
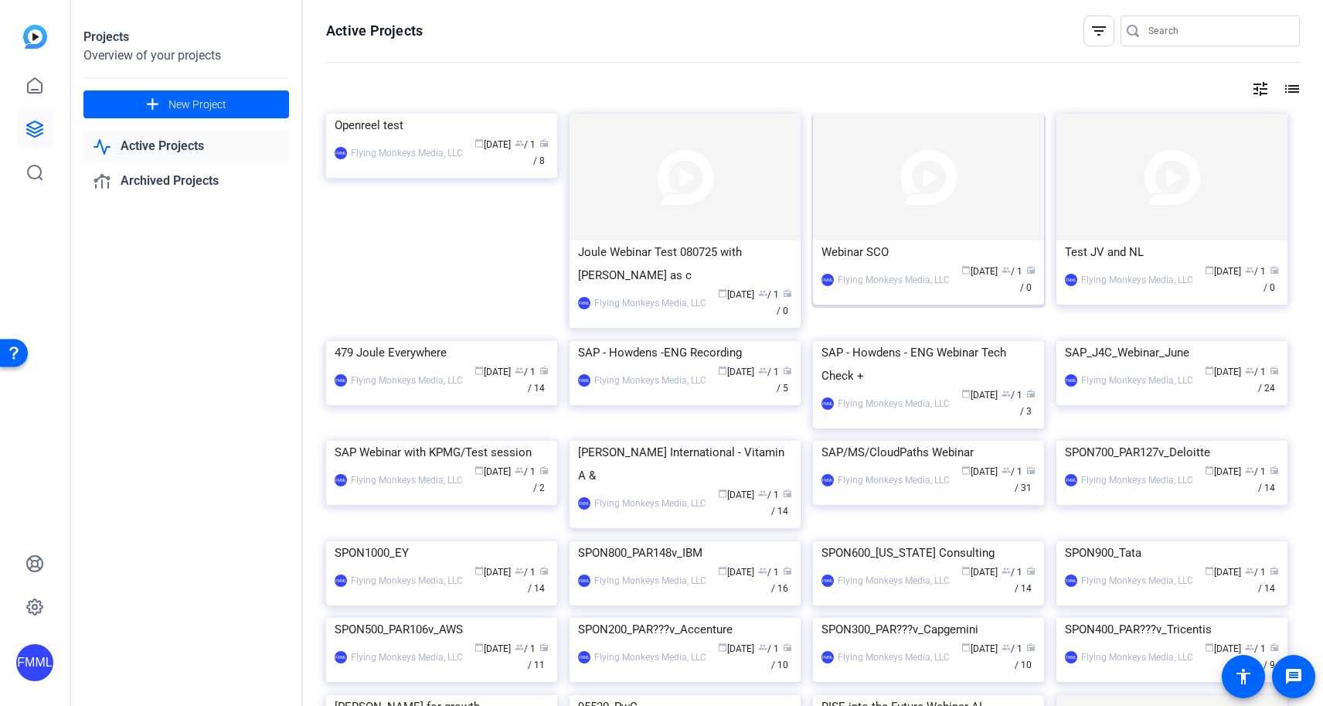
click at [857, 255] on div "Webinar SCO" at bounding box center [929, 251] width 214 height 23
